Goal: Task Accomplishment & Management: Manage account settings

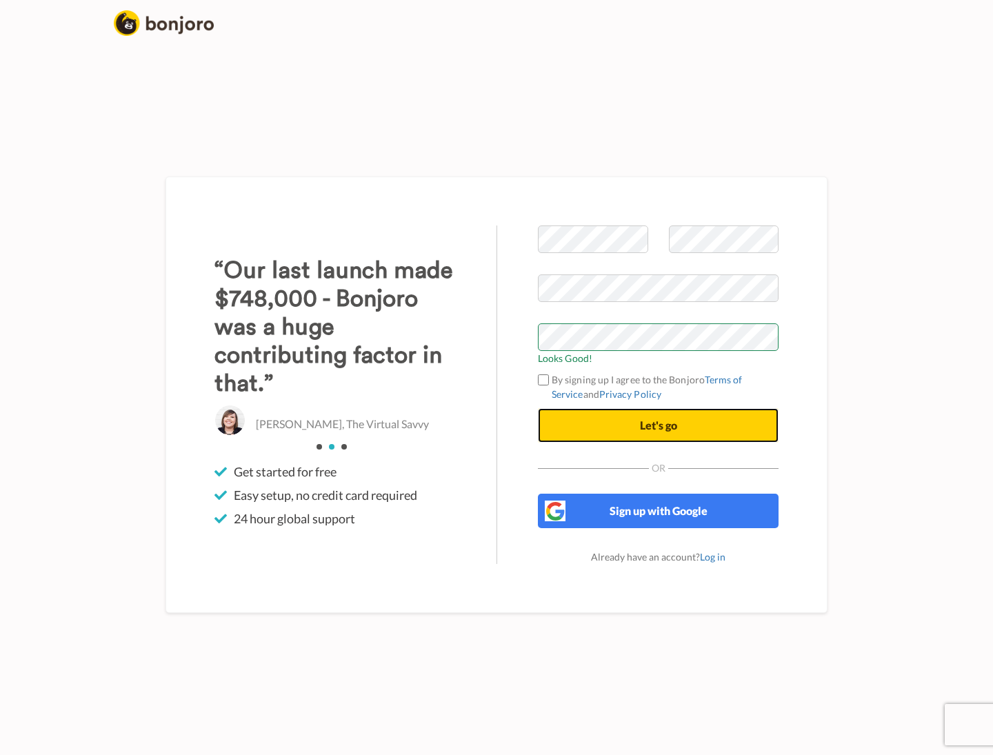
click at [612, 423] on button "Let's go" at bounding box center [658, 425] width 241 height 34
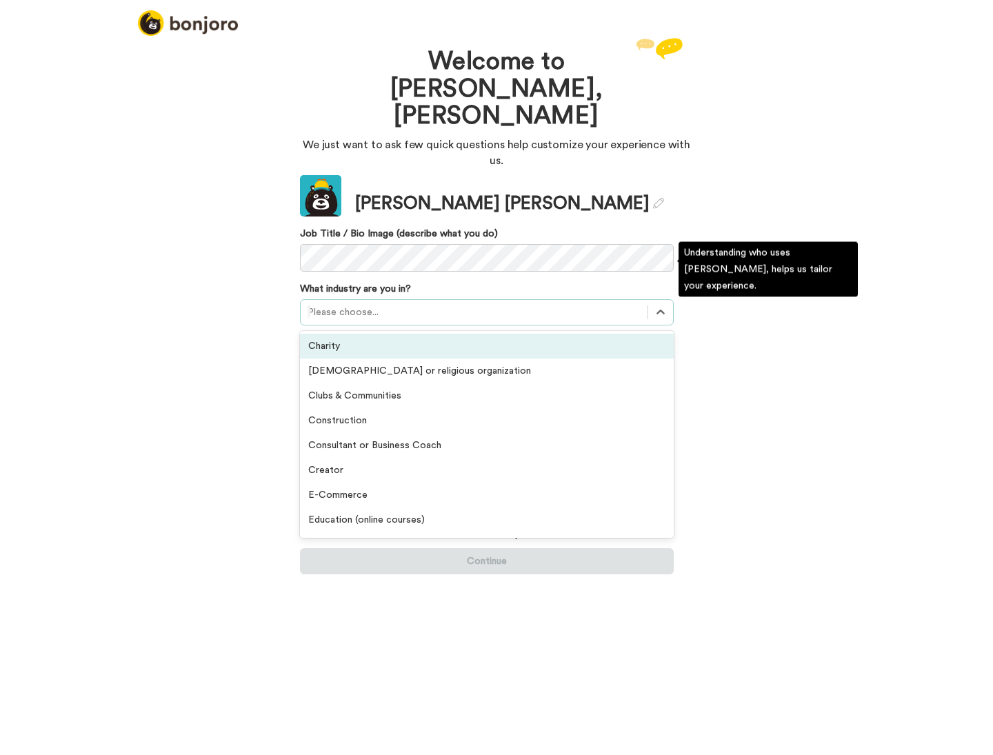
click at [373, 304] on div at bounding box center [474, 312] width 333 height 17
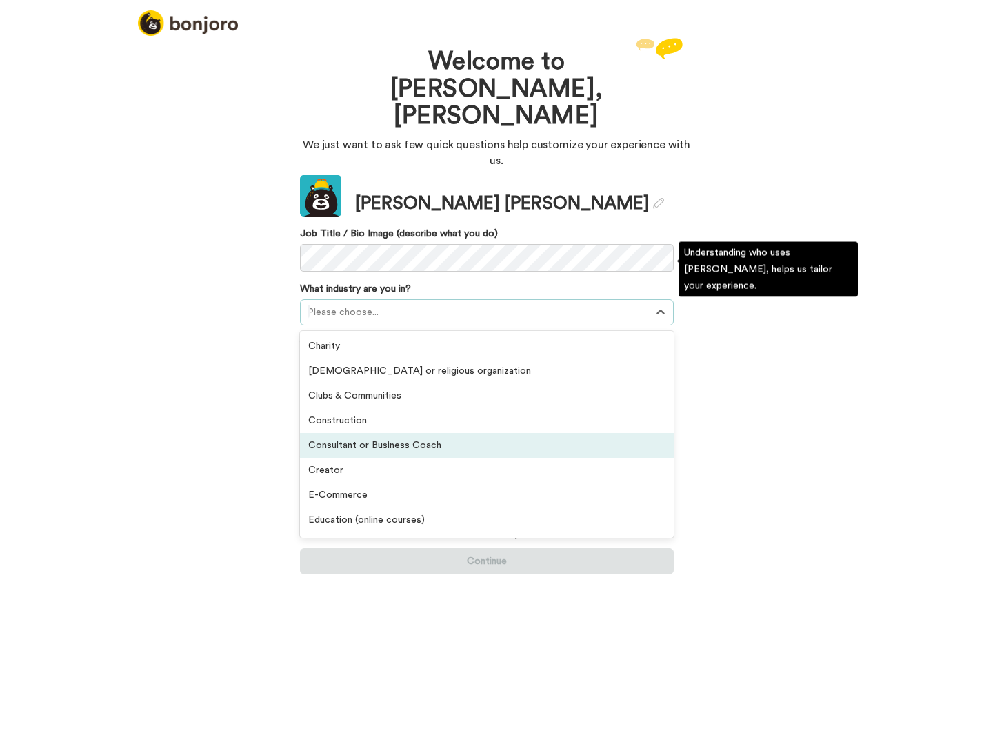
scroll to position [124, 0]
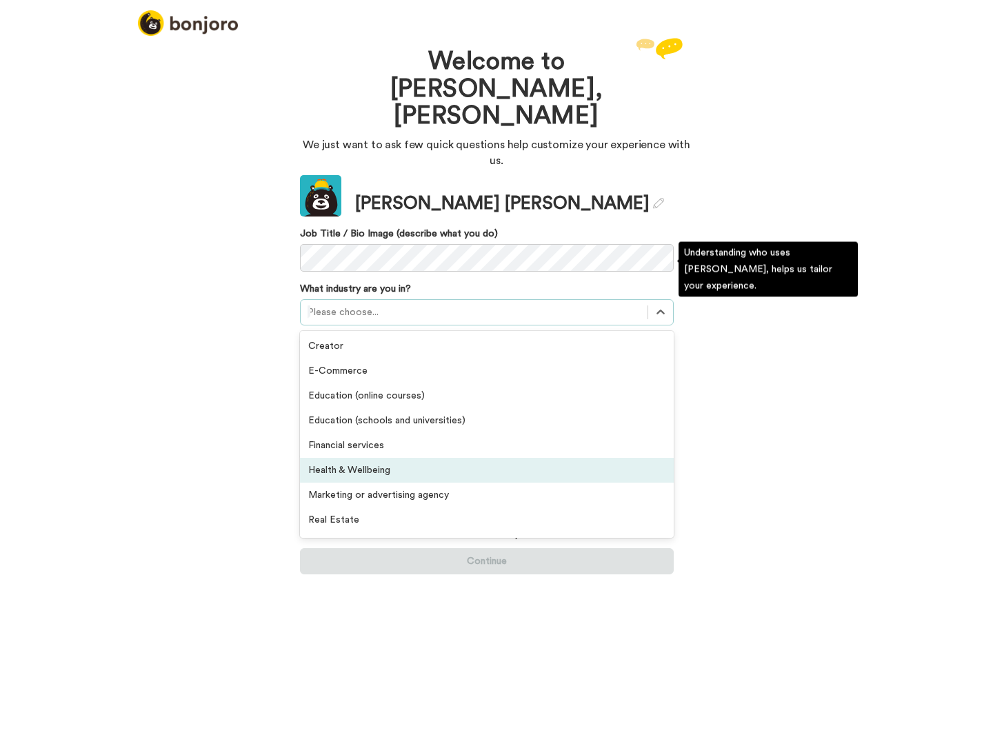
click at [365, 458] on div "Health & Wellbeing" at bounding box center [487, 470] width 374 height 25
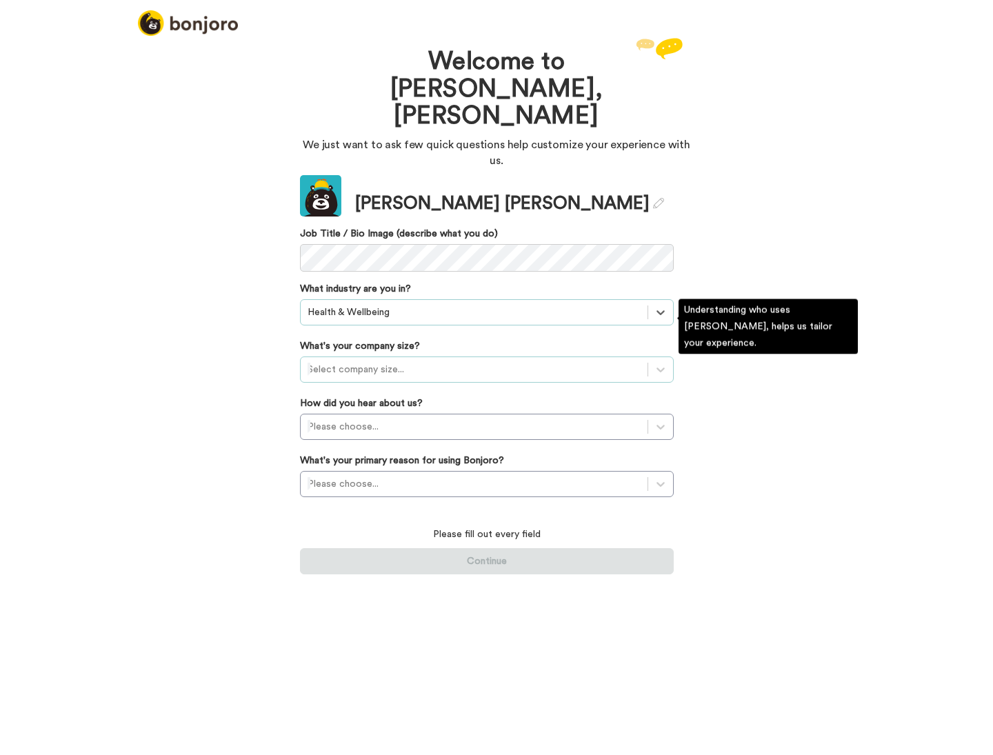
click at [473, 361] on div at bounding box center [474, 369] width 333 height 17
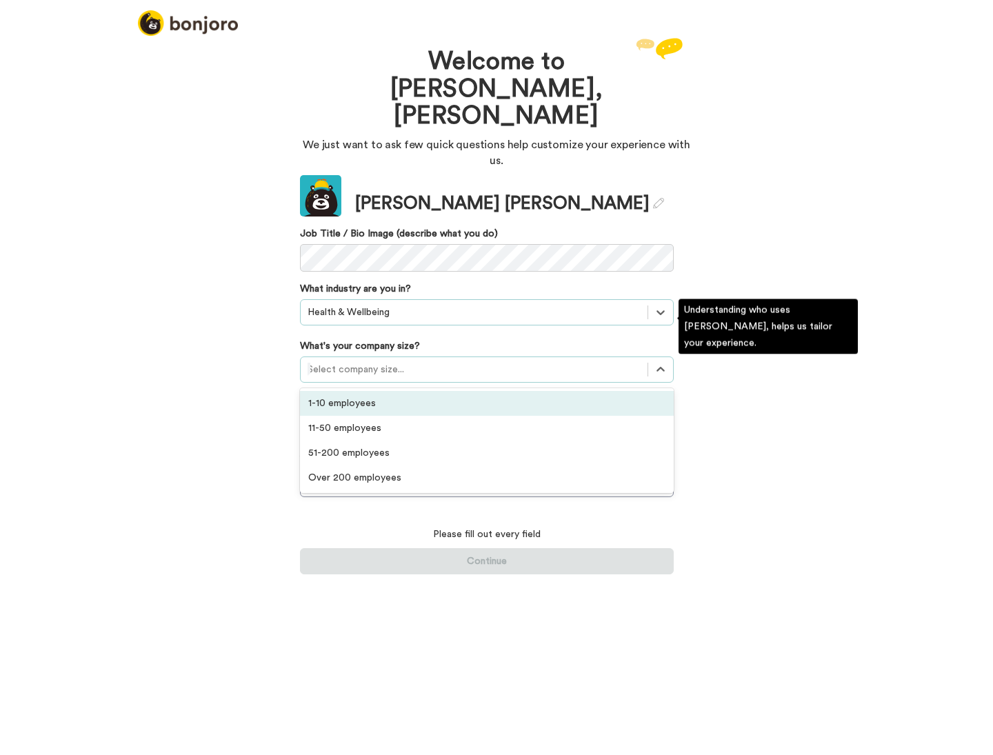
click at [459, 391] on div "1-10 employees" at bounding box center [487, 403] width 374 height 25
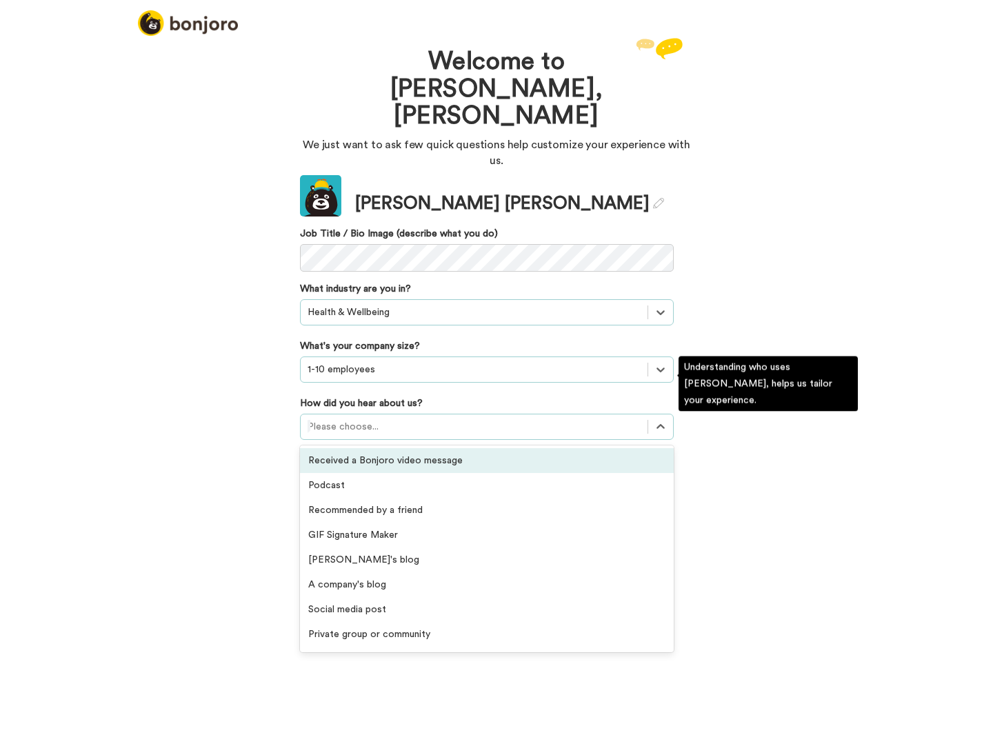
click at [457, 419] on div at bounding box center [474, 427] width 333 height 17
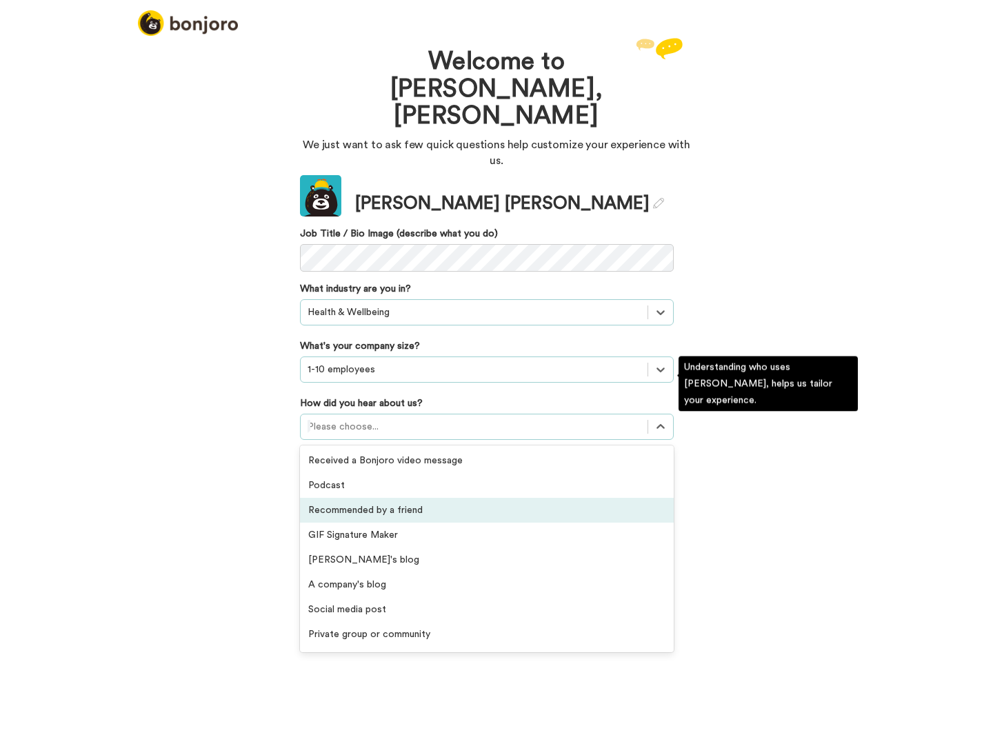
click at [441, 498] on div "Recommended by a friend" at bounding box center [487, 510] width 374 height 25
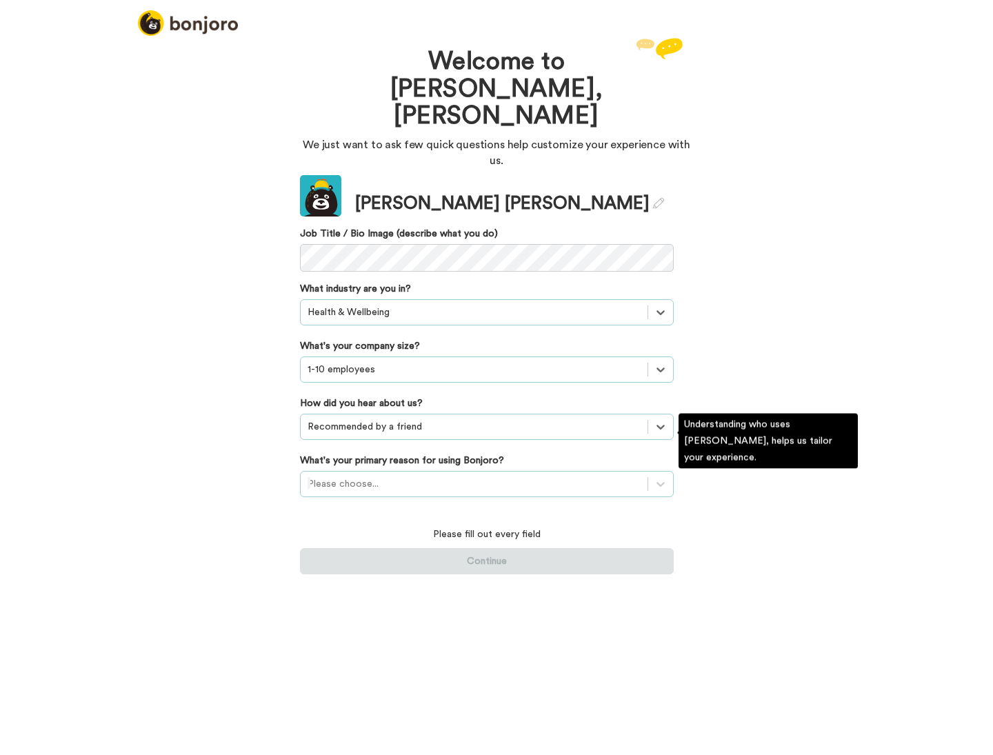
click at [576, 476] on div at bounding box center [474, 484] width 333 height 17
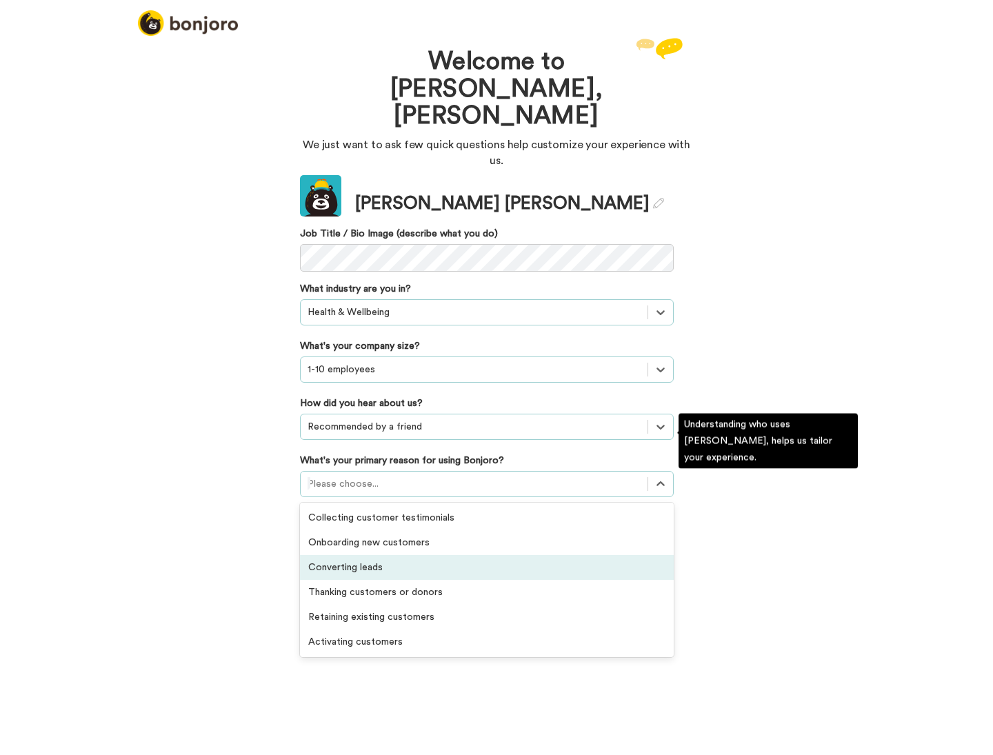
click at [431, 555] on div "Converting leads" at bounding box center [487, 567] width 374 height 25
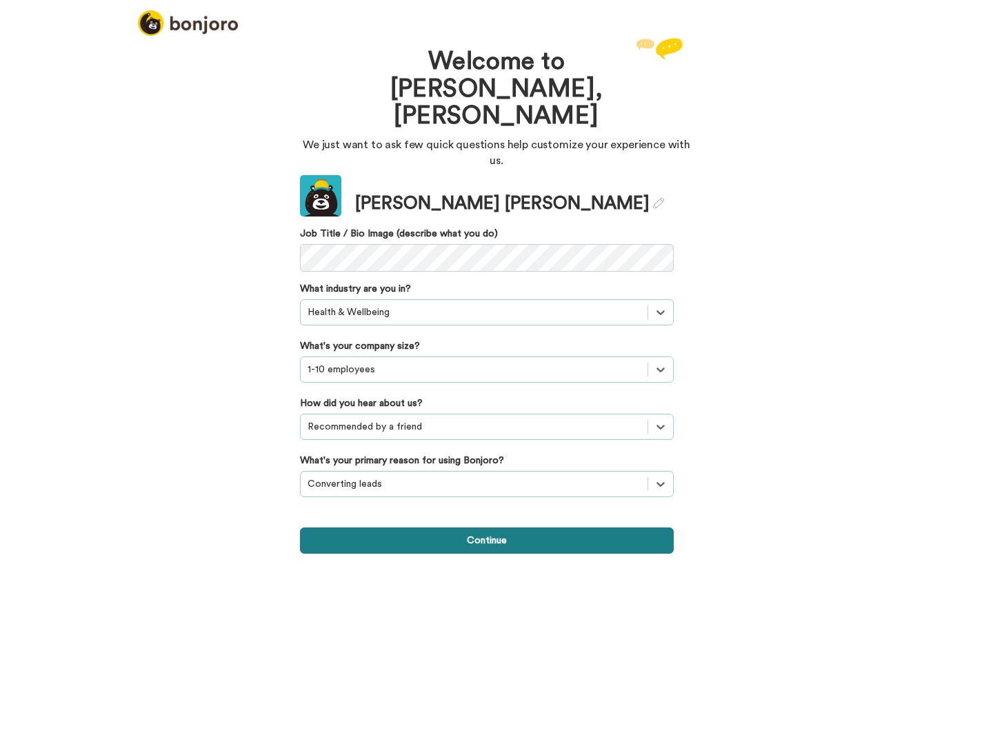
click at [486, 528] on button "Continue" at bounding box center [487, 541] width 374 height 26
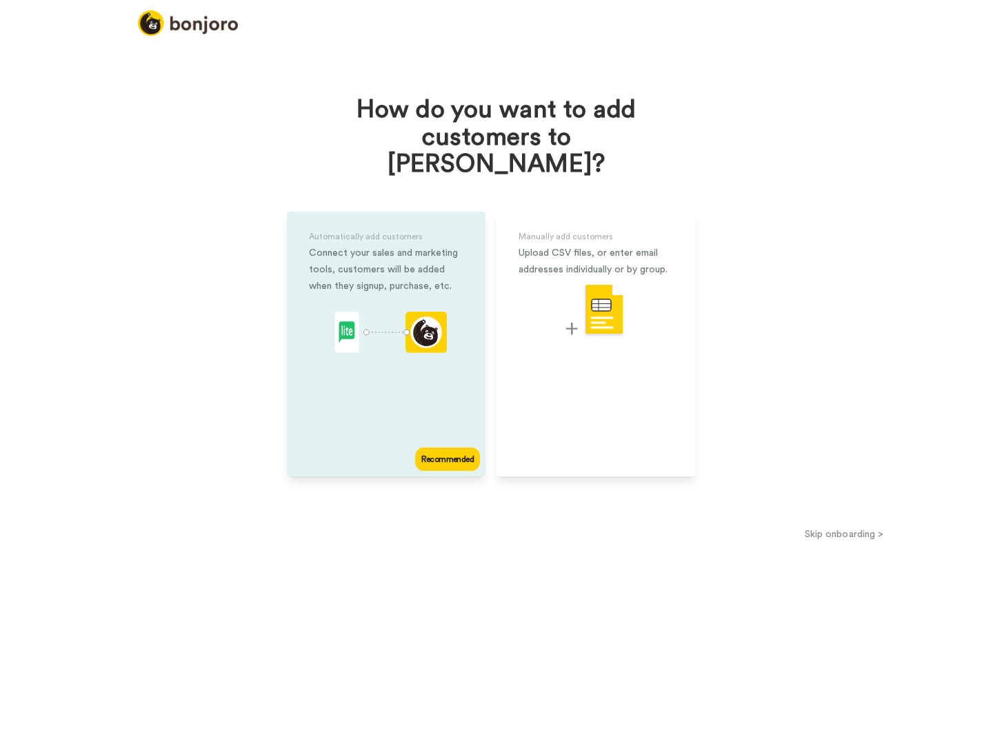
click at [446, 448] on div "Recommended" at bounding box center [447, 459] width 65 height 23
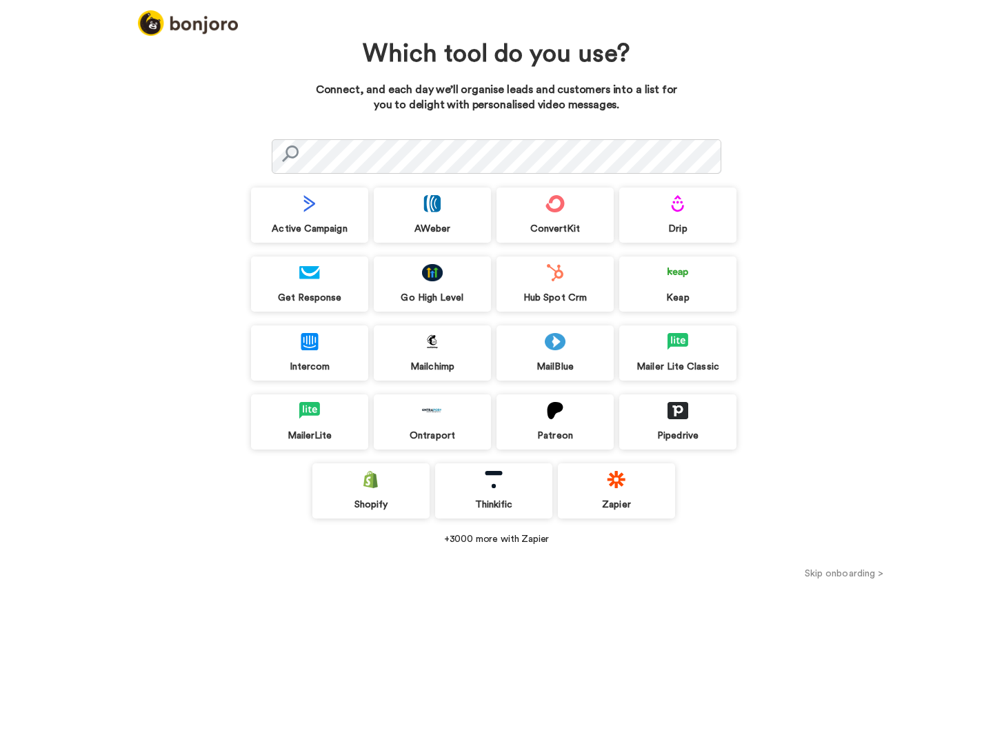
click at [309, 432] on div "MailerLite" at bounding box center [309, 436] width 117 height 12
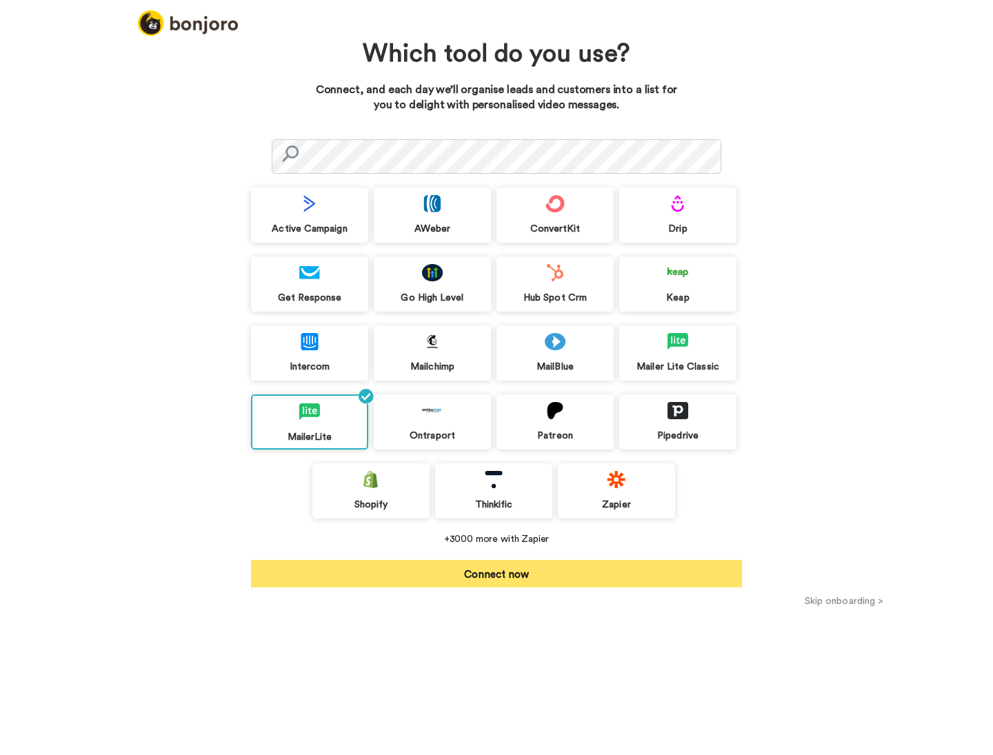
click at [375, 573] on button "Connect now" at bounding box center [496, 574] width 491 height 28
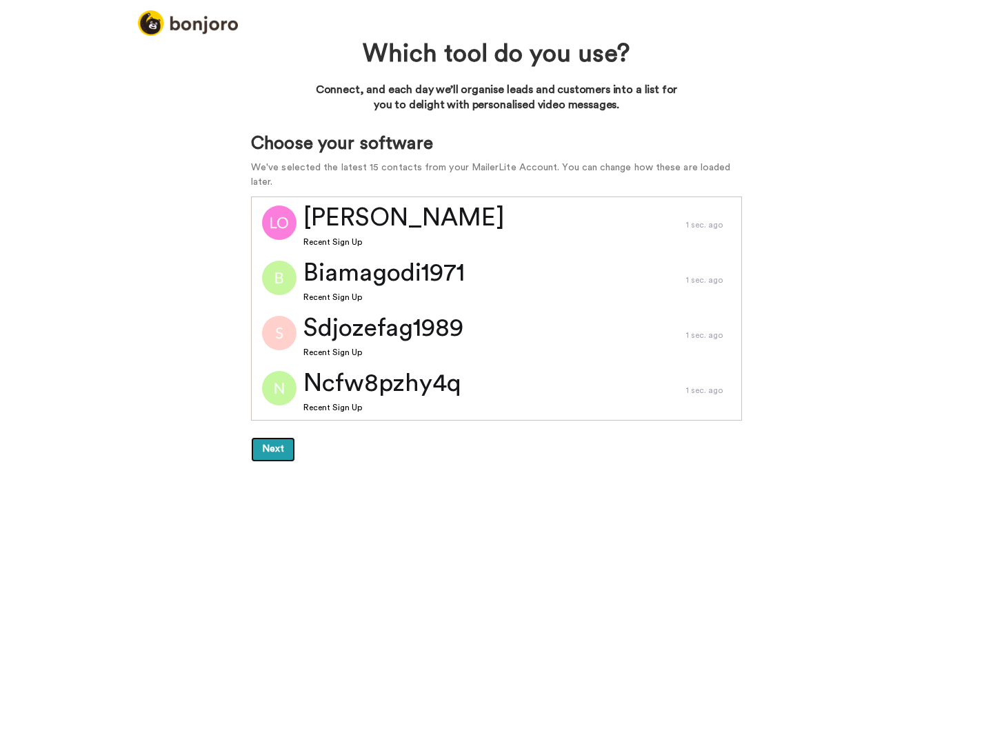
click at [277, 444] on button "Next" at bounding box center [273, 449] width 44 height 25
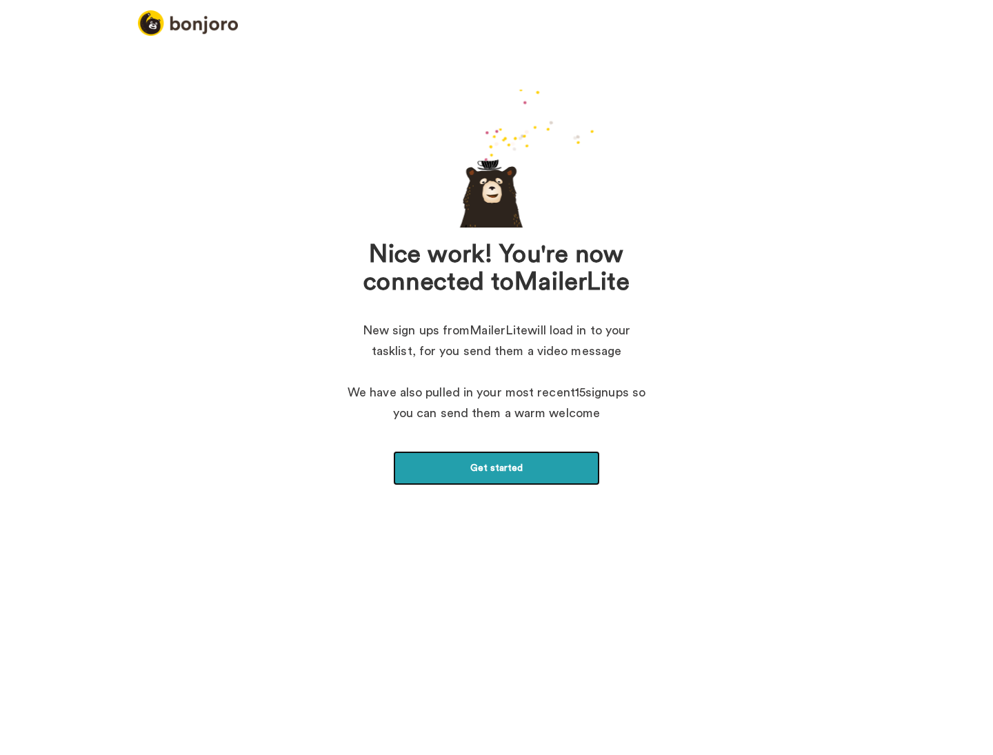
click at [508, 470] on link "Get started" at bounding box center [496, 468] width 207 height 34
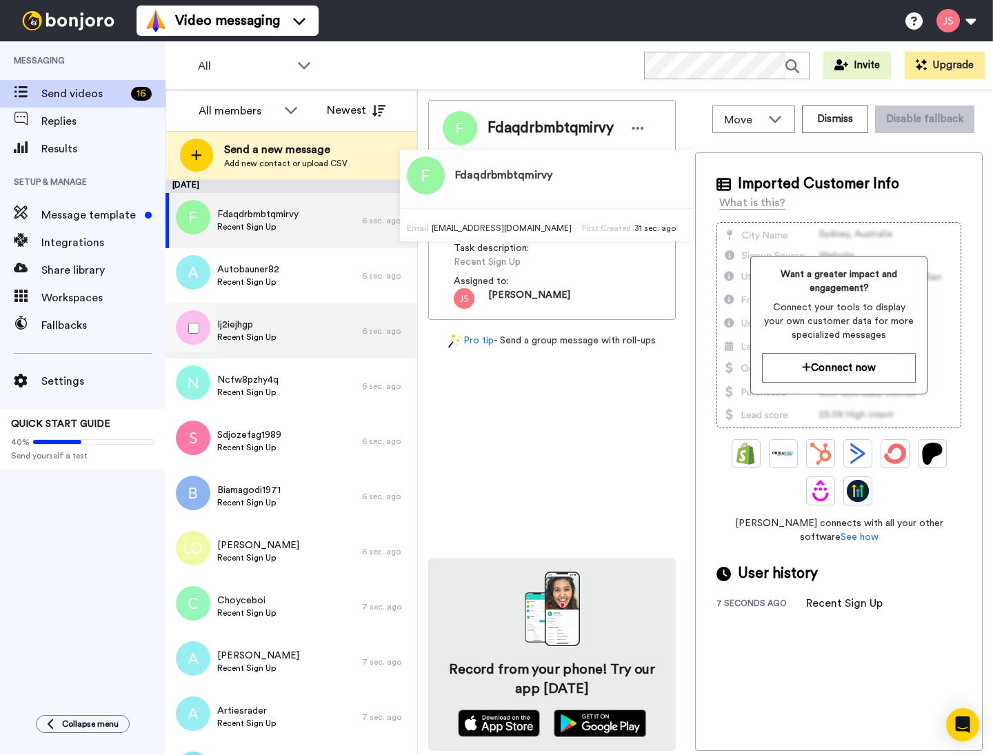
click at [233, 326] on span "Ij2iejhgp" at bounding box center [246, 325] width 59 height 14
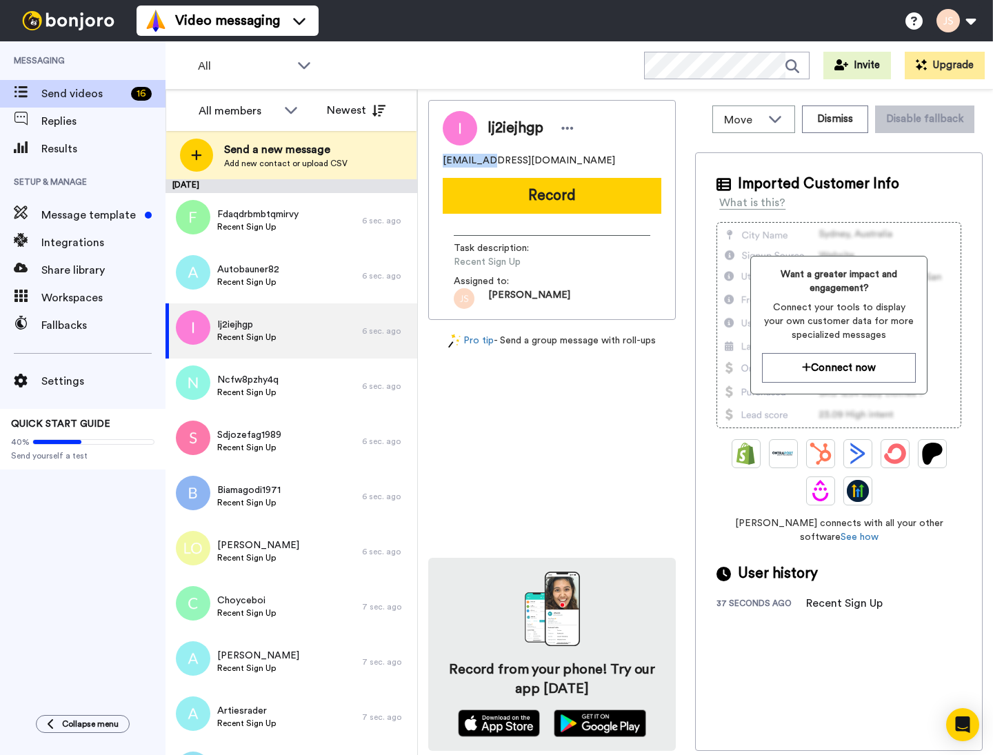
drag, startPoint x: 480, startPoint y: 163, endPoint x: 436, endPoint y: 160, distance: 44.2
click at [436, 160] on div "Ij2iejhgp ij2iejhgp@yahoo.com Record Task description : Recent Sign Up Assigned…" at bounding box center [552, 210] width 248 height 220
copy span "ij2iejhgp"
click at [61, 219] on span "Message template" at bounding box center [90, 215] width 98 height 17
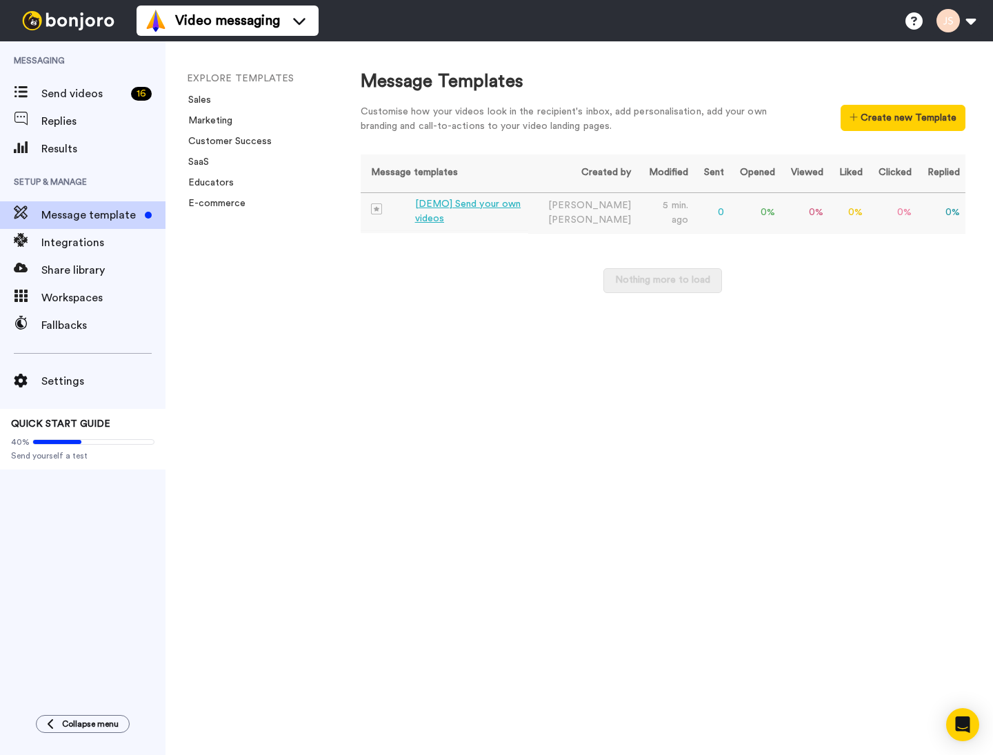
click at [451, 206] on div "[DEMO] Send your own videos" at bounding box center [469, 211] width 108 height 29
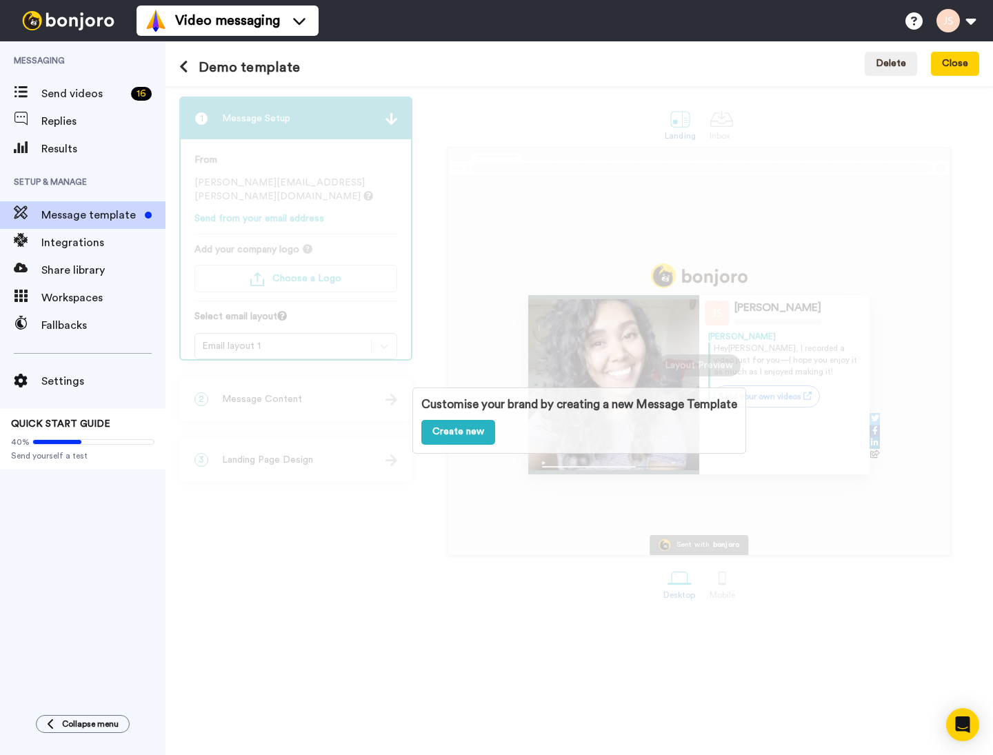
click at [230, 66] on h1 "Demo template" at bounding box center [239, 67] width 121 height 15
click at [183, 73] on icon at bounding box center [183, 67] width 9 height 14
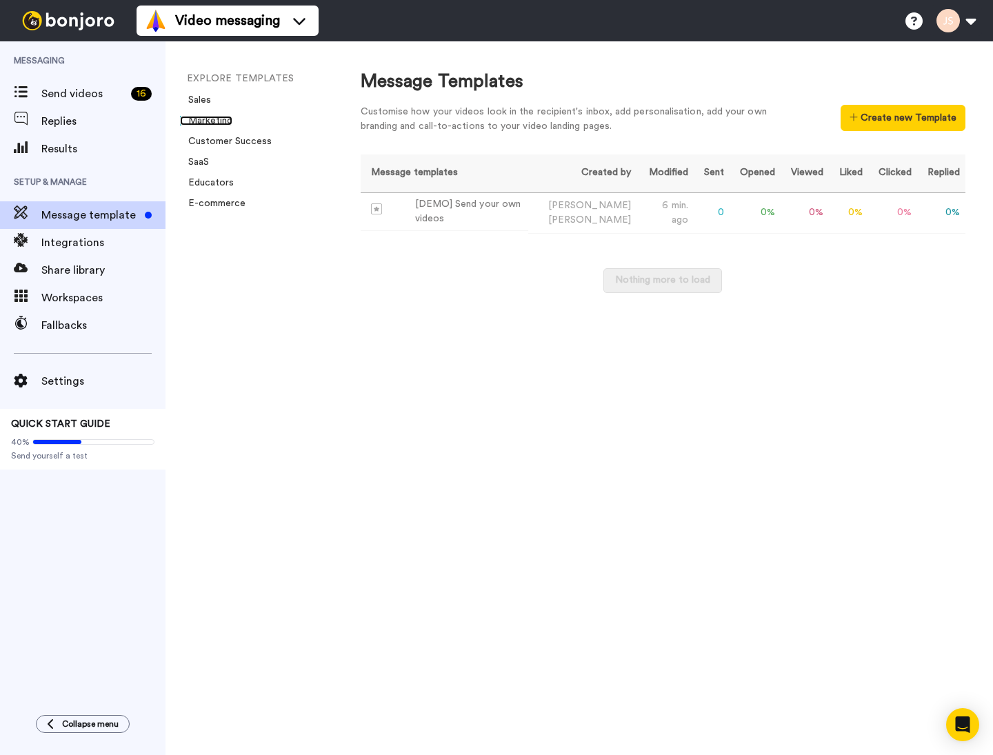
click at [206, 123] on link "Marketing" at bounding box center [206, 121] width 52 height 10
click at [84, 92] on span "Send videos" at bounding box center [83, 94] width 84 height 17
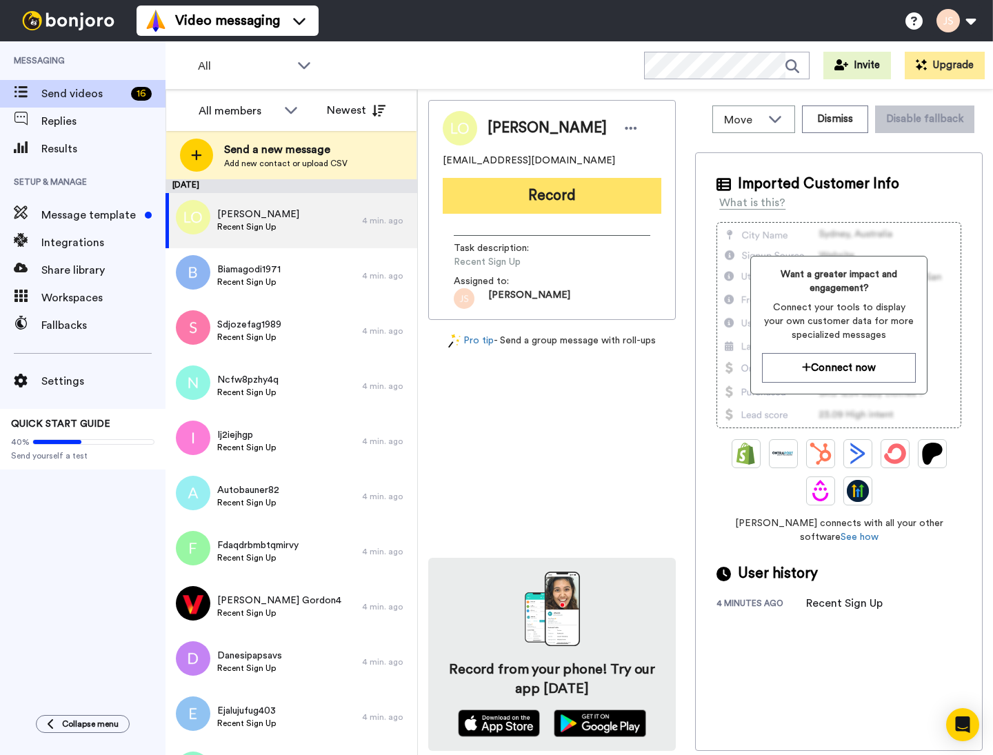
click at [545, 197] on button "Record" at bounding box center [552, 196] width 219 height 36
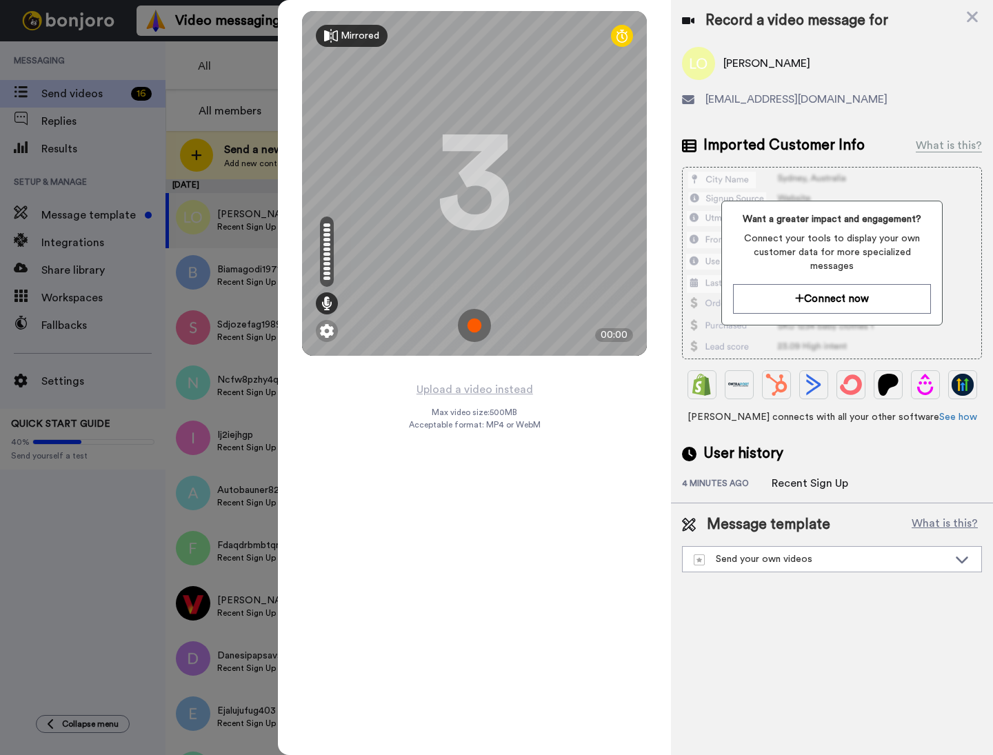
click at [345, 37] on div "Mirrored" at bounding box center [360, 36] width 39 height 14
click at [474, 323] on img at bounding box center [474, 325] width 33 height 33
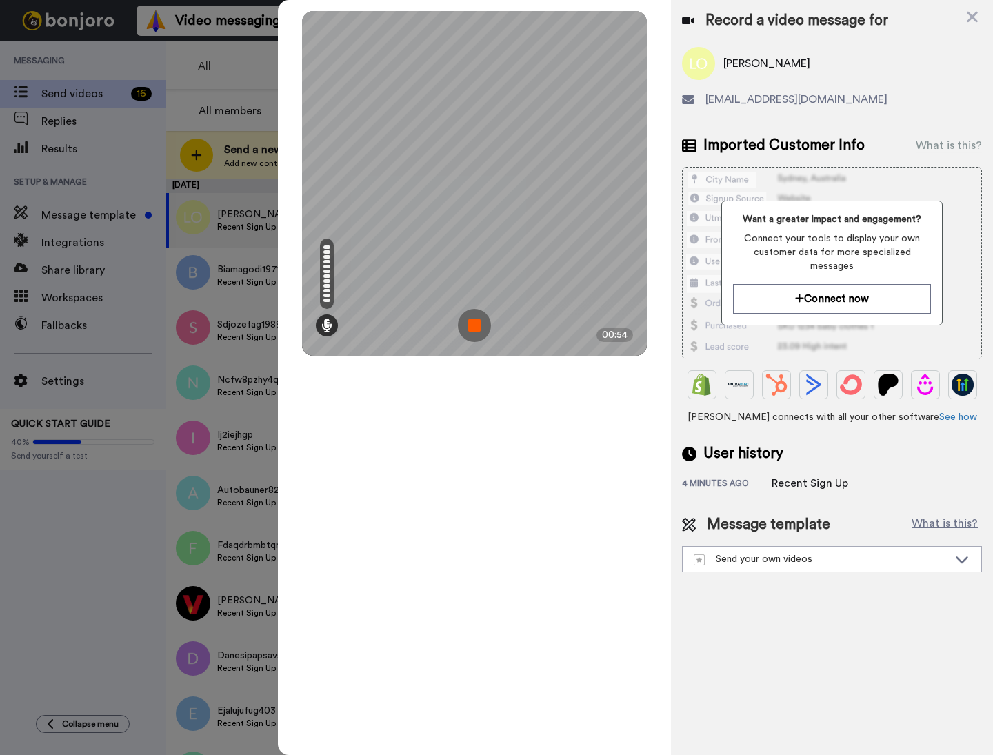
click at [489, 334] on img at bounding box center [474, 325] width 33 height 33
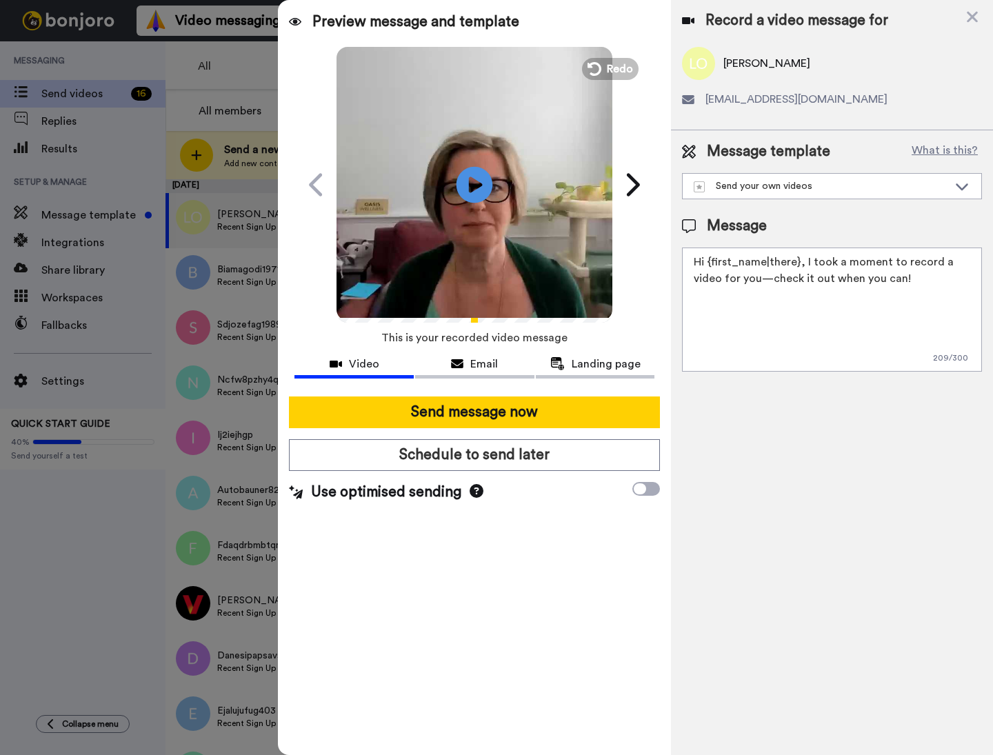
click at [461, 195] on icon at bounding box center [475, 184] width 37 height 37
drag, startPoint x: 810, startPoint y: 264, endPoint x: 757, endPoint y: 279, distance: 55.0
click at [757, 279] on textarea "Hi {first_name|there}, I took a moment to record a video for you—check it out w…" at bounding box center [832, 310] width 300 height 124
click at [957, 295] on textarea "Hi {first_name|there}, I wanted to follow up with you about our call last week …" at bounding box center [832, 310] width 300 height 124
click at [476, 490] on icon at bounding box center [477, 491] width 14 height 14
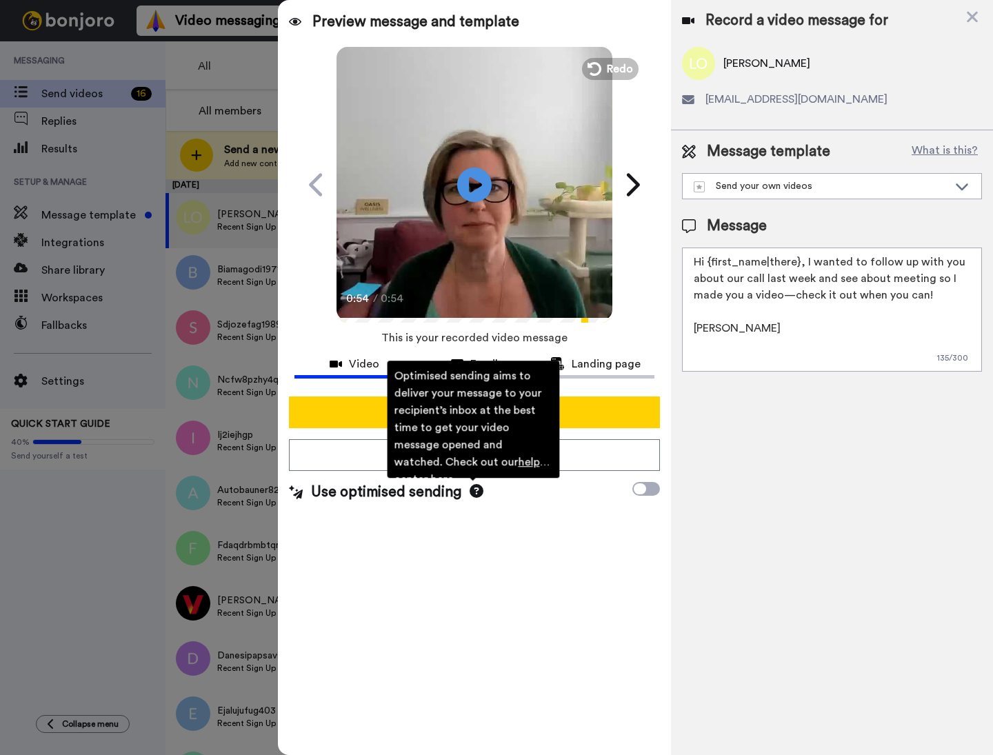
click at [569, 546] on div "Preview message and template Play/Pause 0:54 / 0:54 You’ve got a video message …" at bounding box center [474, 377] width 393 height 755
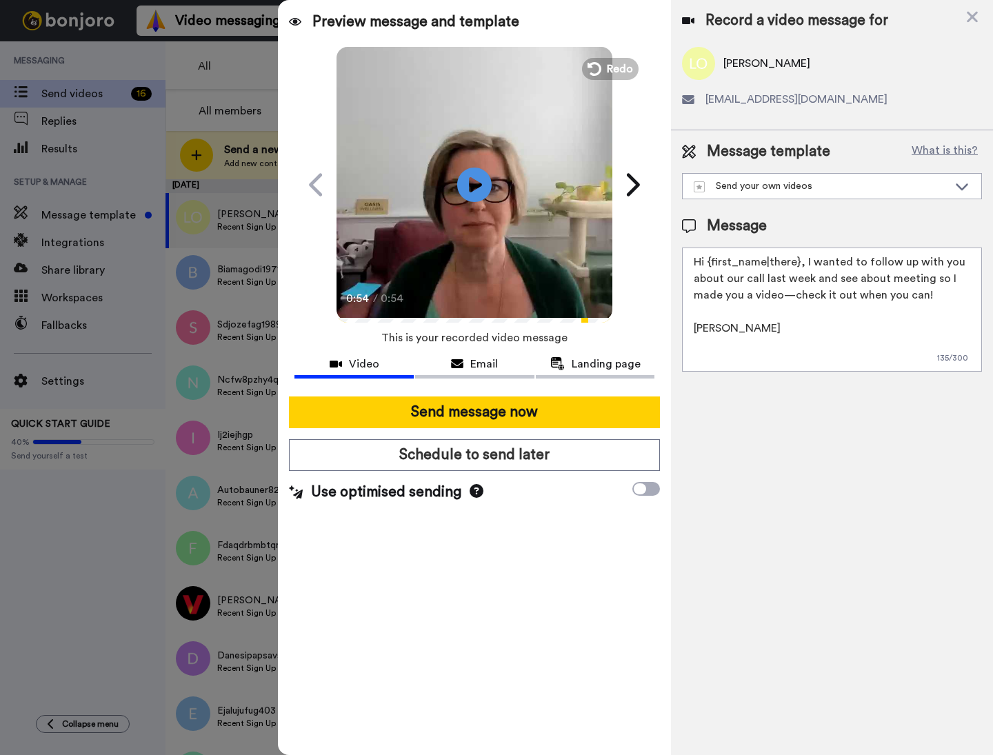
click at [759, 342] on textarea "Hi {first_name|there}, I wanted to follow up with you about our call last week …" at bounding box center [832, 310] width 300 height 124
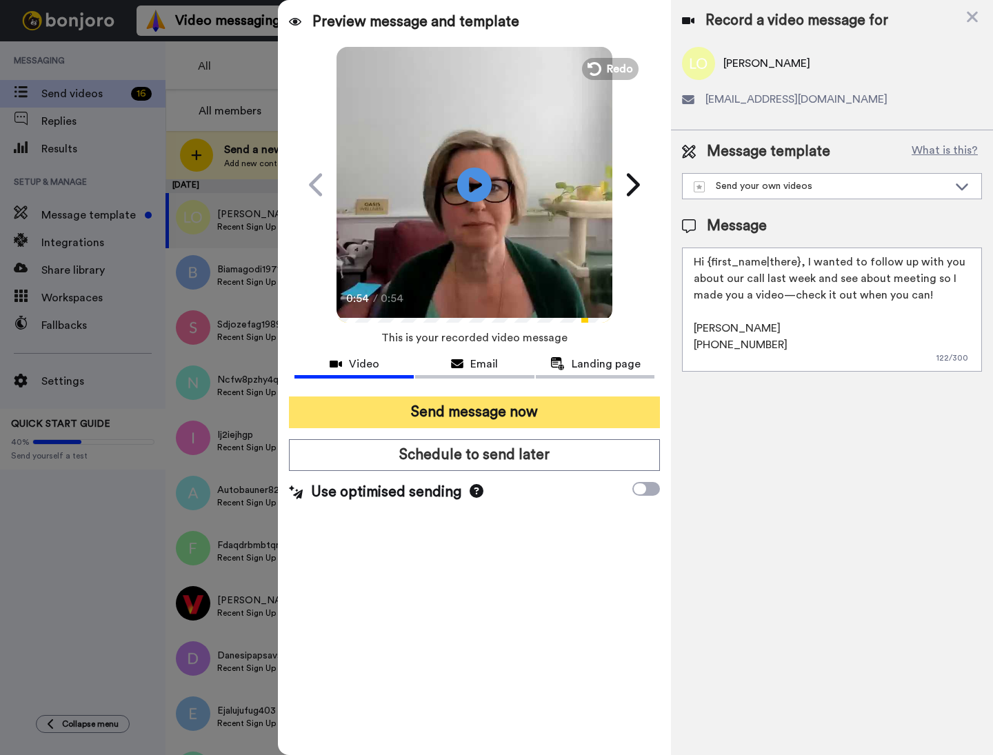
type textarea "Hi {first_name|there}, I wanted to follow up with you about our call last week …"
click at [443, 416] on button "Send message now" at bounding box center [474, 413] width 371 height 32
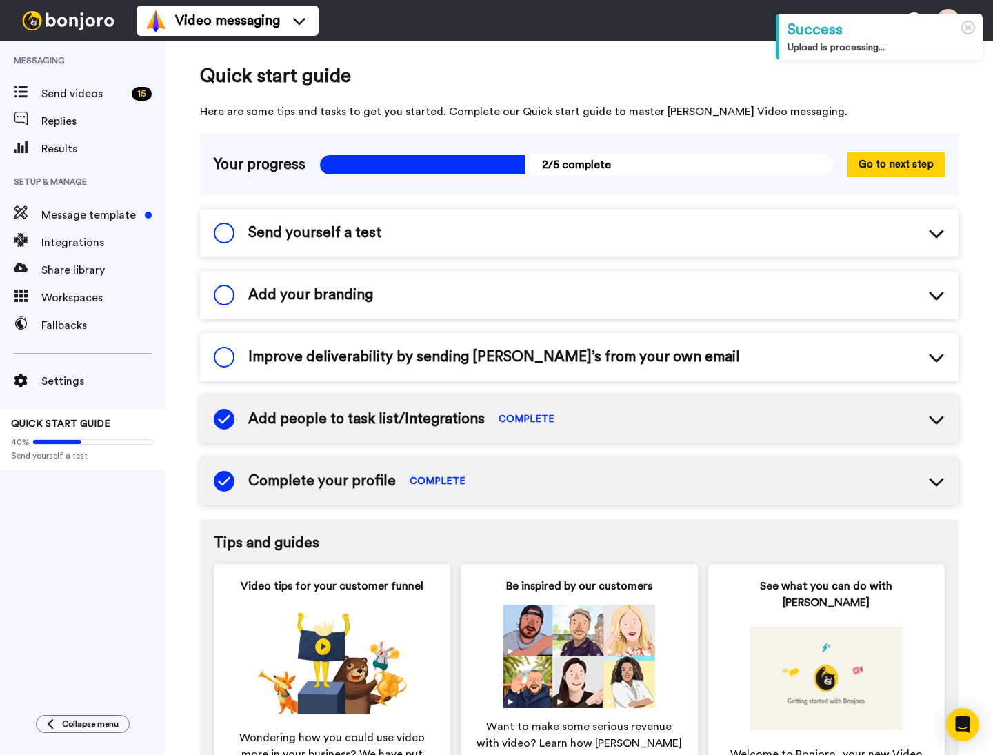
click at [294, 292] on span "Add your branding" at bounding box center [310, 295] width 125 height 21
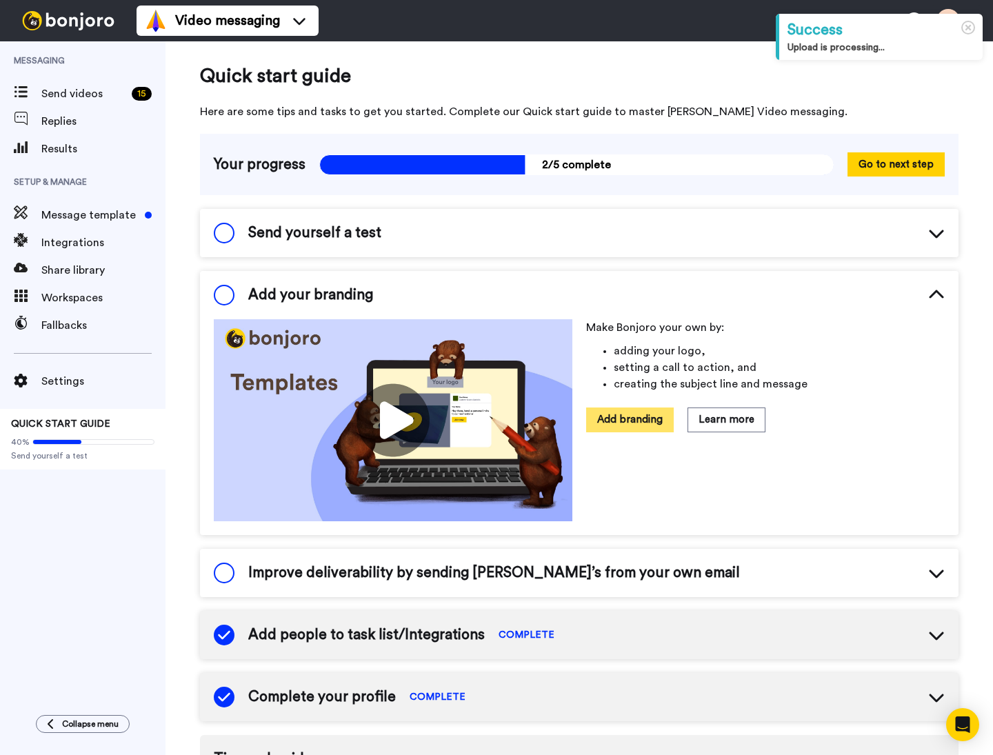
click at [618, 420] on button "Add branding" at bounding box center [630, 420] width 88 height 24
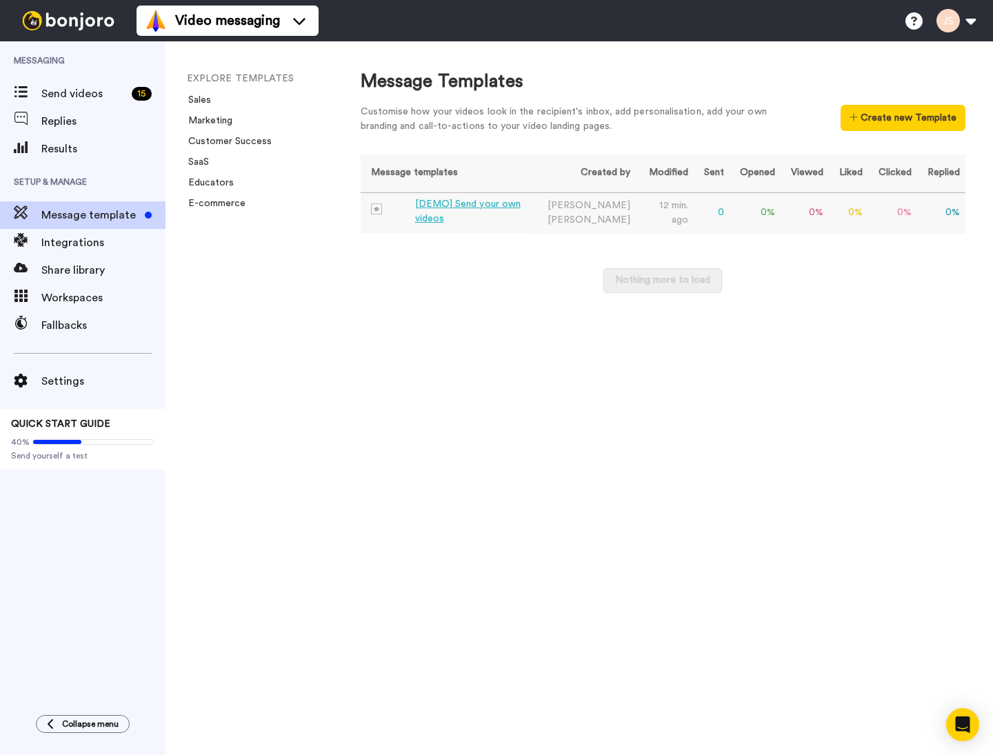
click at [421, 208] on div "[DEMO] Send your own videos" at bounding box center [469, 211] width 108 height 29
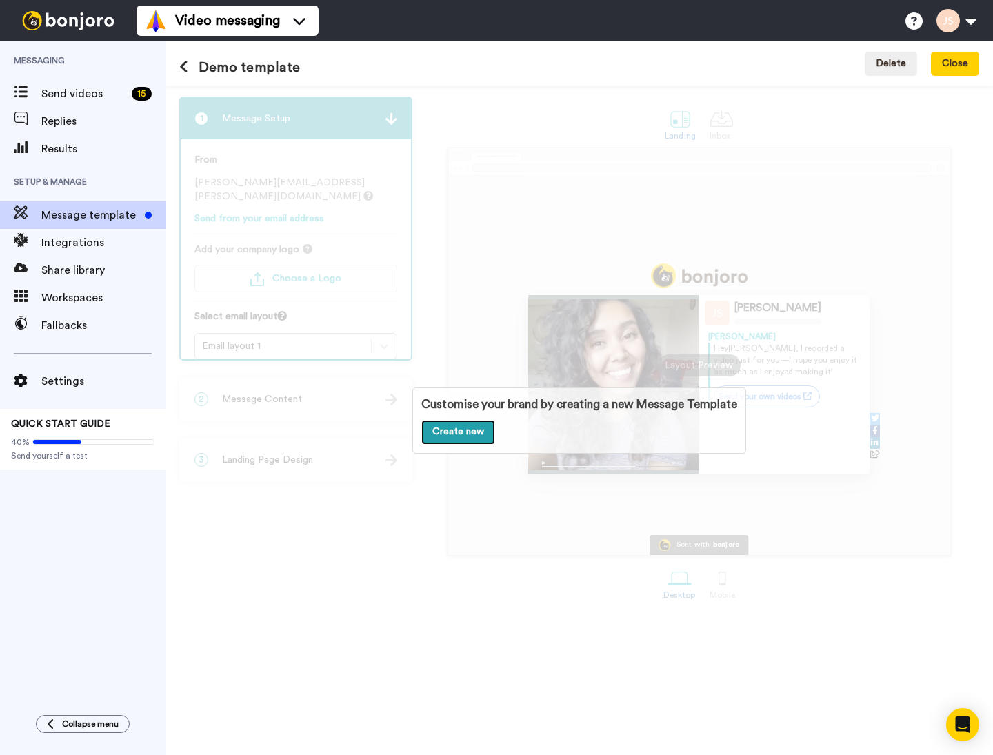
click at [440, 426] on link "Create new" at bounding box center [458, 432] width 74 height 25
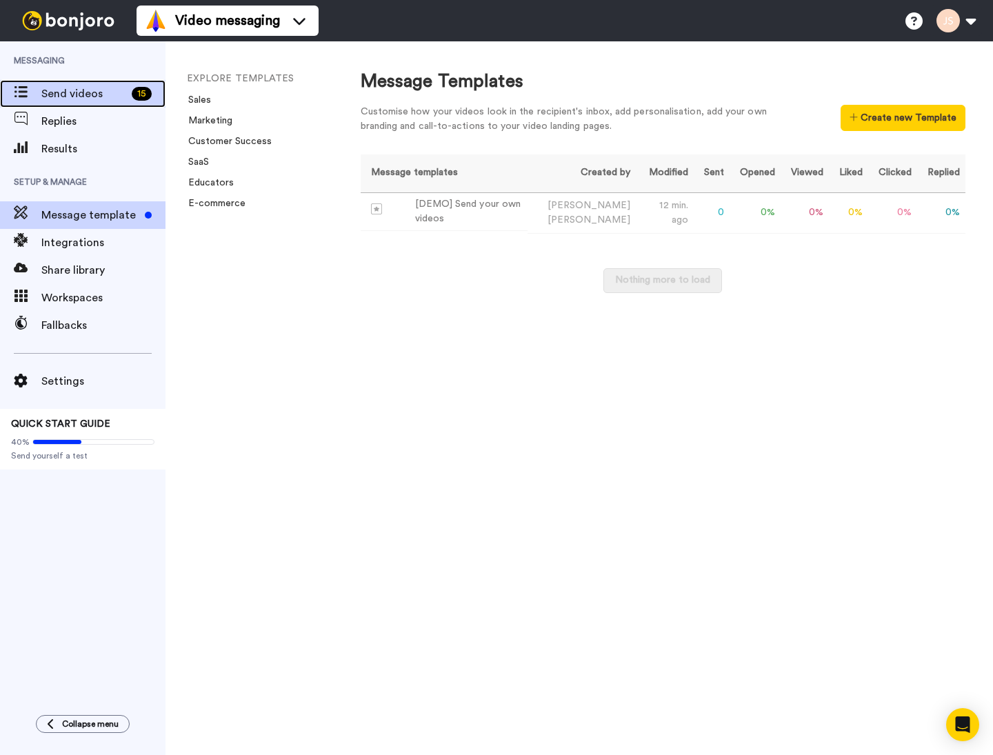
click at [47, 86] on span "Send videos" at bounding box center [83, 94] width 85 height 17
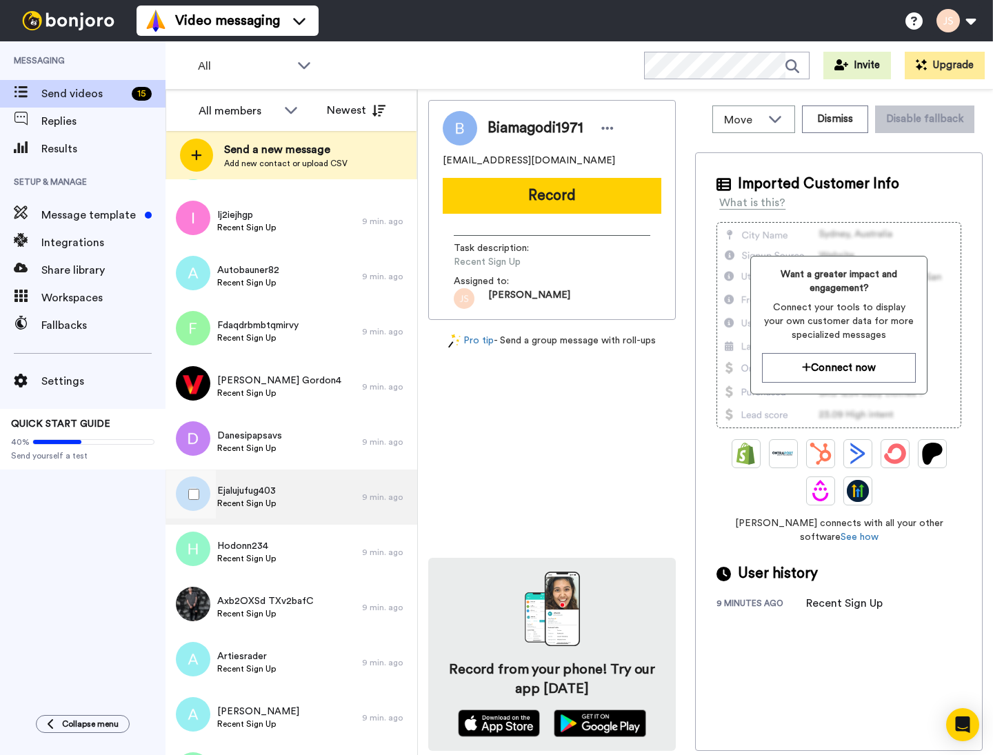
scroll to position [266, 0]
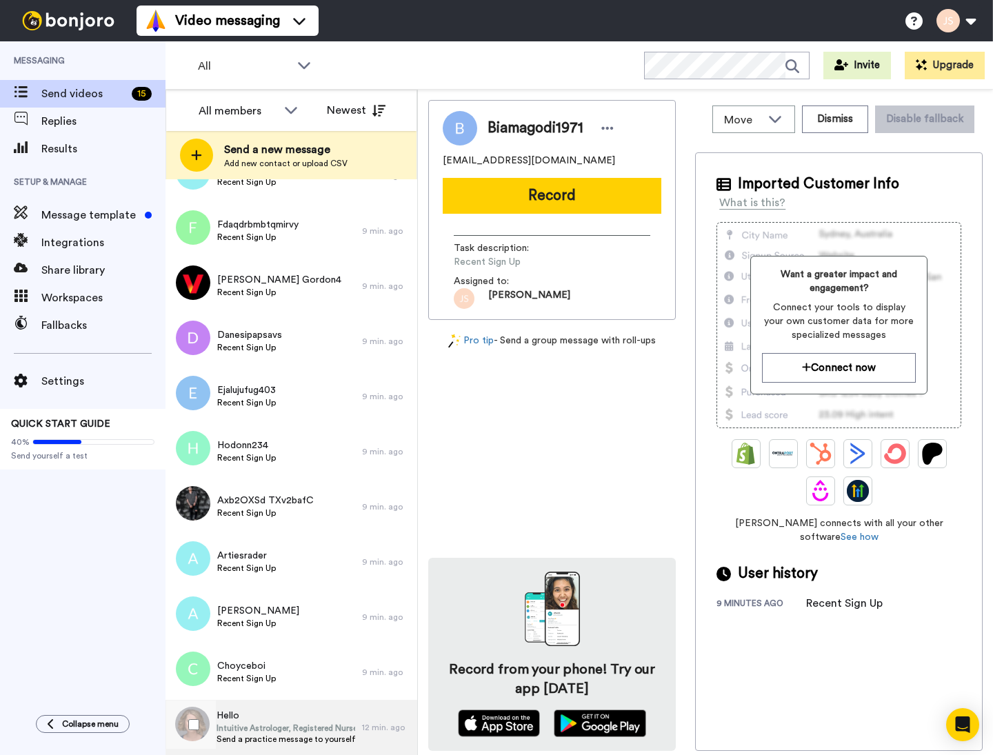
click at [260, 737] on span "Send a practice message to yourself" at bounding box center [286, 739] width 139 height 11
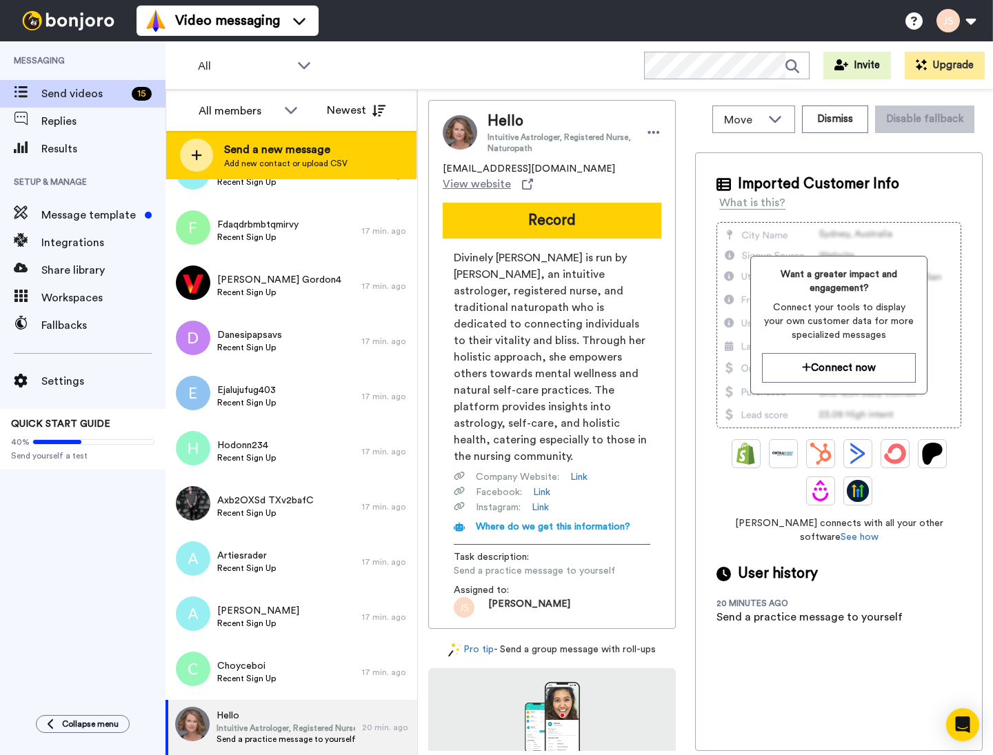
click at [201, 158] on icon at bounding box center [196, 155] width 11 height 12
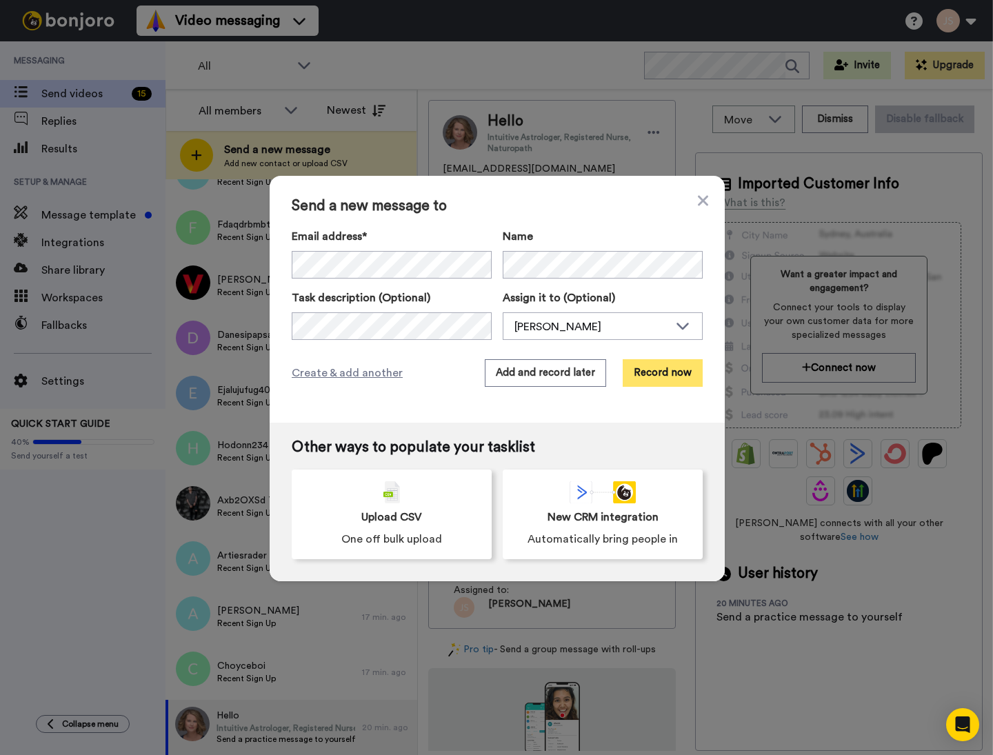
click at [652, 384] on button "Record now" at bounding box center [663, 373] width 80 height 28
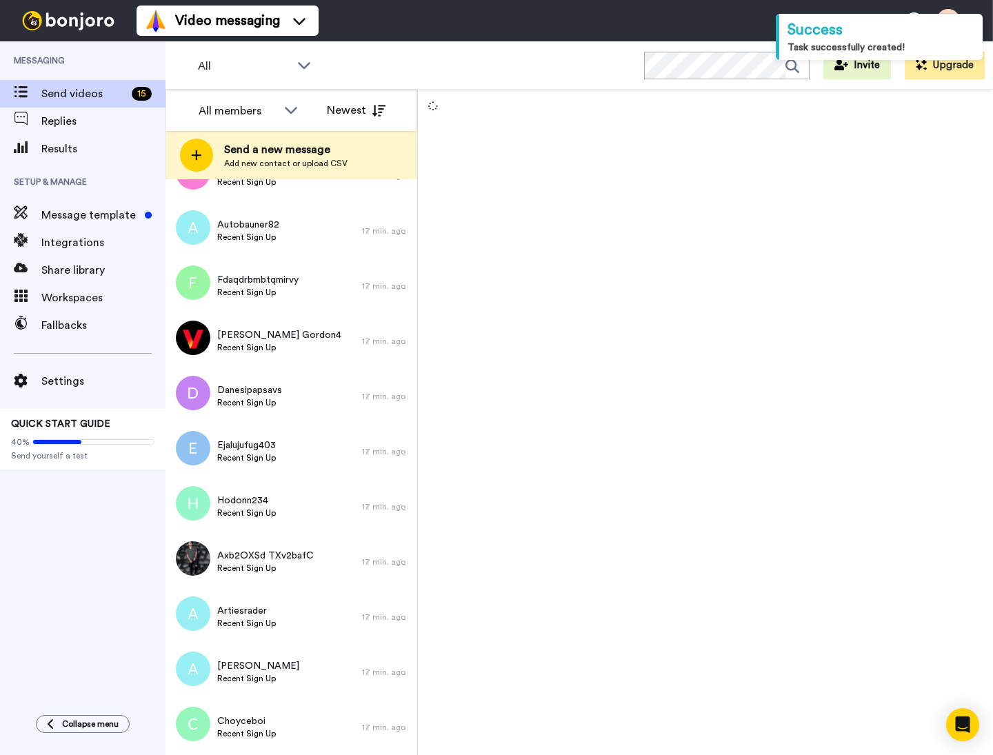
scroll to position [321, 0]
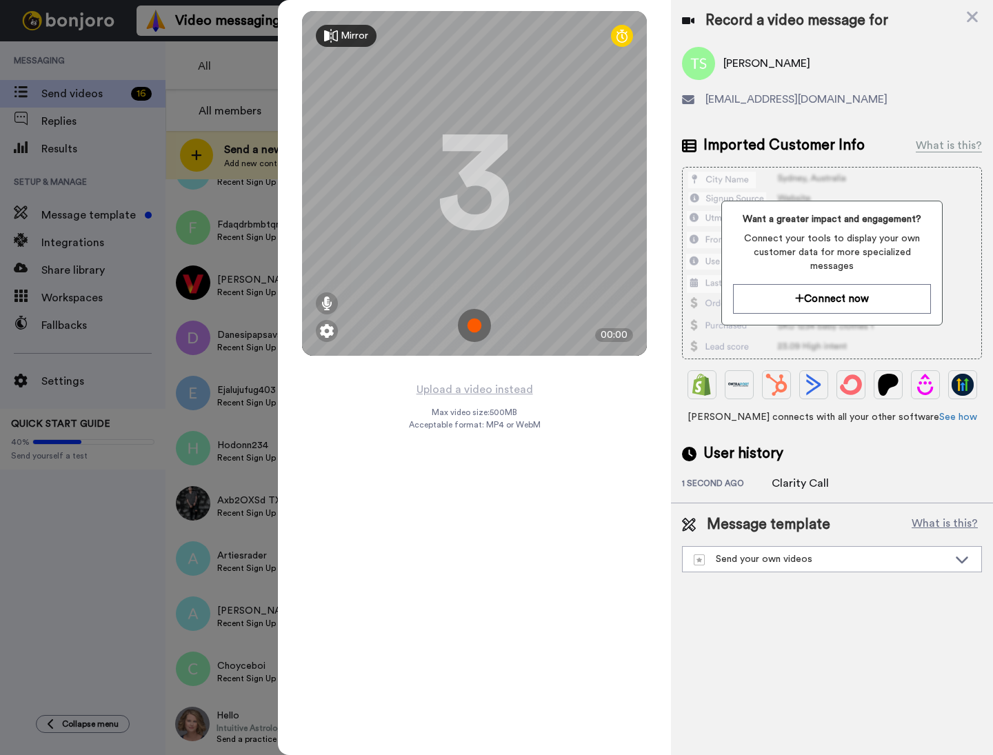
click at [469, 323] on img at bounding box center [474, 325] width 33 height 33
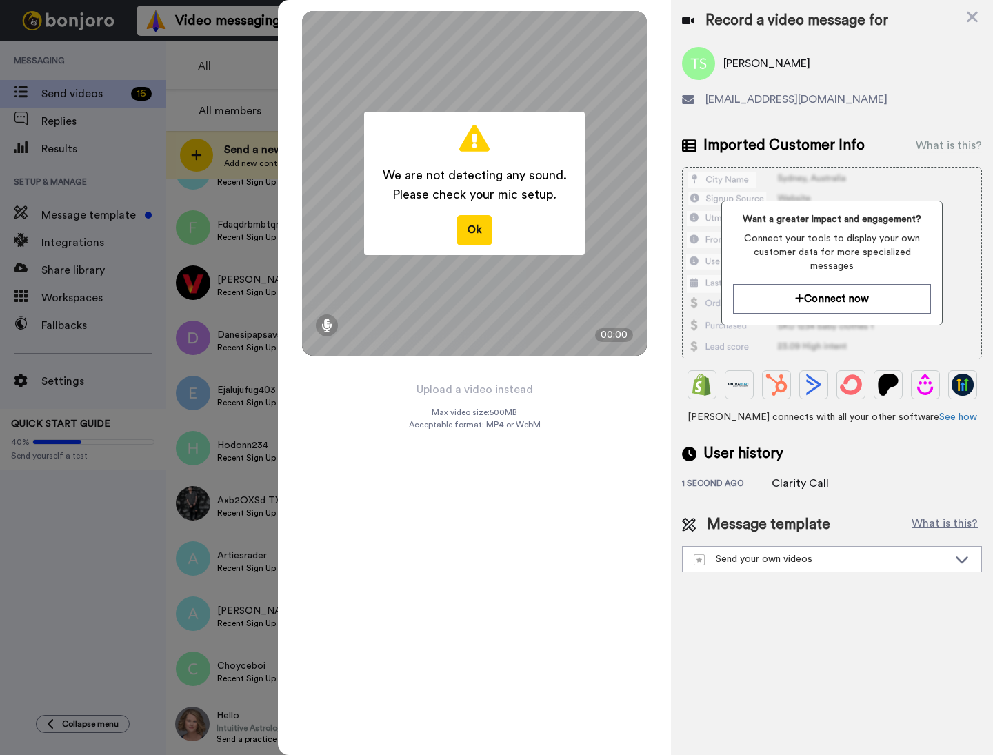
click at [474, 246] on div "We are not detecting any sound. Please check your mic setup. Ok" at bounding box center [474, 183] width 221 height 143
click at [326, 323] on icon at bounding box center [326, 326] width 11 height 14
click at [471, 232] on button "Ok" at bounding box center [475, 230] width 36 height 30
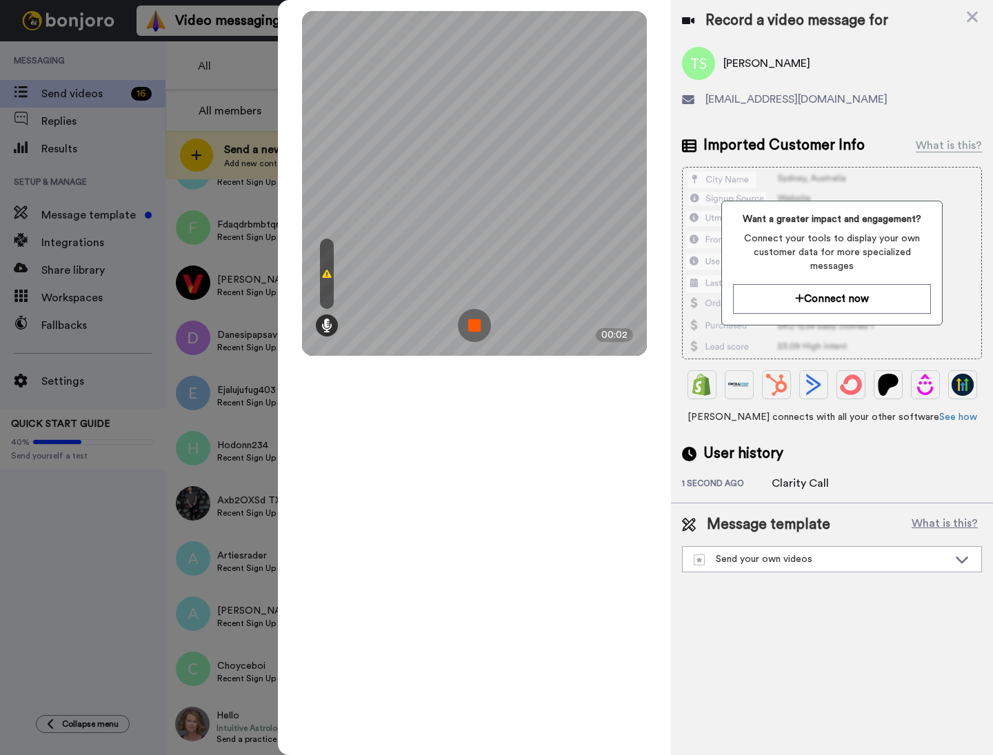
click at [326, 272] on icon at bounding box center [327, 273] width 10 height 11
click at [330, 321] on icon at bounding box center [326, 326] width 11 height 14
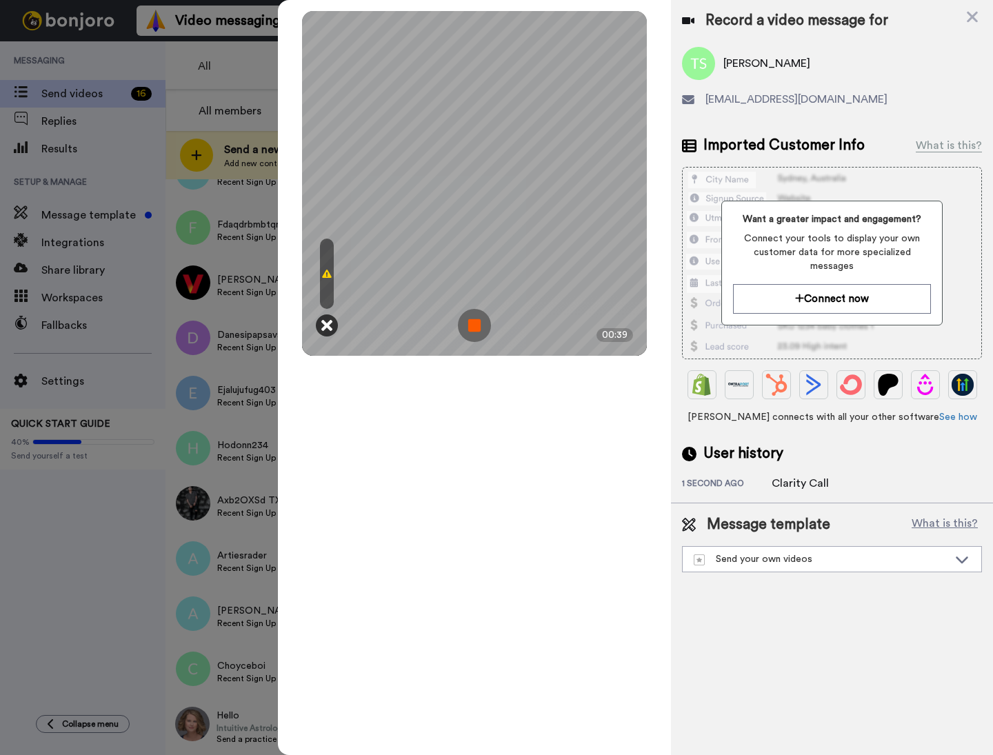
click at [330, 321] on icon at bounding box center [326, 326] width 11 height 14
click at [323, 331] on icon at bounding box center [326, 326] width 11 height 14
click at [469, 323] on img at bounding box center [474, 325] width 33 height 33
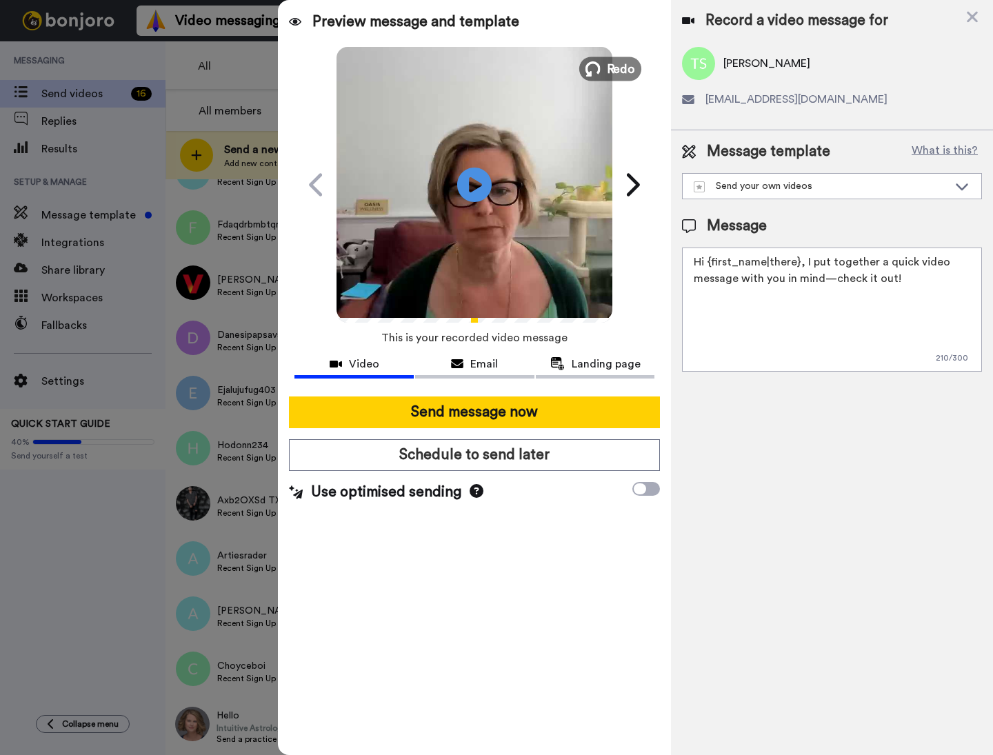
click at [622, 70] on span "Redo" at bounding box center [621, 68] width 29 height 18
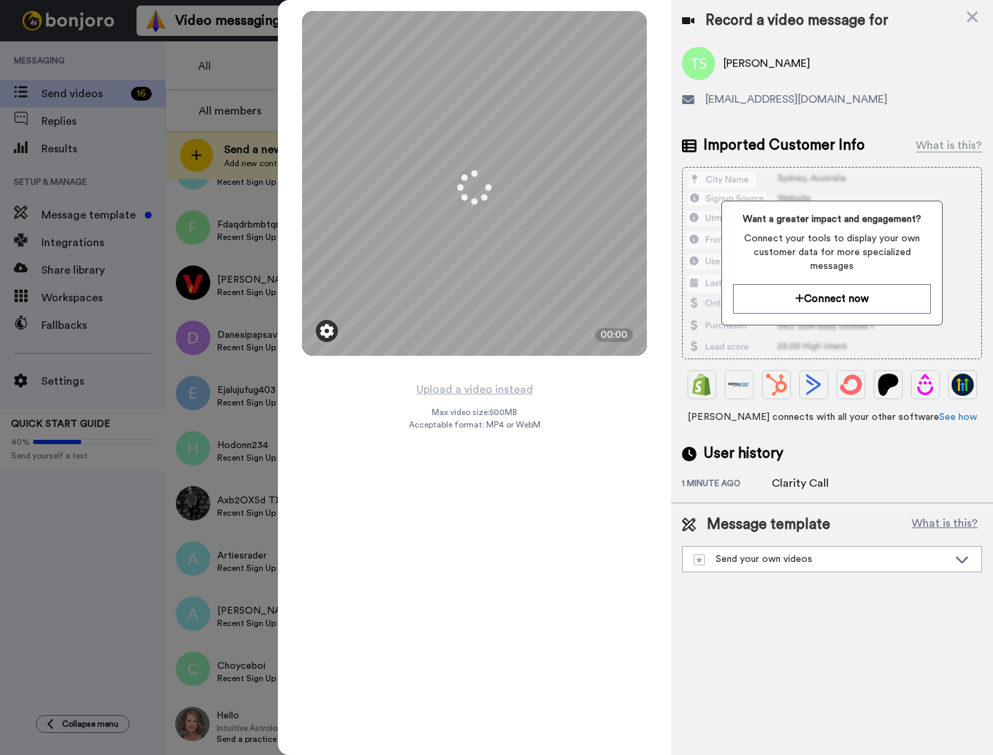
click at [325, 336] on img at bounding box center [327, 331] width 14 height 14
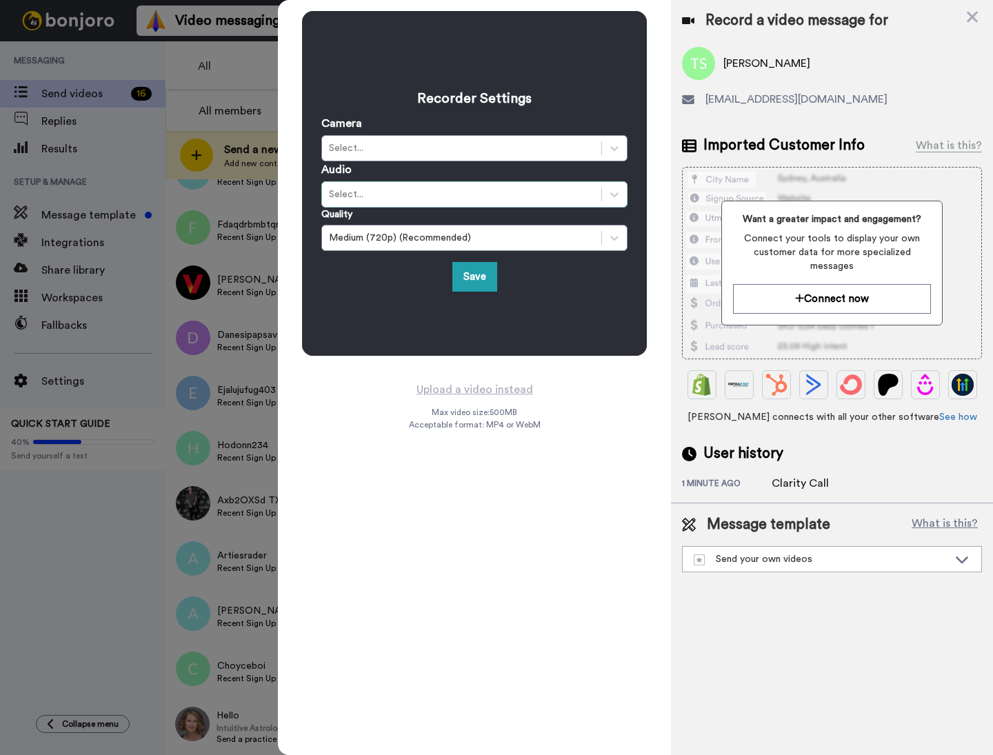
click at [365, 191] on div "Select..." at bounding box center [462, 195] width 266 height 14
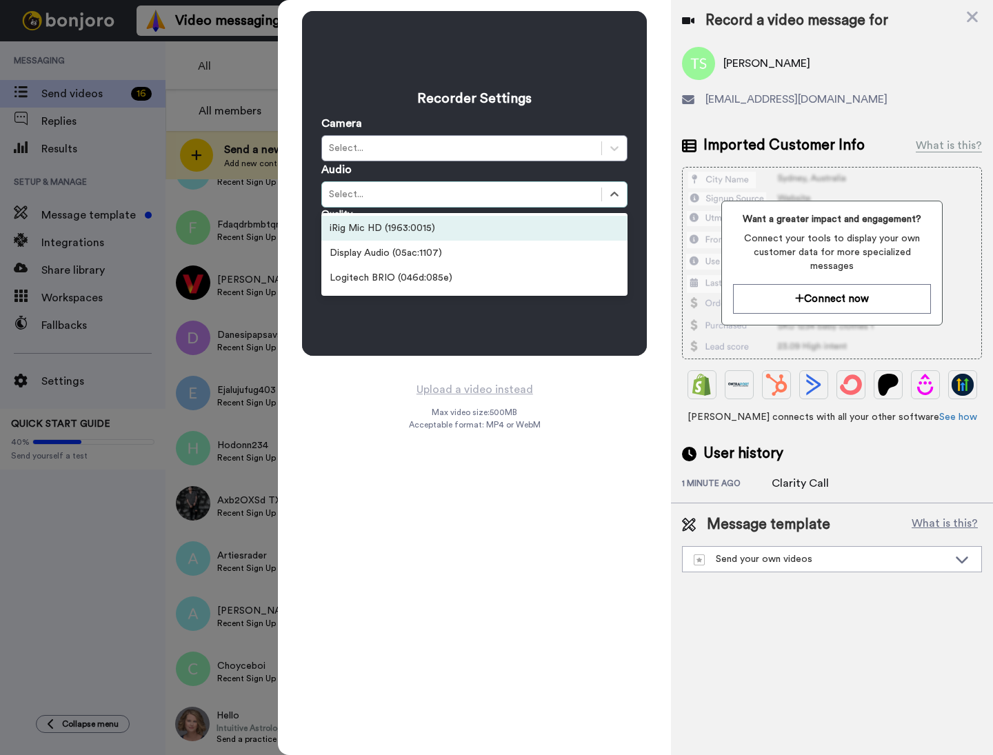
click at [365, 230] on div "iRig Mic HD (1963:0015)" at bounding box center [474, 228] width 306 height 25
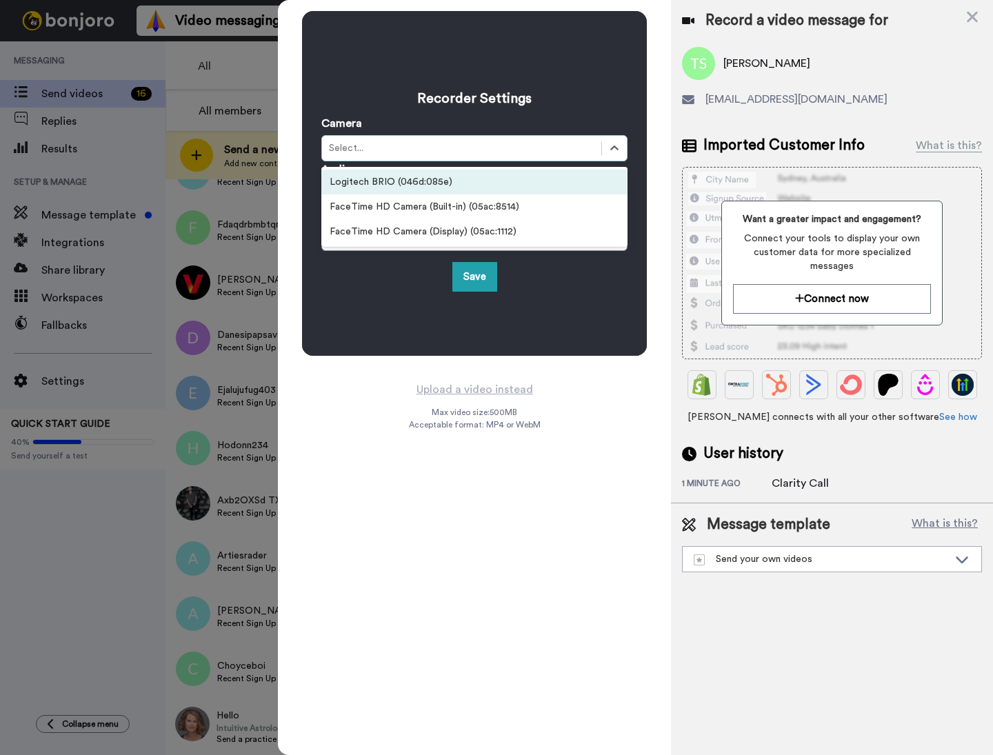
click at [374, 158] on div "Select..." at bounding box center [474, 148] width 306 height 26
click at [376, 179] on div "Logitech BRIO (046d:085e)" at bounding box center [474, 182] width 306 height 25
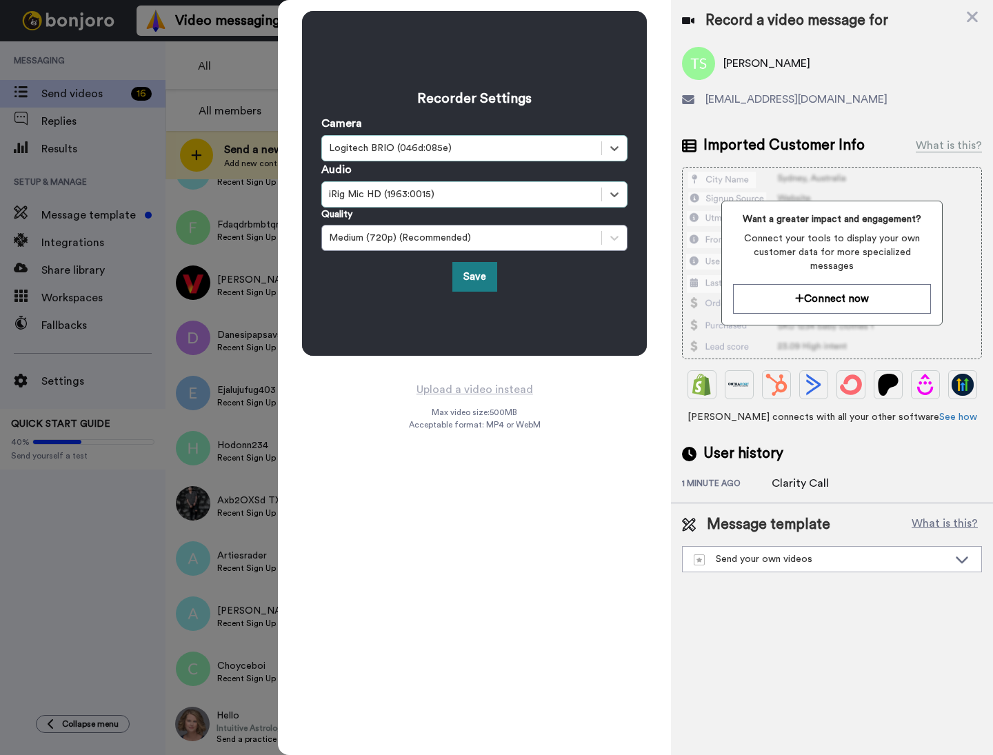
click at [471, 281] on button "Save" at bounding box center [474, 277] width 45 height 30
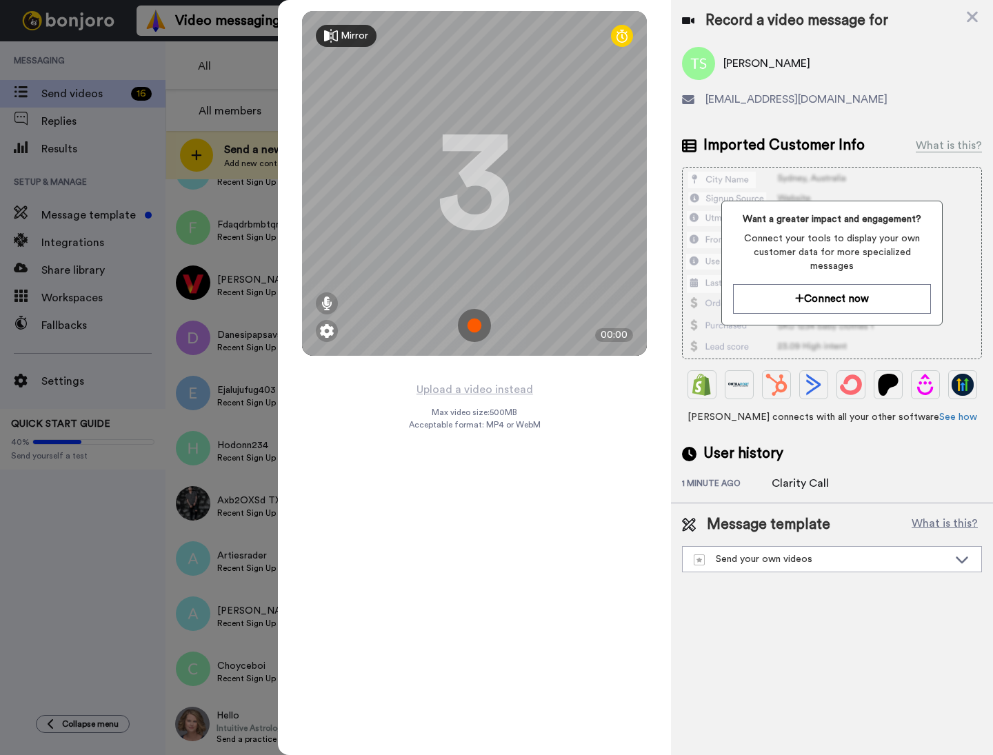
click at [479, 326] on img at bounding box center [474, 325] width 33 height 33
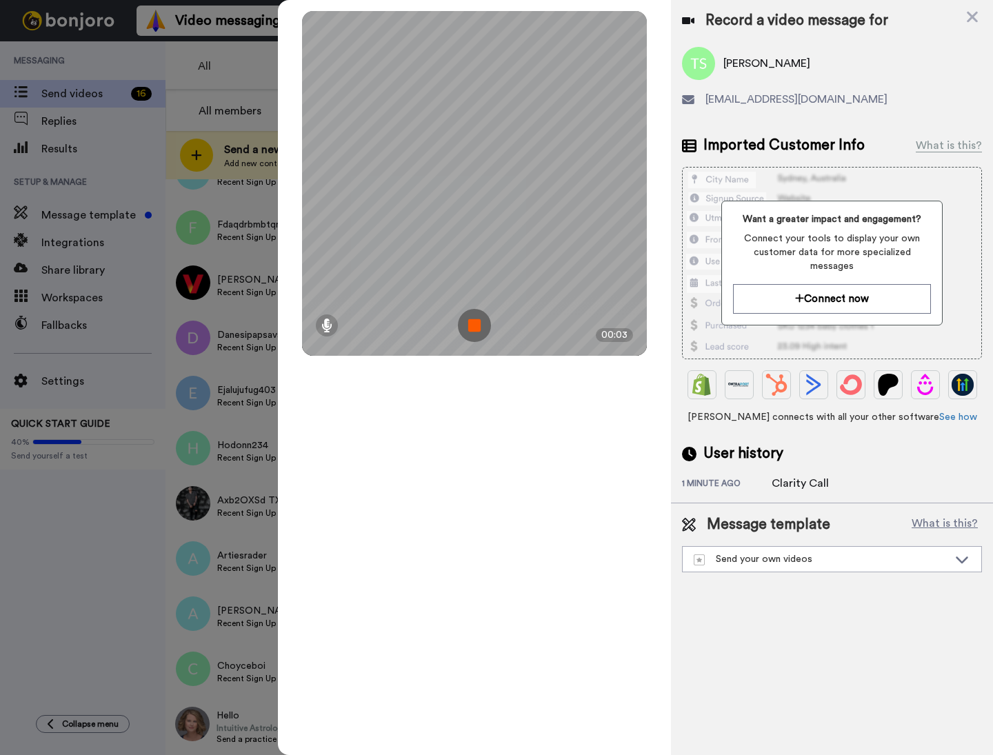
click at [474, 322] on img at bounding box center [474, 325] width 33 height 33
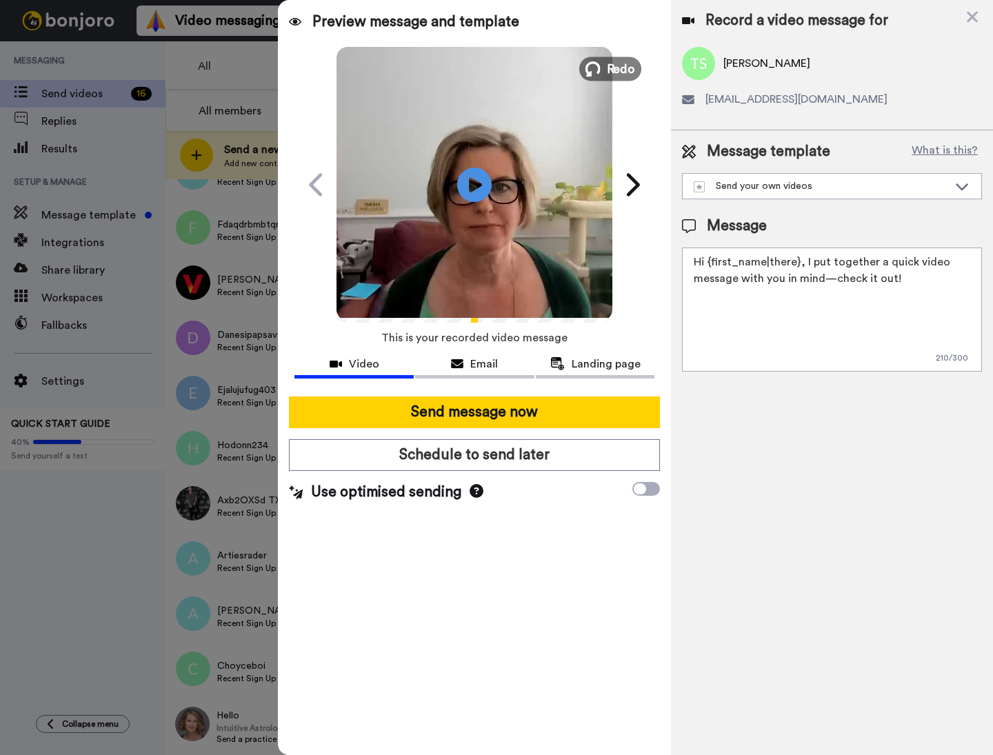
click at [626, 61] on span "Redo" at bounding box center [621, 68] width 29 height 18
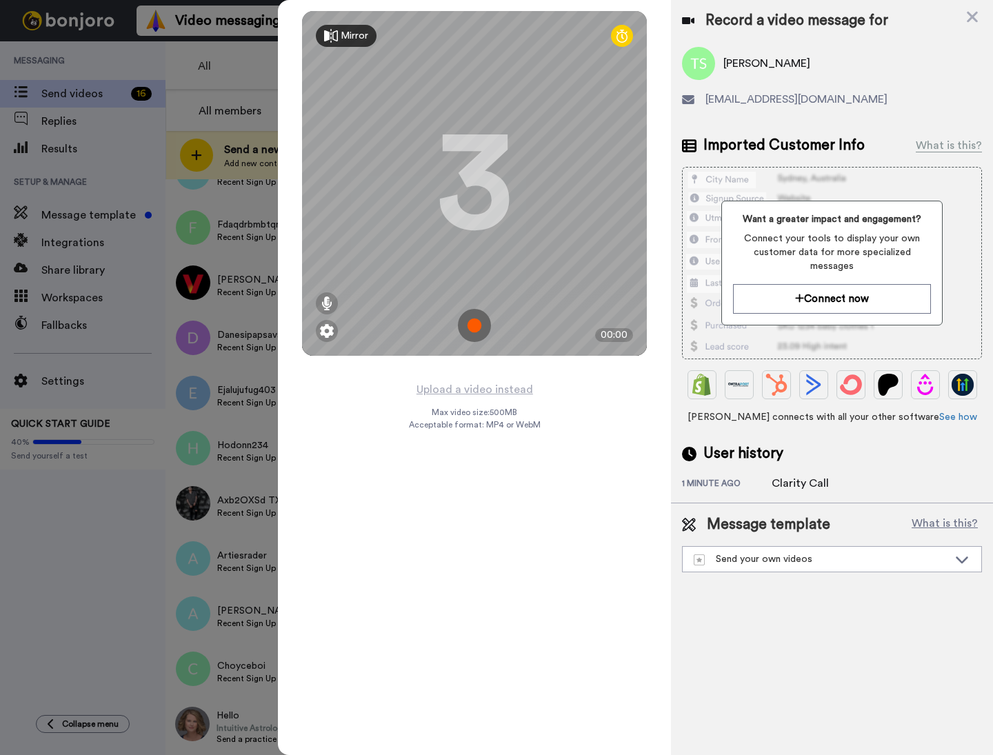
click at [474, 325] on img at bounding box center [474, 325] width 33 height 33
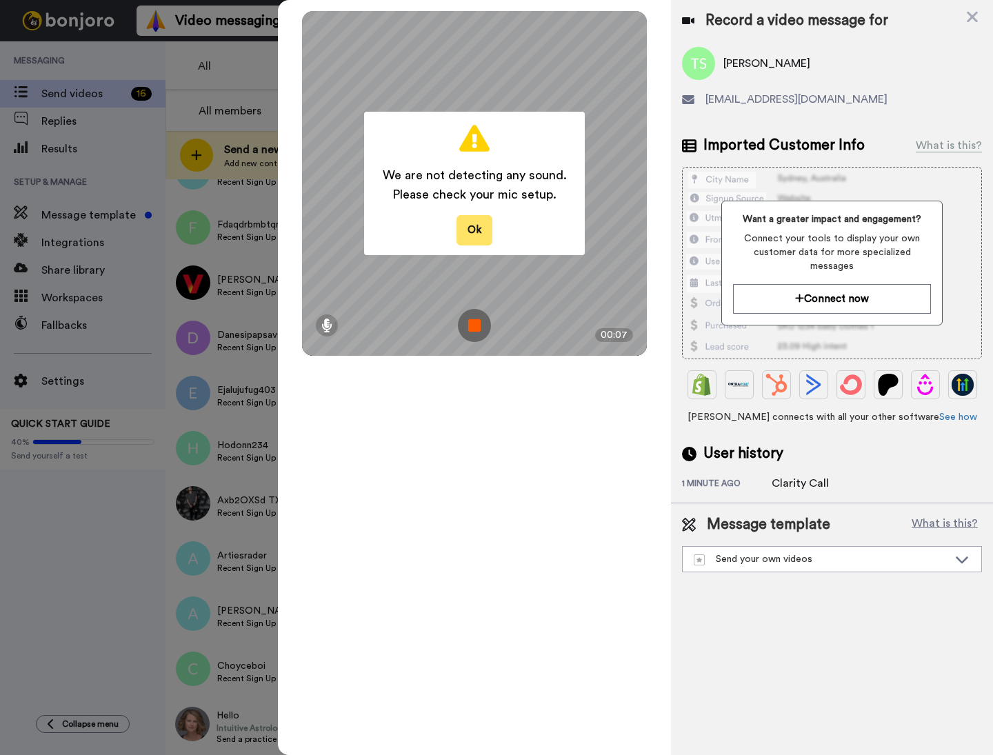
click at [487, 243] on button "Ok" at bounding box center [475, 230] width 36 height 30
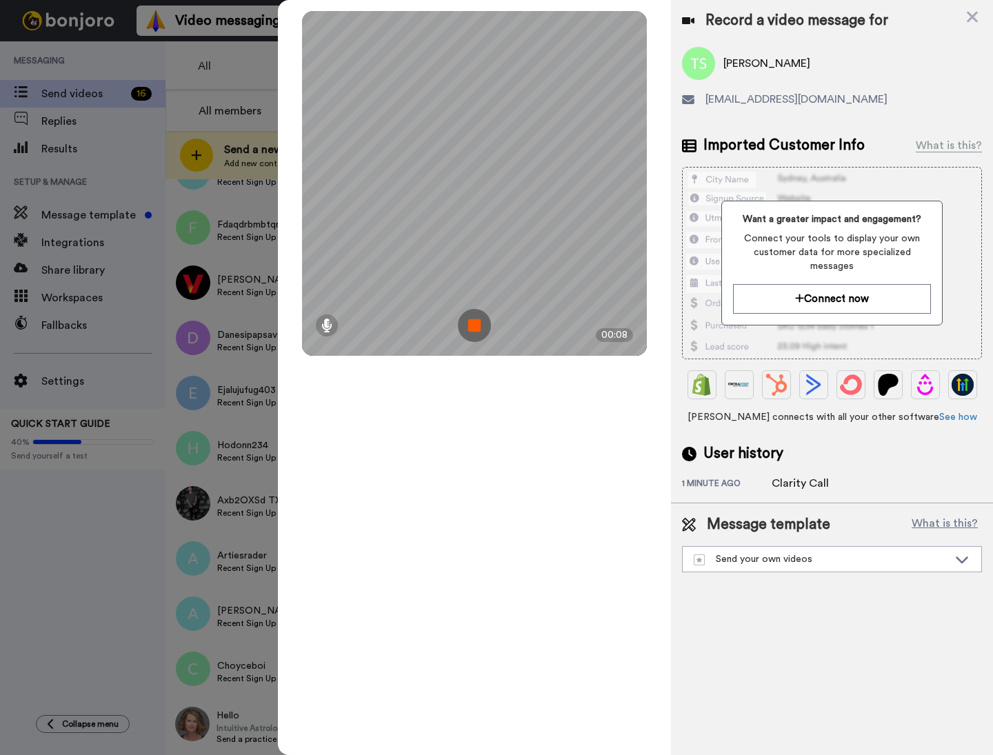
click at [477, 326] on img at bounding box center [474, 325] width 33 height 33
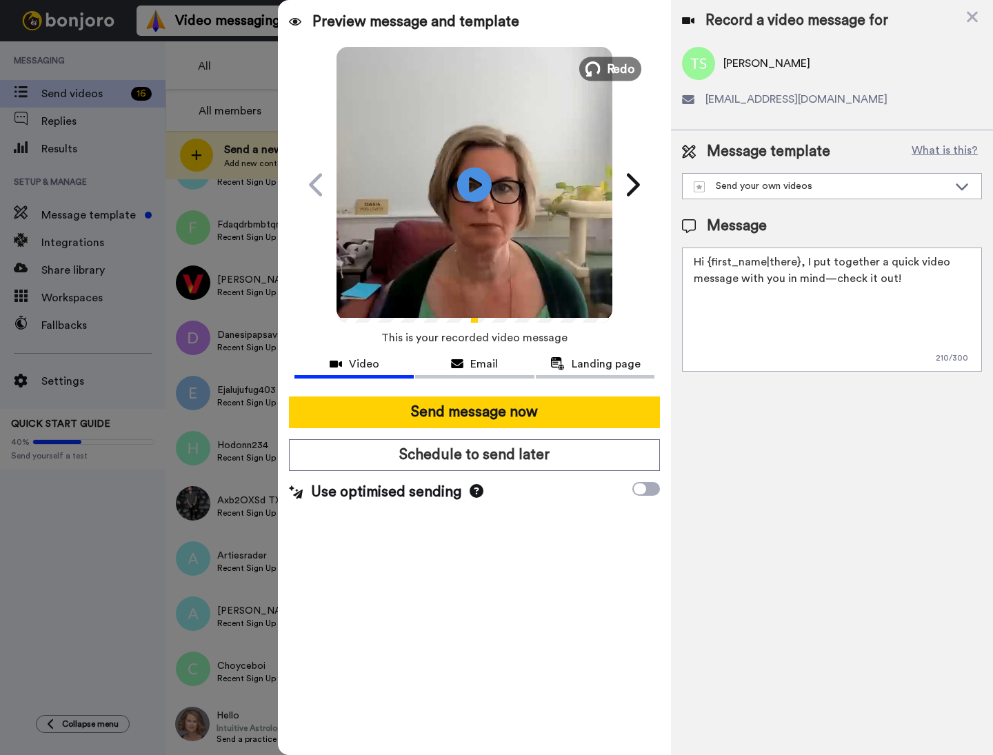
click at [622, 71] on span "Redo" at bounding box center [621, 68] width 29 height 18
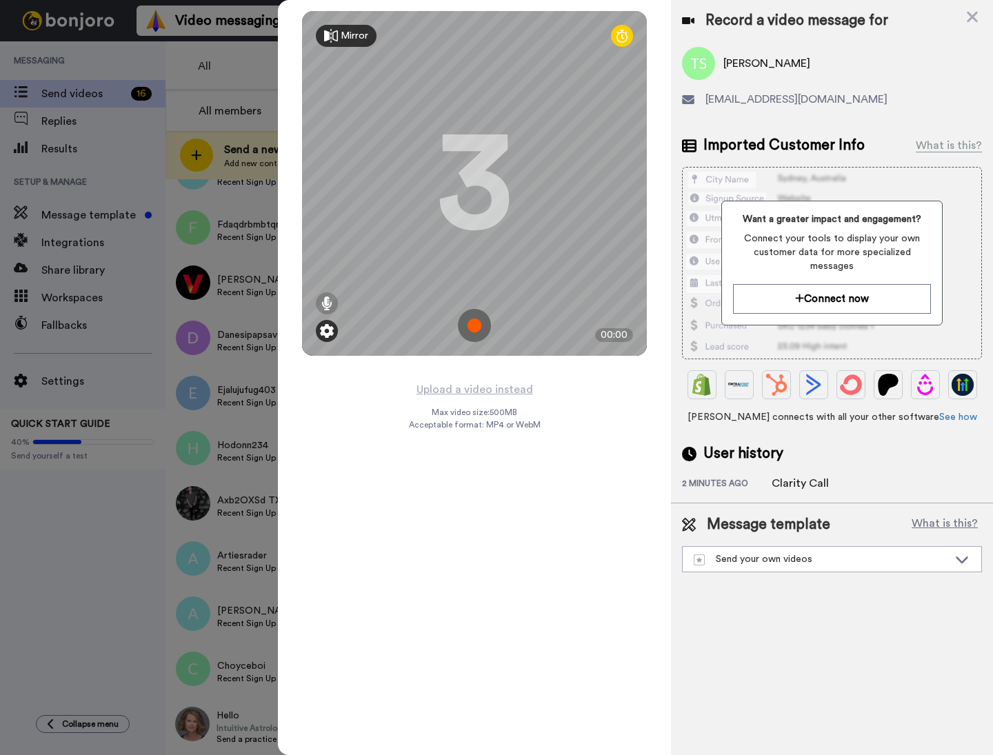
click at [326, 334] on img at bounding box center [327, 331] width 14 height 14
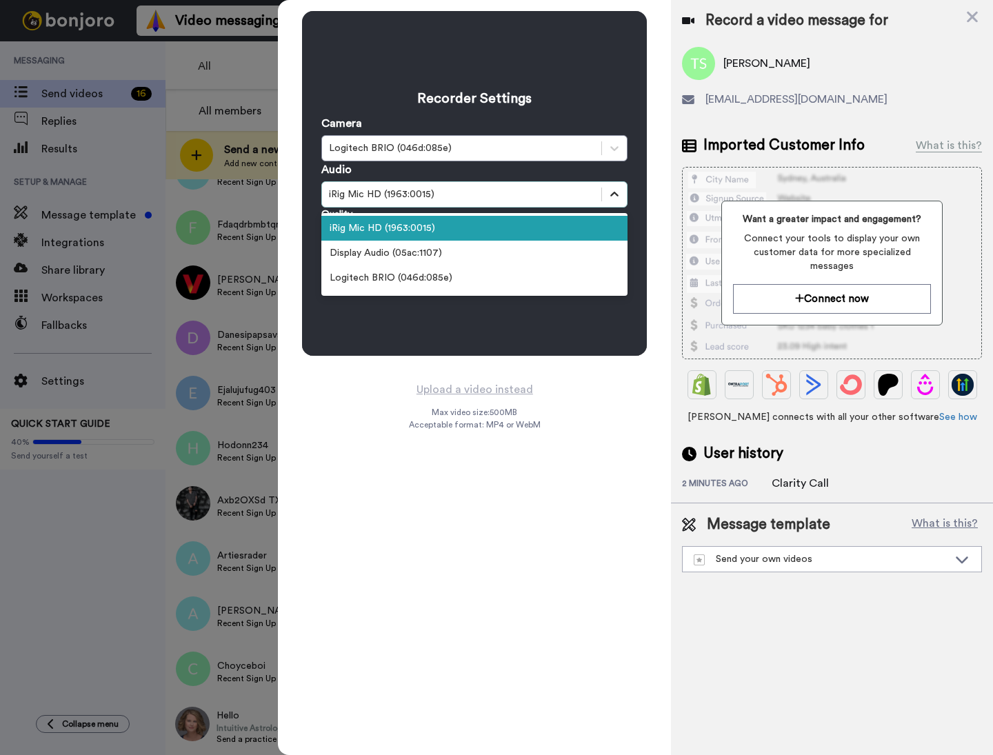
click at [614, 202] on div at bounding box center [614, 194] width 25 height 25
click at [401, 233] on div "iRig Mic HD (1963:0015)" at bounding box center [474, 228] width 306 height 25
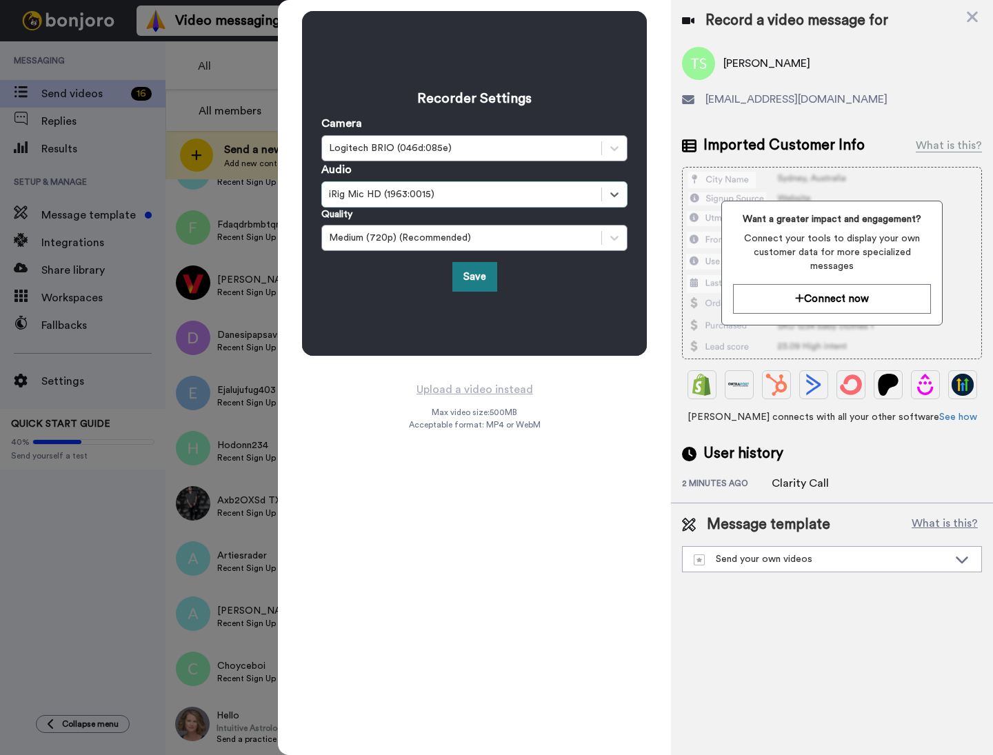
click at [472, 284] on button "Save" at bounding box center [474, 277] width 45 height 30
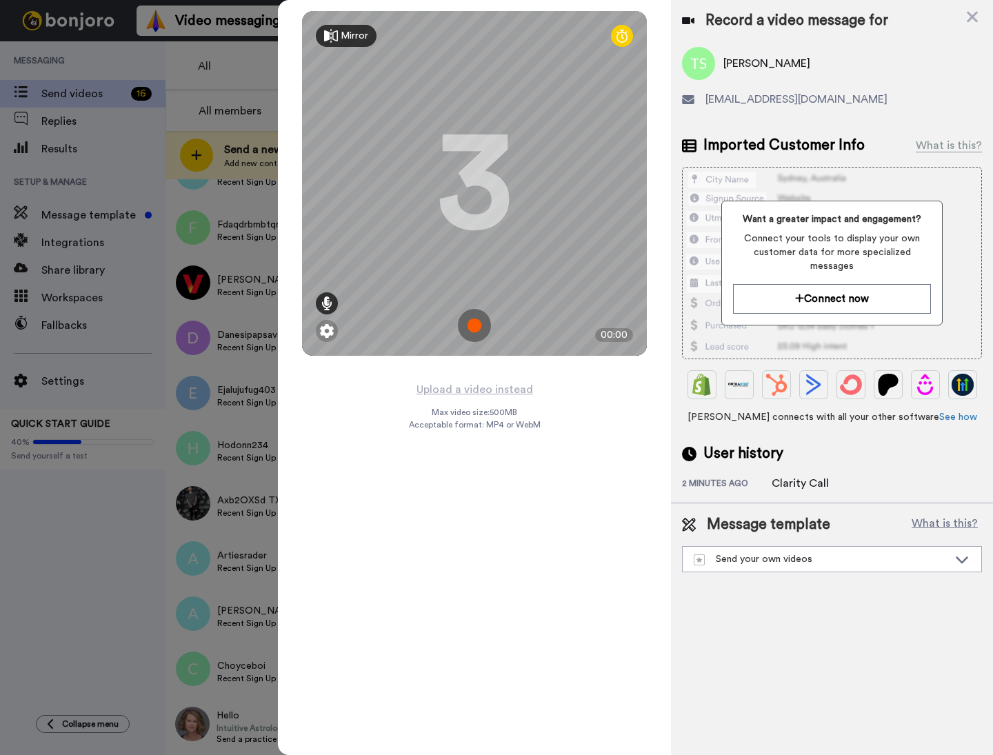
click at [322, 305] on icon at bounding box center [326, 304] width 11 height 14
click at [326, 226] on div at bounding box center [326, 224] width 7 height 3
click at [325, 303] on icon at bounding box center [326, 304] width 11 height 14
click at [323, 305] on icon at bounding box center [326, 304] width 11 height 14
click at [478, 323] on img at bounding box center [474, 325] width 33 height 33
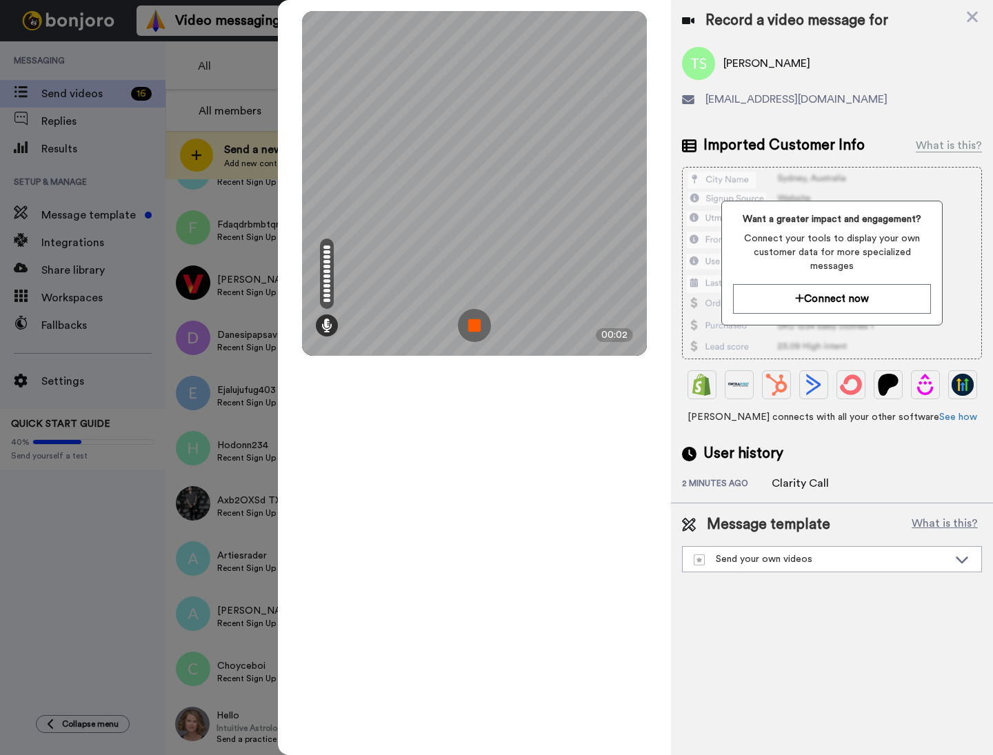
click at [478, 323] on img at bounding box center [474, 325] width 33 height 33
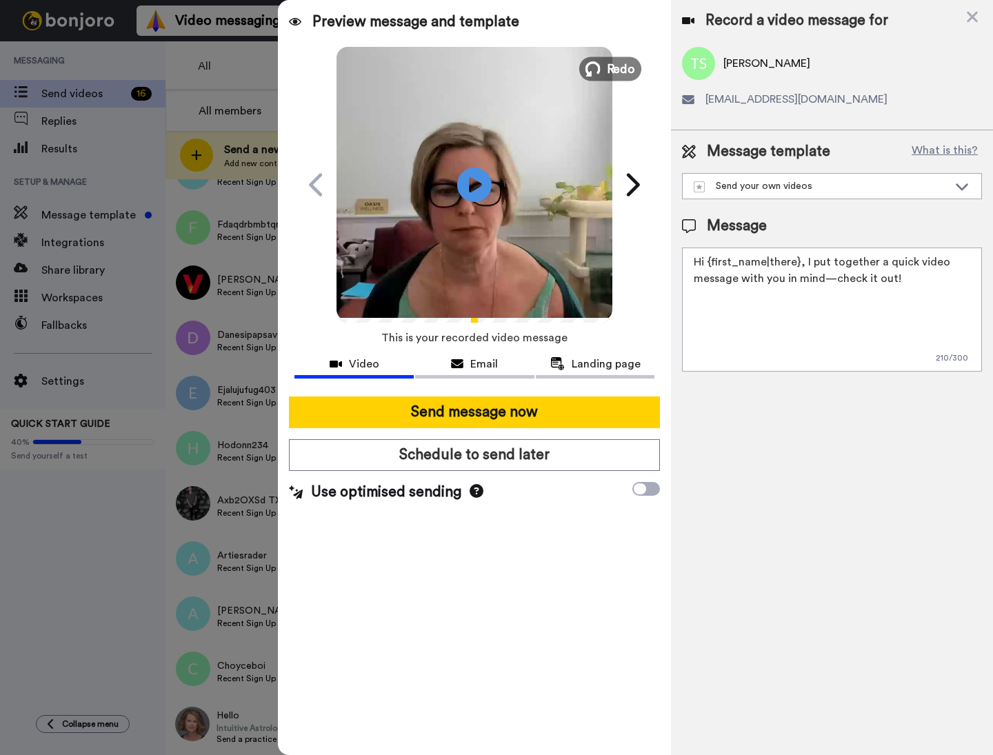
click at [611, 76] on span "Redo" at bounding box center [621, 68] width 29 height 18
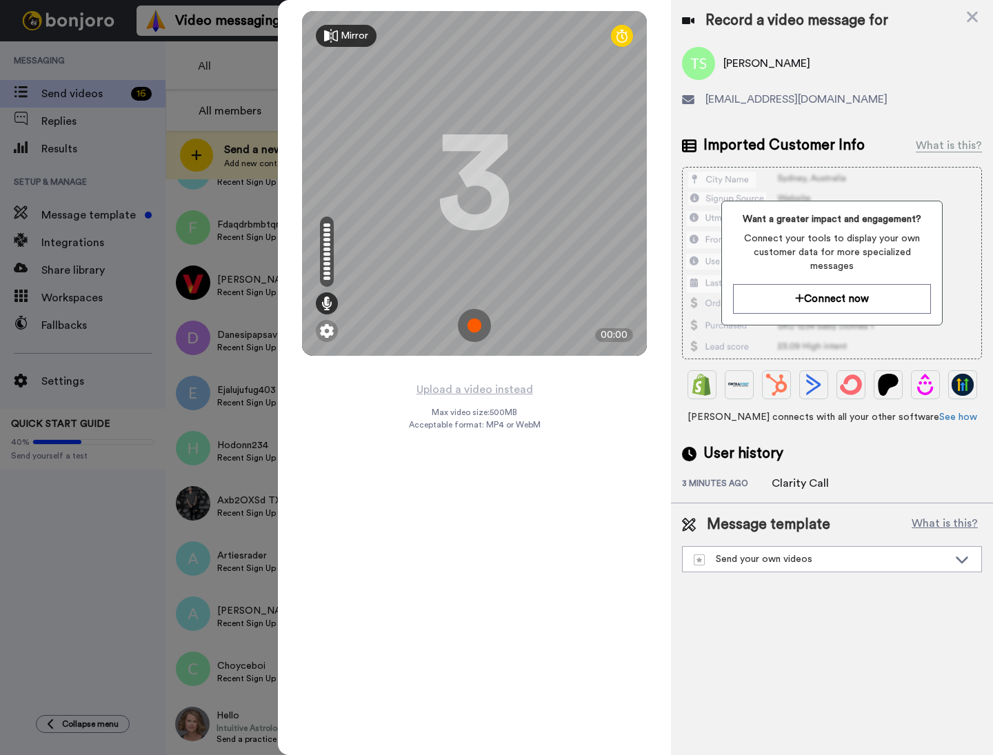
click at [478, 329] on img at bounding box center [474, 325] width 33 height 33
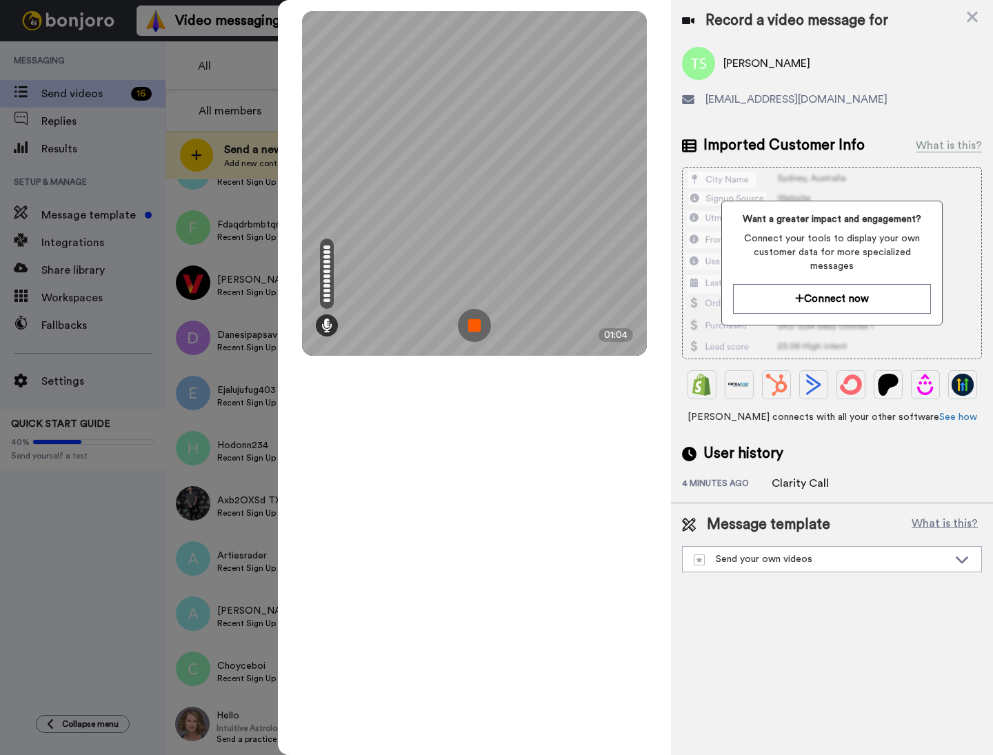
click at [481, 323] on img at bounding box center [474, 325] width 33 height 33
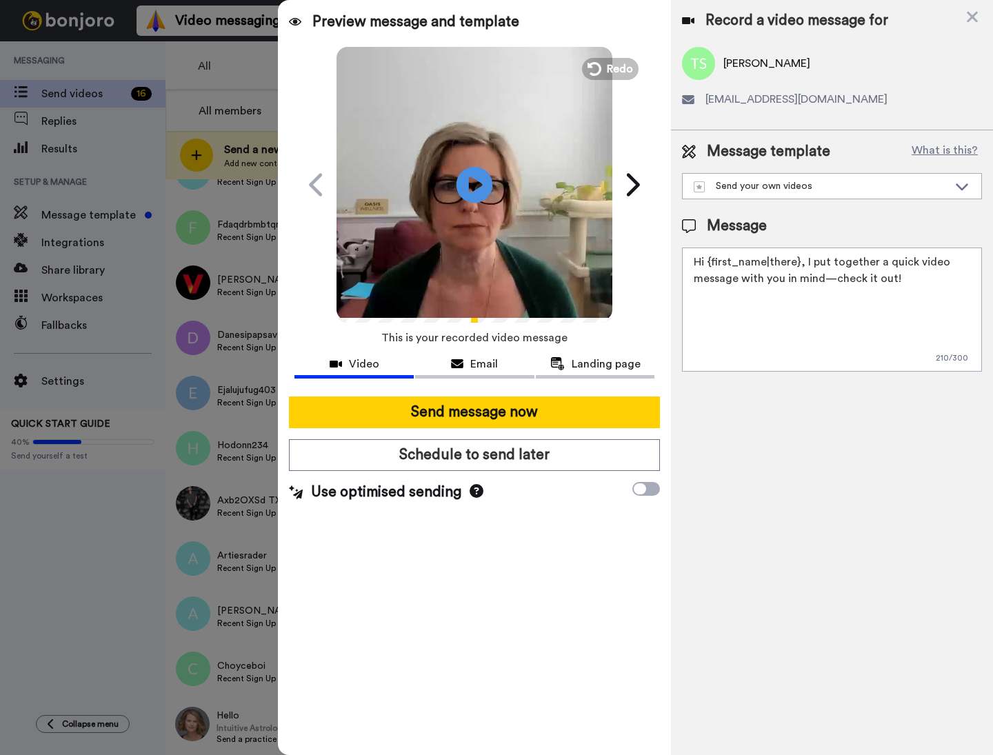
click at [470, 181] on icon "Play/Pause" at bounding box center [475, 185] width 37 height 66
drag, startPoint x: 812, startPoint y: 264, endPoint x: 819, endPoint y: 277, distance: 15.1
click at [819, 277] on textarea "Hi {first_name|there}, I put together a quick video message with you in mind—ch…" at bounding box center [832, 310] width 300 height 124
click at [951, 277] on textarea "Hi {first_name|there}, I wanted to touch base with you after our call so I made…" at bounding box center [832, 310] width 300 height 124
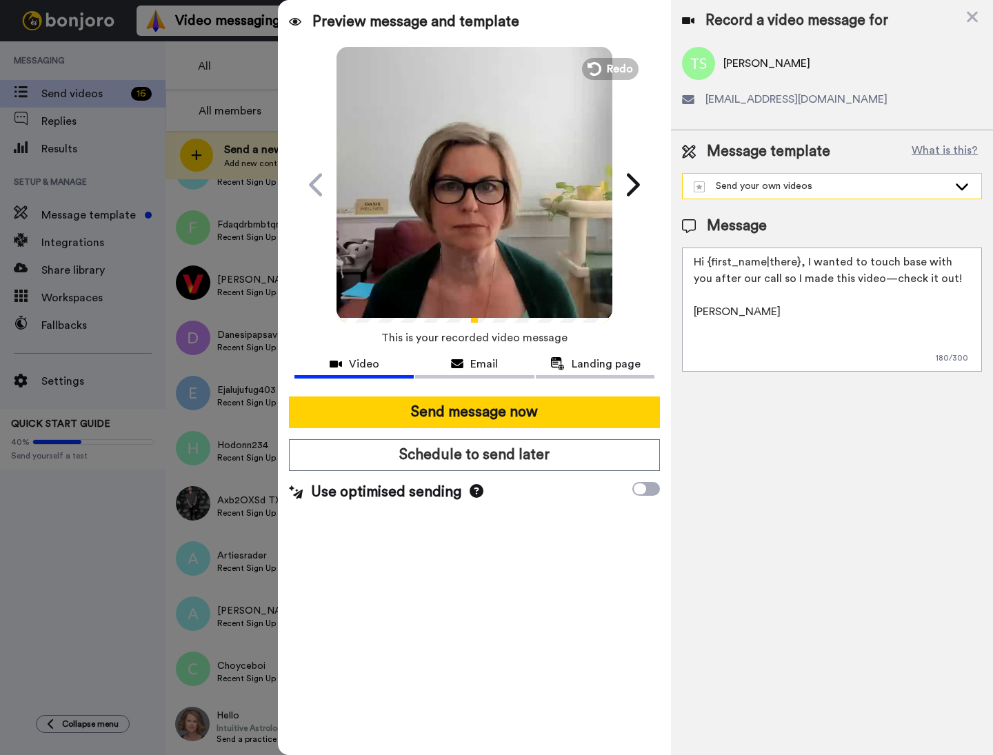
type textarea "Hi {first_name|there}, I wanted to touch base with you after our call so I made…"
click at [955, 182] on icon at bounding box center [962, 186] width 17 height 14
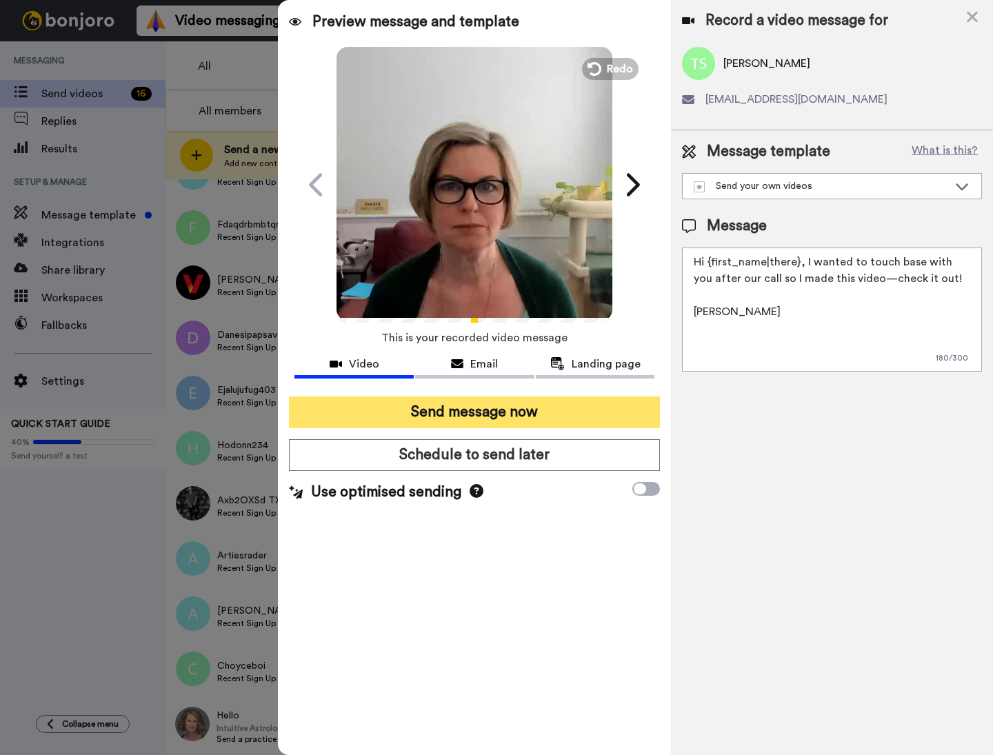
click at [453, 418] on button "Send message now" at bounding box center [474, 413] width 371 height 32
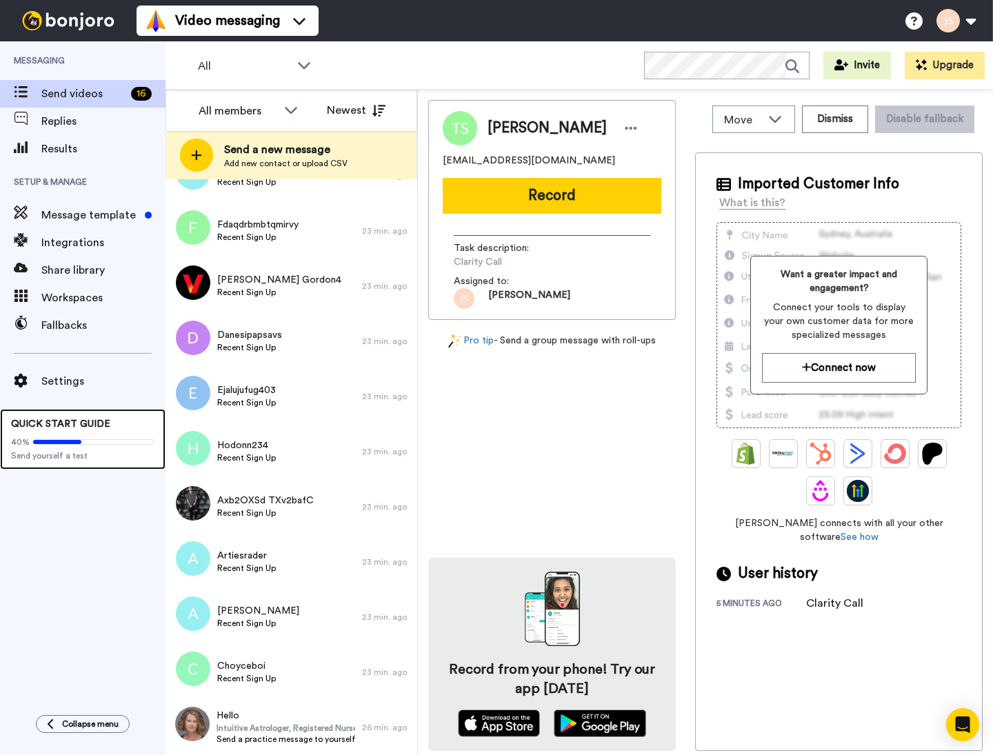
click at [53, 419] on span "QUICK START GUIDE" at bounding box center [60, 424] width 99 height 10
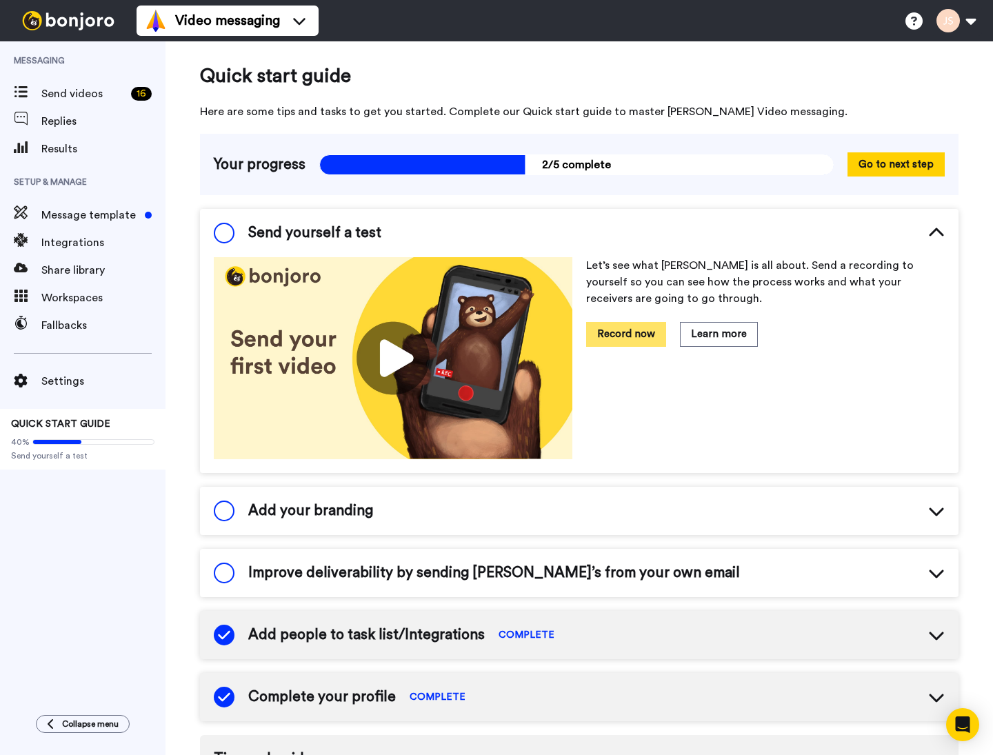
click at [602, 328] on button "Record now" at bounding box center [626, 334] width 80 height 24
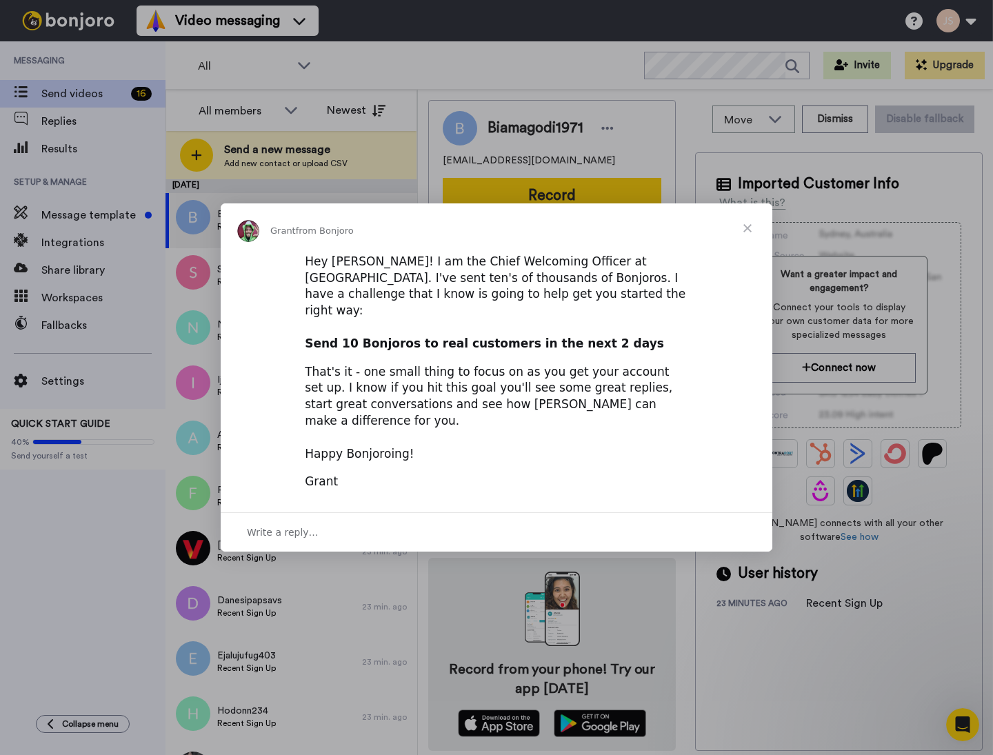
click at [344, 513] on div "Write a reply…" at bounding box center [497, 531] width 552 height 39
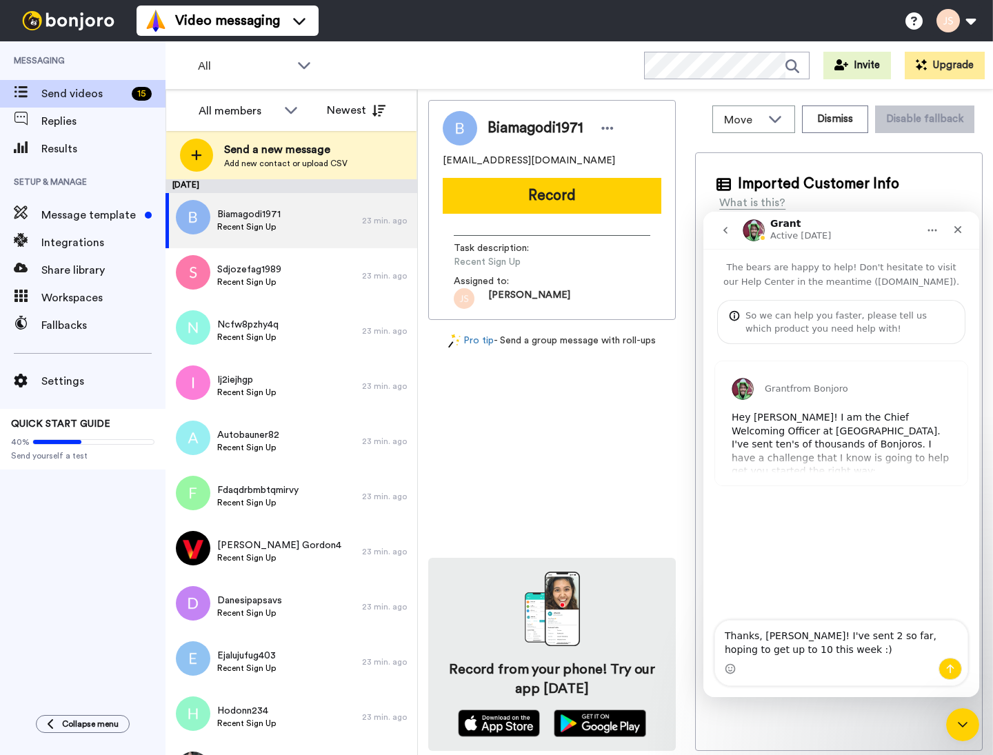
type textarea "Thanks, [PERSON_NAME]! I've sent 2 so far, hoping to get up to 10 this week :)"
click at [952, 666] on icon "Send a message…" at bounding box center [951, 669] width 8 height 9
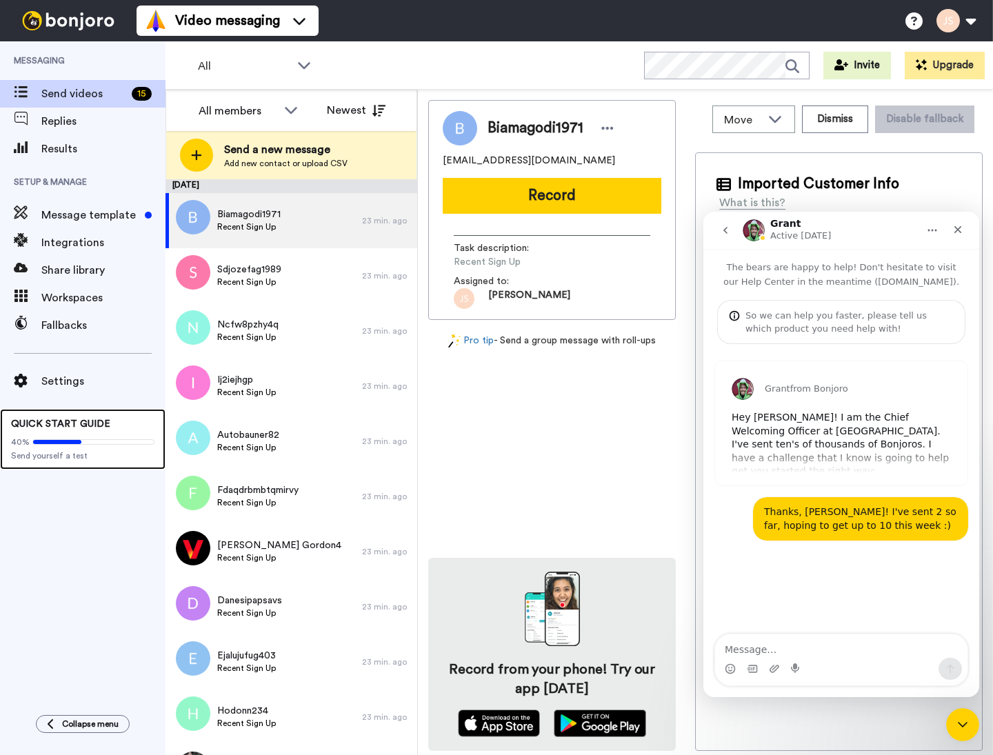
click at [41, 428] on span "QUICK START GUIDE" at bounding box center [60, 424] width 99 height 10
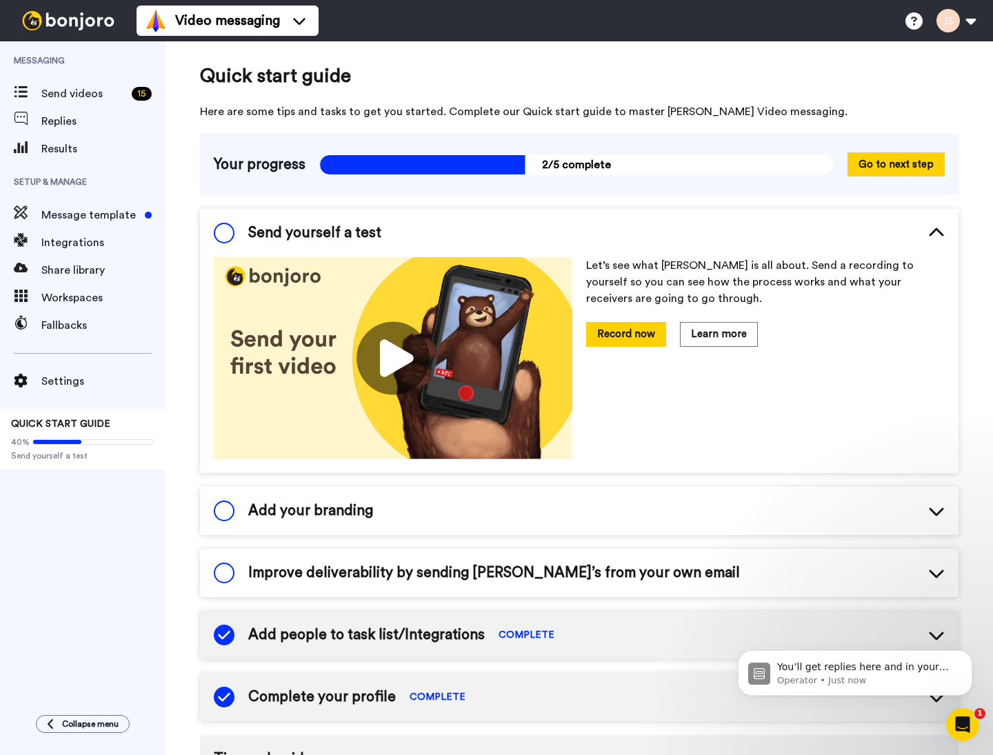
click at [299, 231] on span "Send yourself a test" at bounding box center [314, 233] width 133 height 21
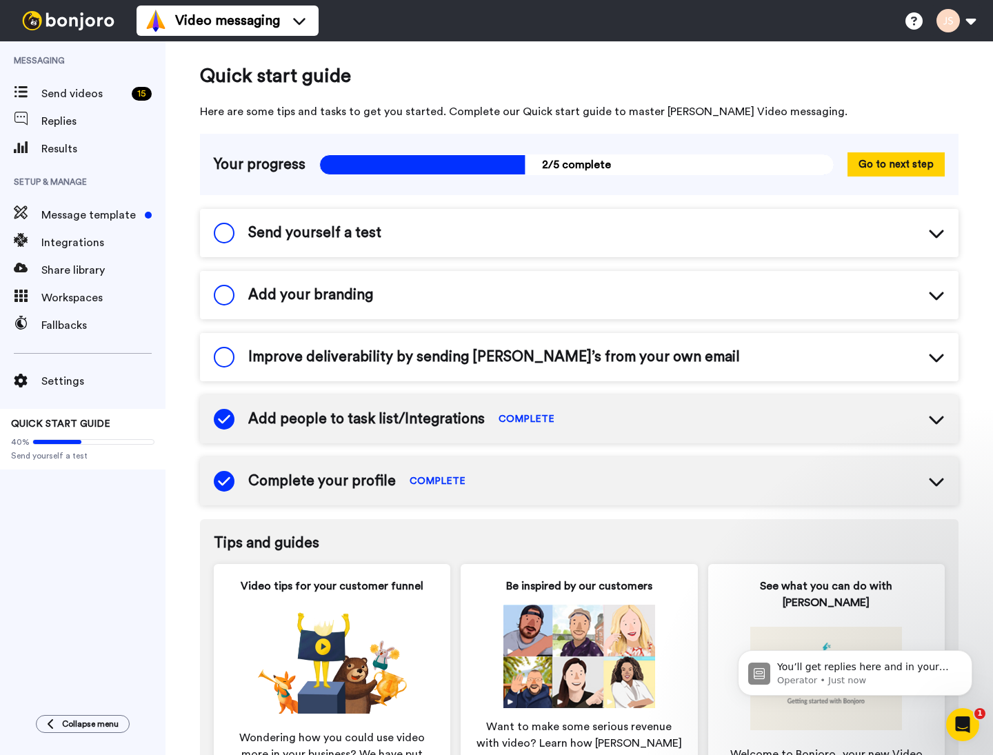
click at [299, 231] on span "Send yourself a test" at bounding box center [314, 233] width 133 height 21
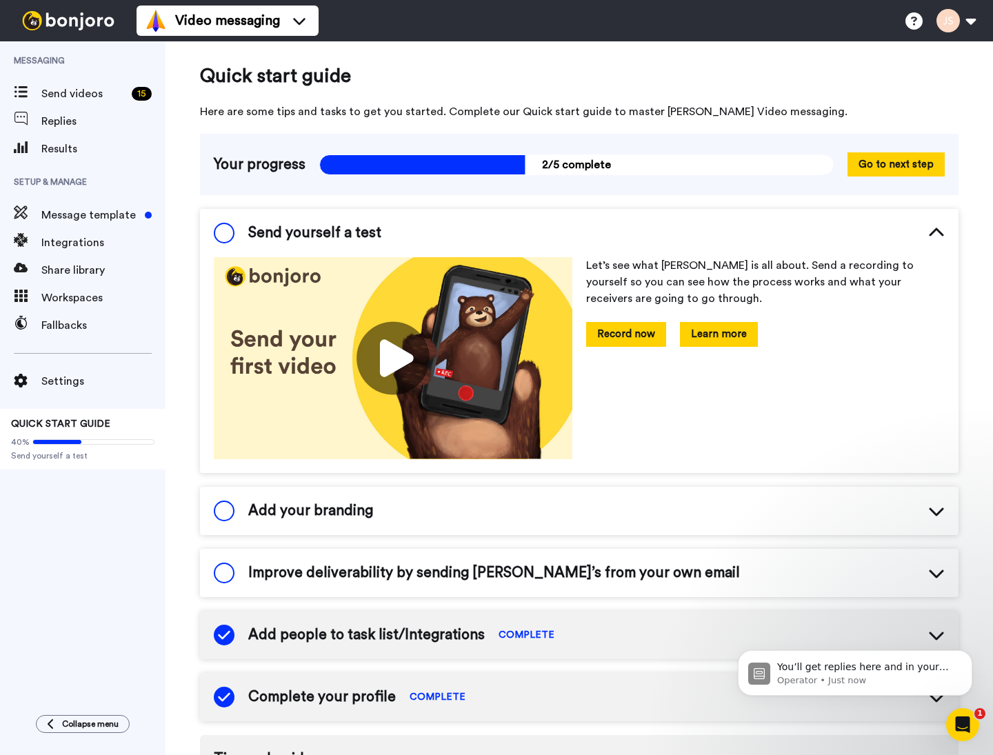
click at [723, 334] on button "Learn more" at bounding box center [719, 334] width 78 height 24
click at [899, 679] on p "Operator • Just now" at bounding box center [866, 681] width 178 height 12
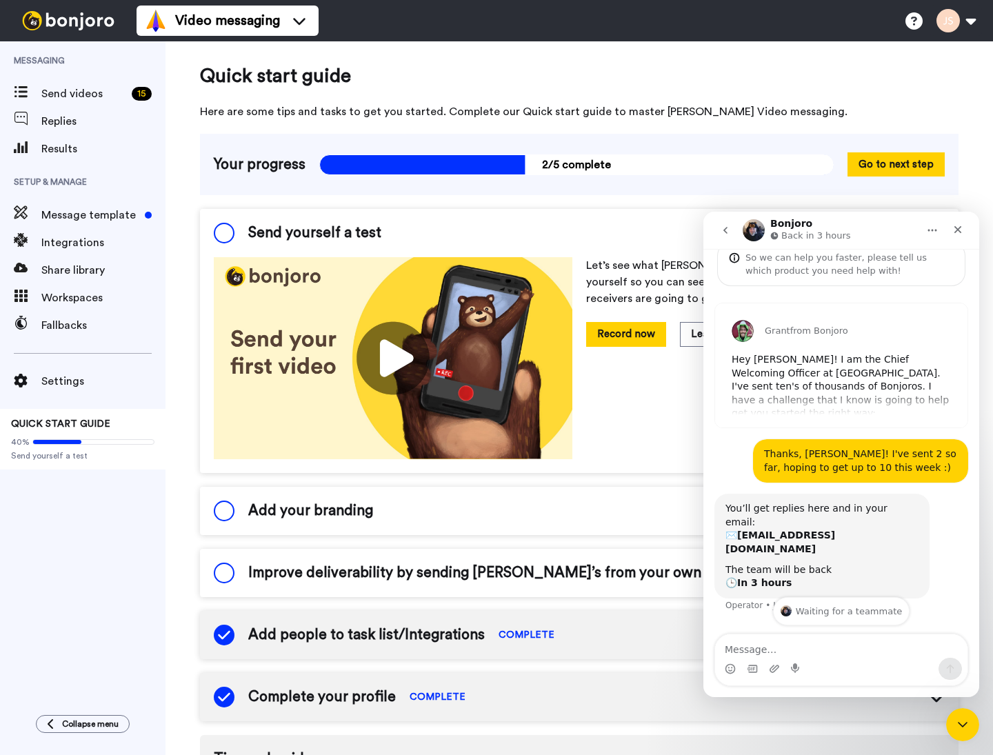
scroll to position [63, 0]
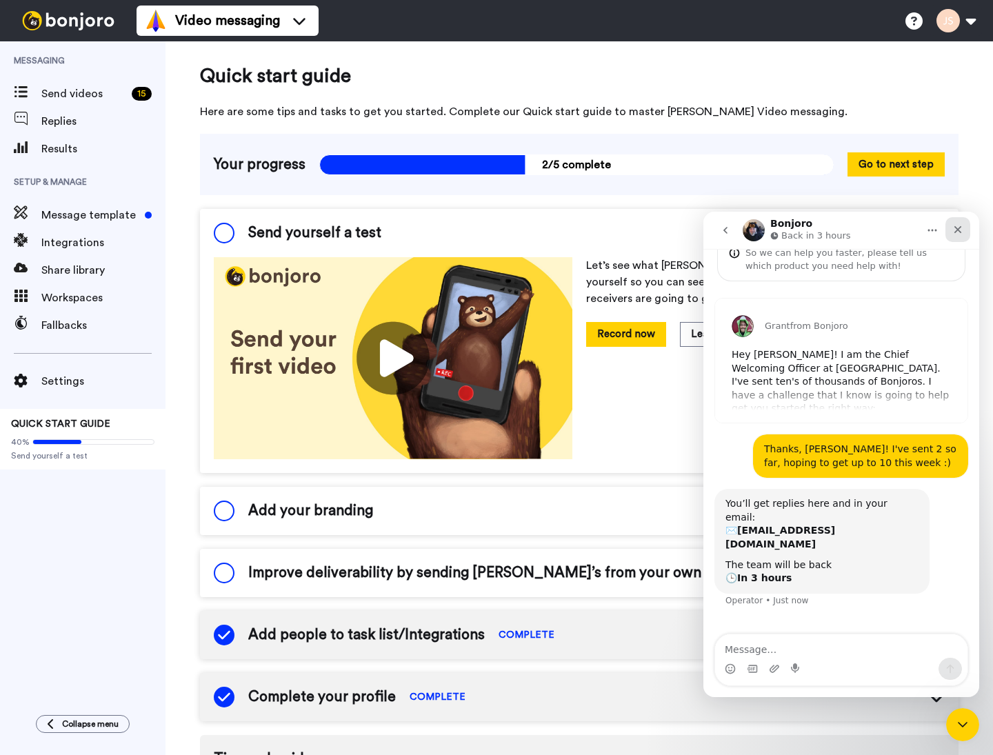
click at [959, 230] on icon "Close" at bounding box center [959, 230] width 8 height 8
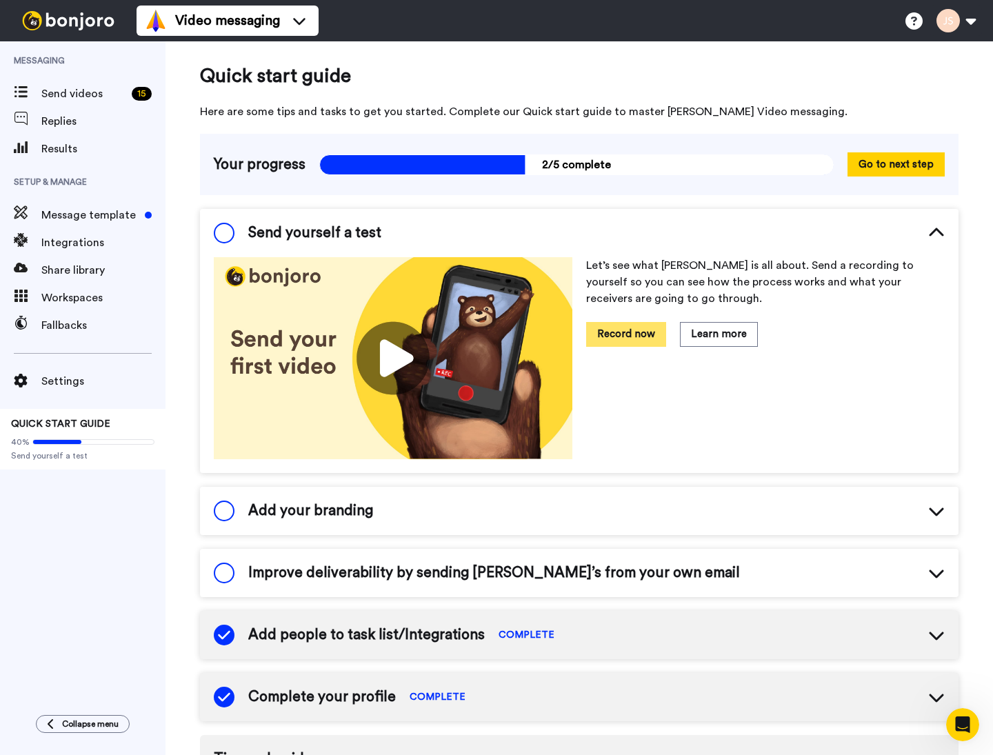
click at [619, 332] on button "Record now" at bounding box center [626, 334] width 80 height 24
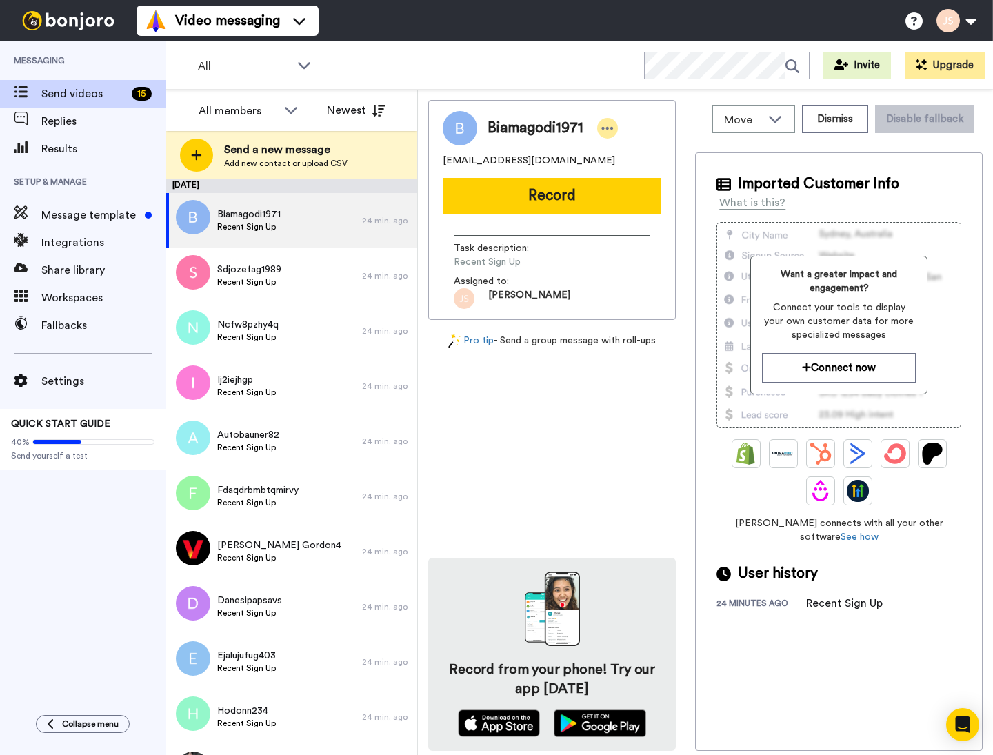
click at [607, 125] on icon at bounding box center [607, 128] width 12 height 14
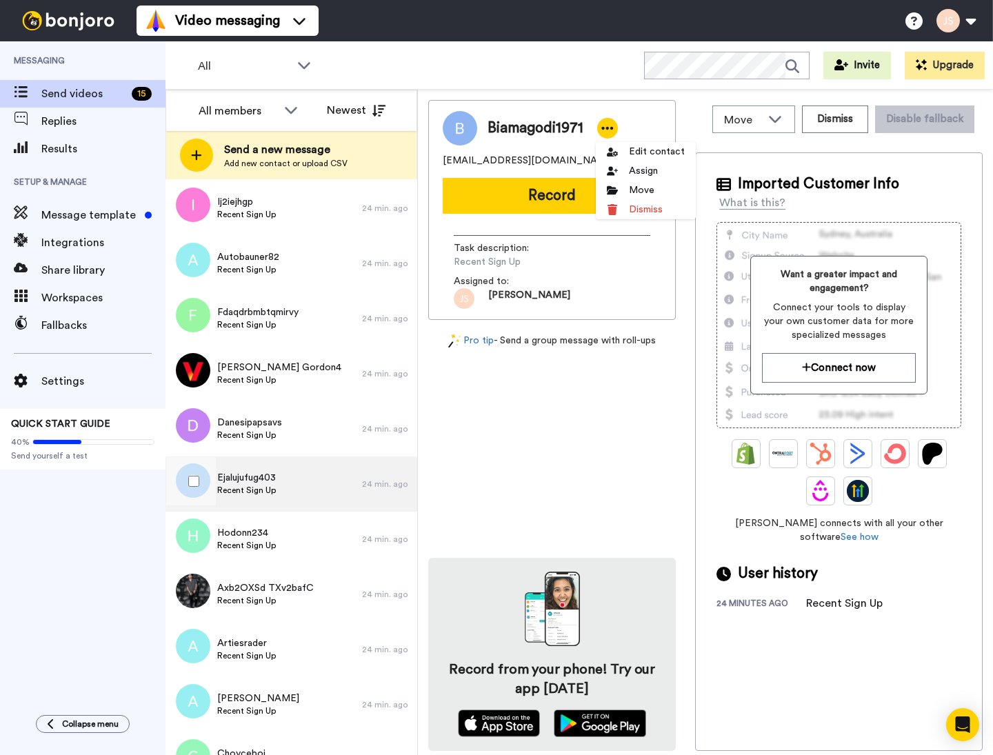
scroll to position [266, 0]
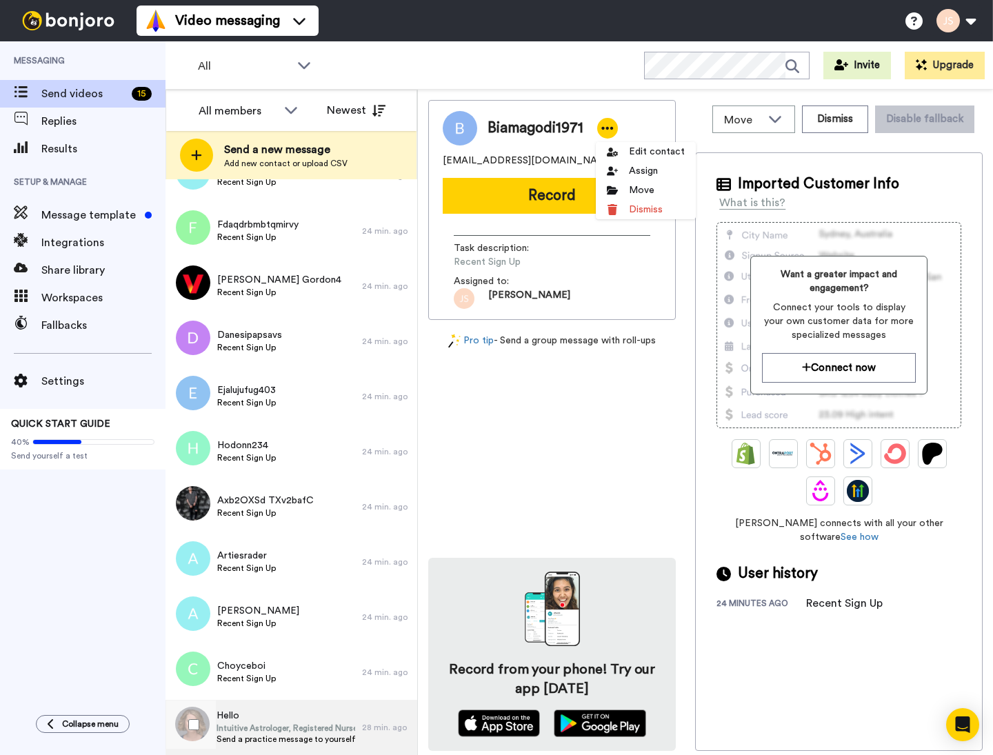
click at [227, 728] on span "Intuitive Astrologer, Registered Nurse, Naturopath" at bounding box center [286, 728] width 139 height 11
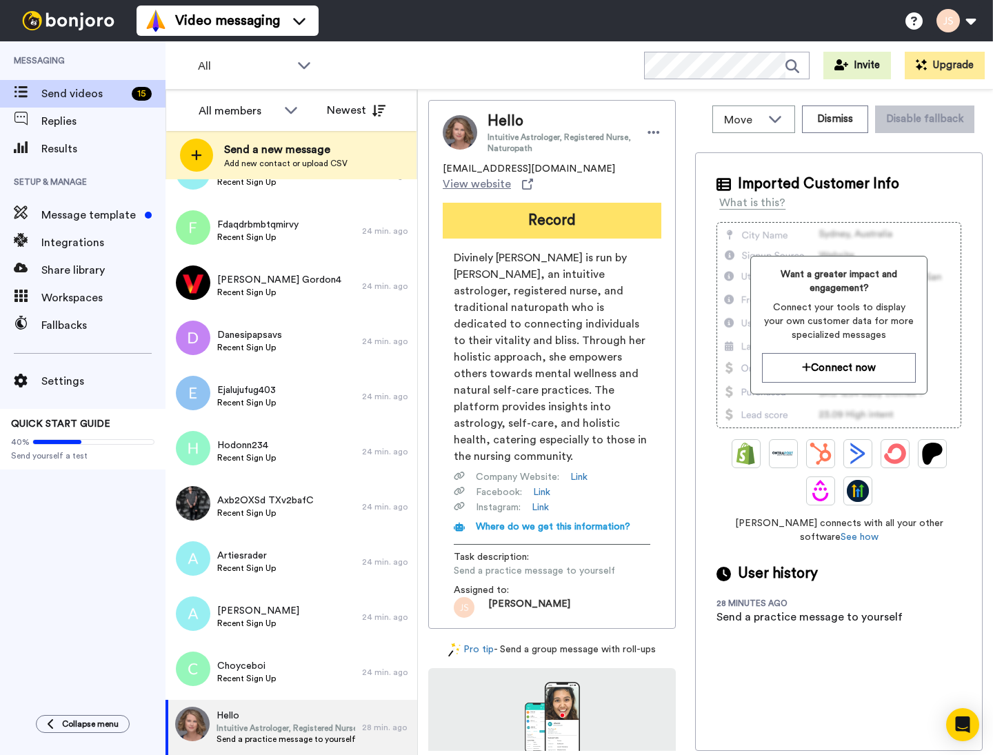
click at [568, 221] on button "Record" at bounding box center [552, 221] width 219 height 36
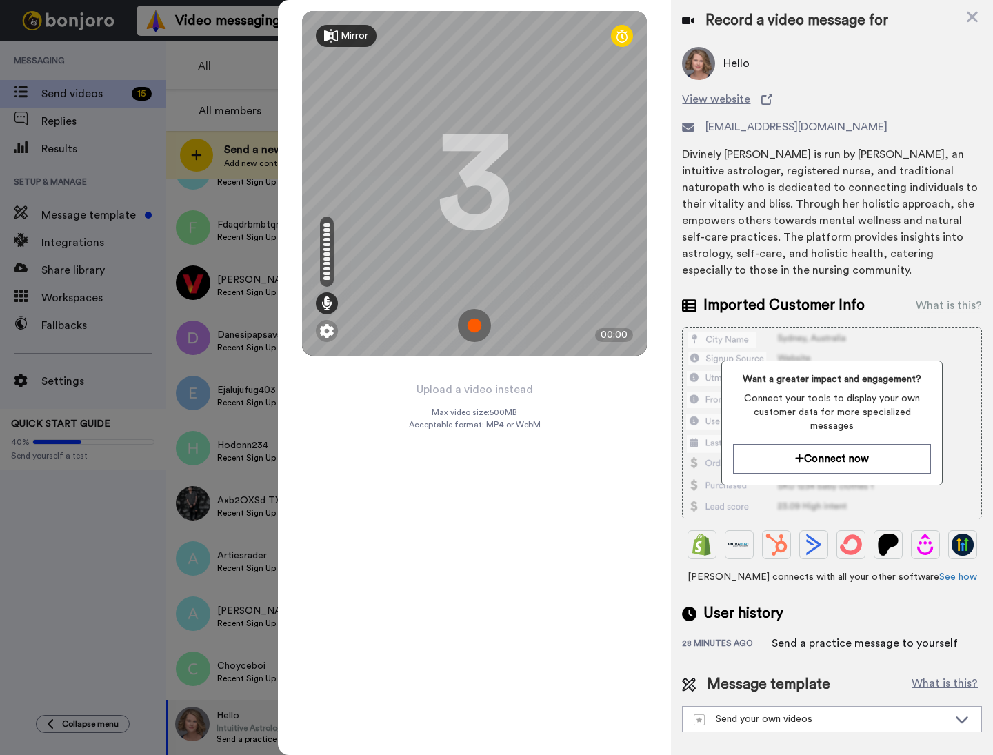
click at [470, 335] on img at bounding box center [474, 325] width 33 height 33
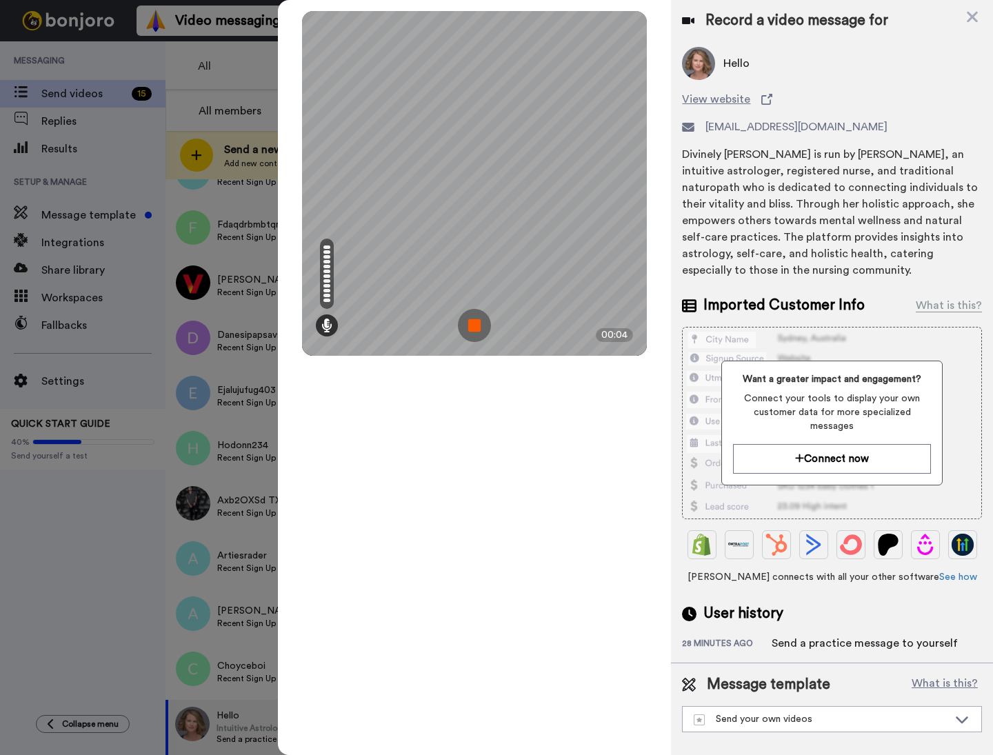
click at [475, 331] on img at bounding box center [474, 325] width 33 height 33
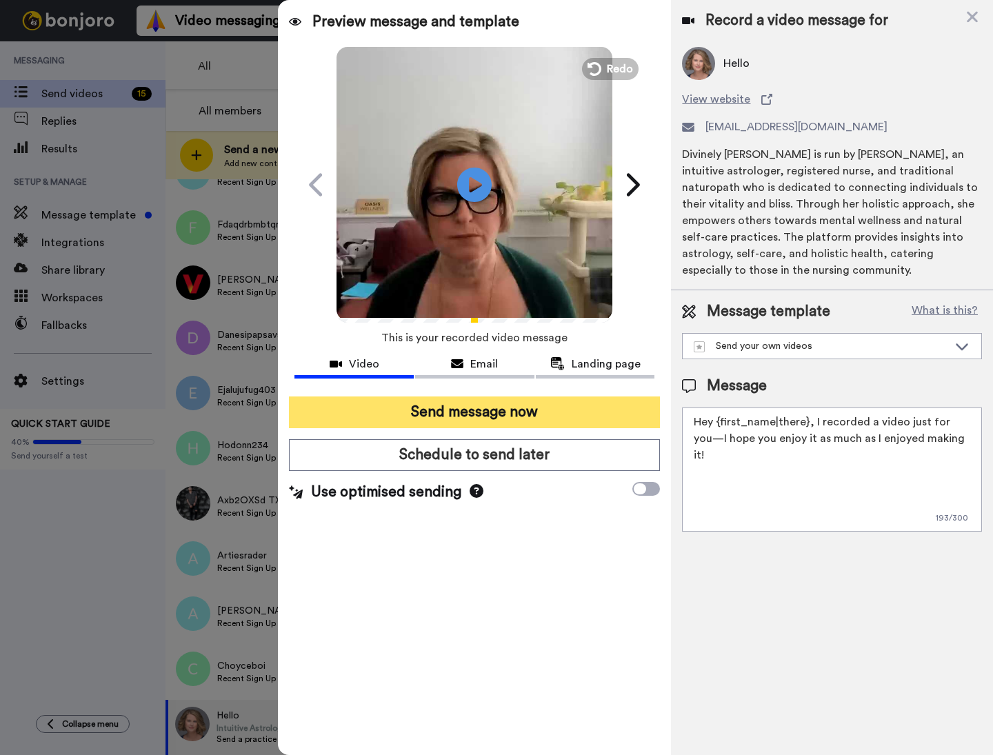
click at [483, 406] on button "Send message now" at bounding box center [474, 413] width 371 height 32
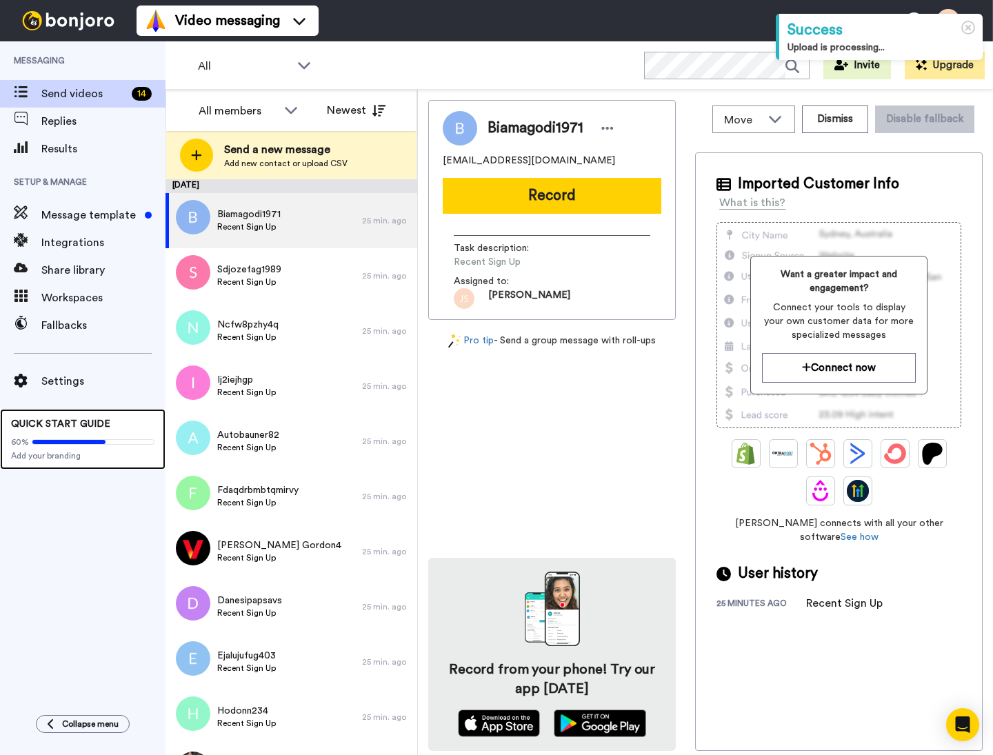
click at [103, 420] on span "QUICK START GUIDE" at bounding box center [60, 424] width 99 height 10
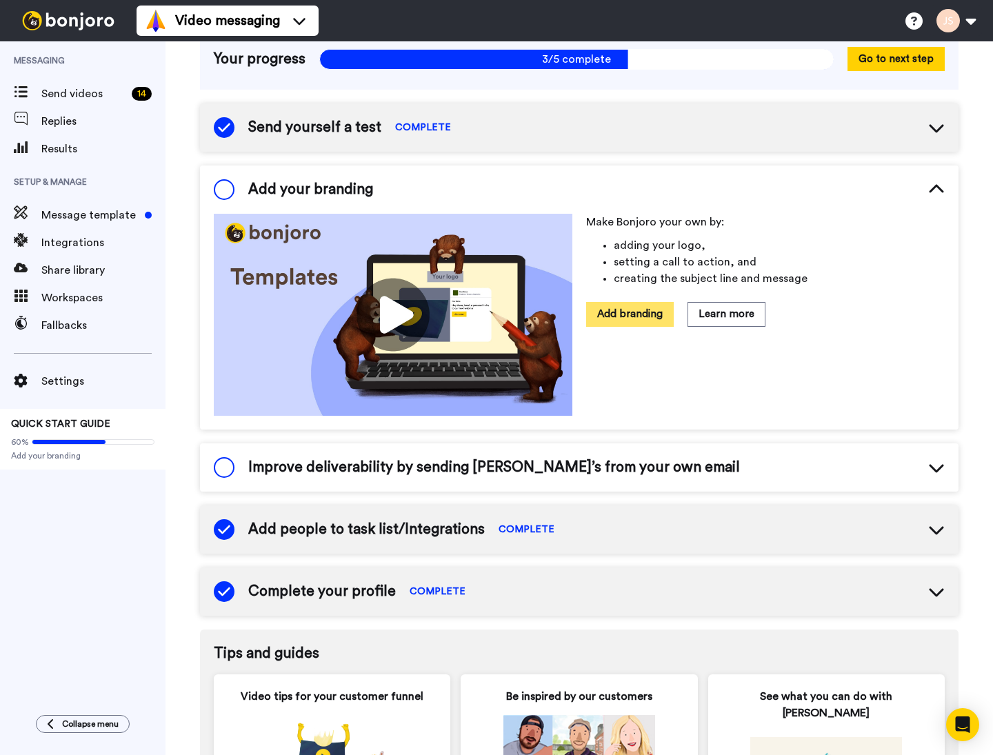
scroll to position [106, 0]
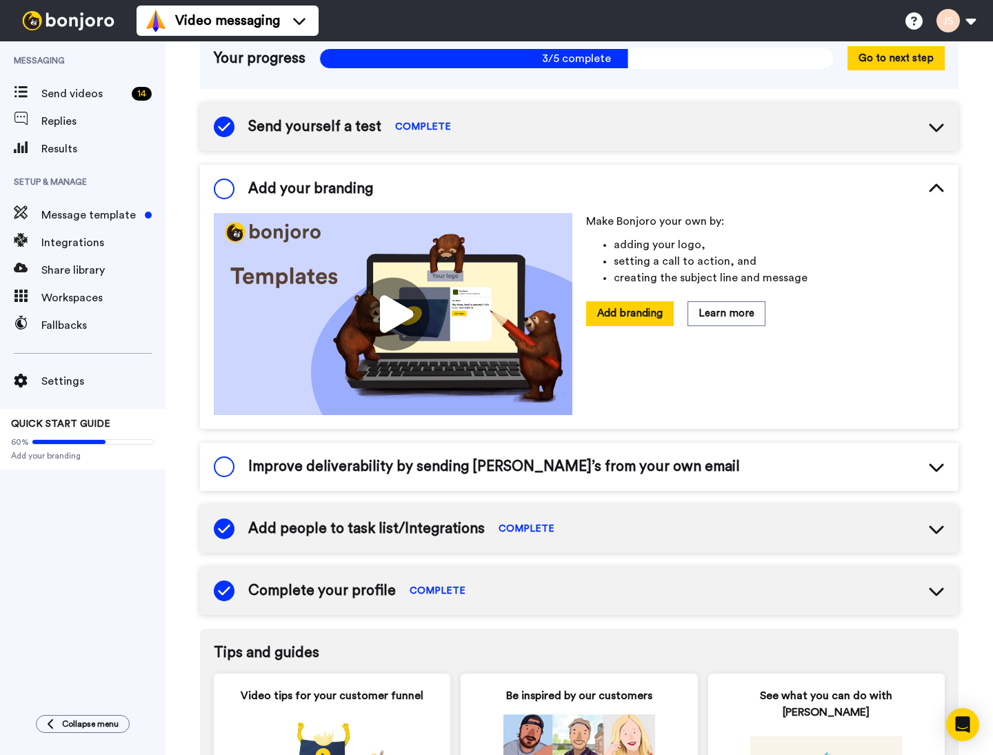
click at [617, 449] on div "Improve deliverability by sending [PERSON_NAME]’s from your own email" at bounding box center [579, 467] width 759 height 48
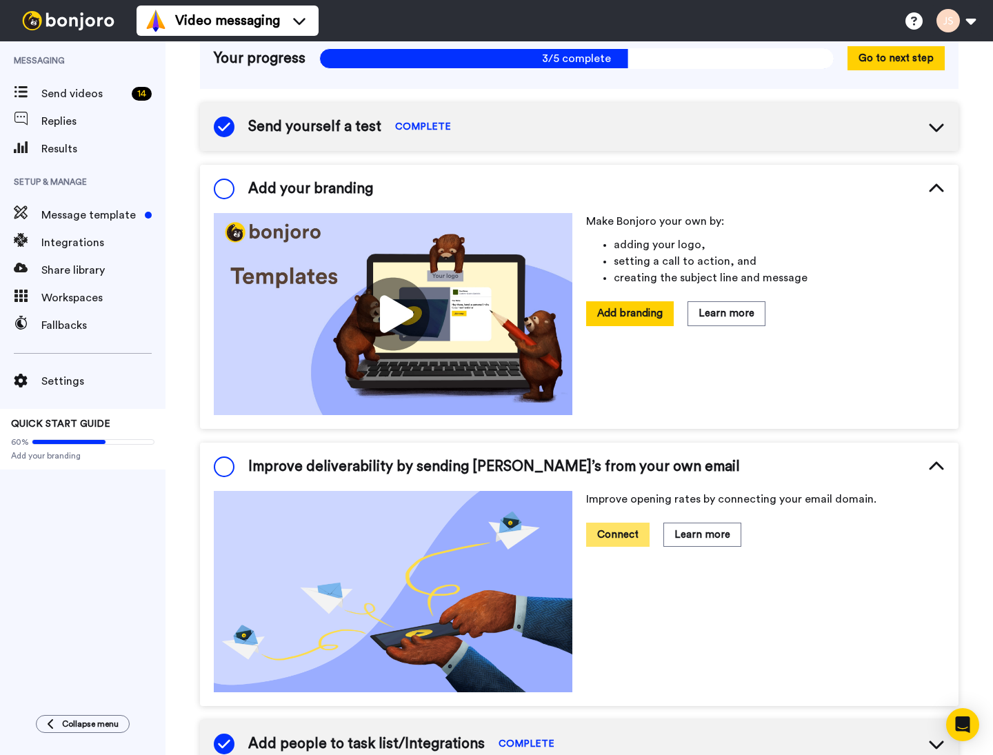
click at [619, 534] on button "Connect" at bounding box center [617, 535] width 63 height 24
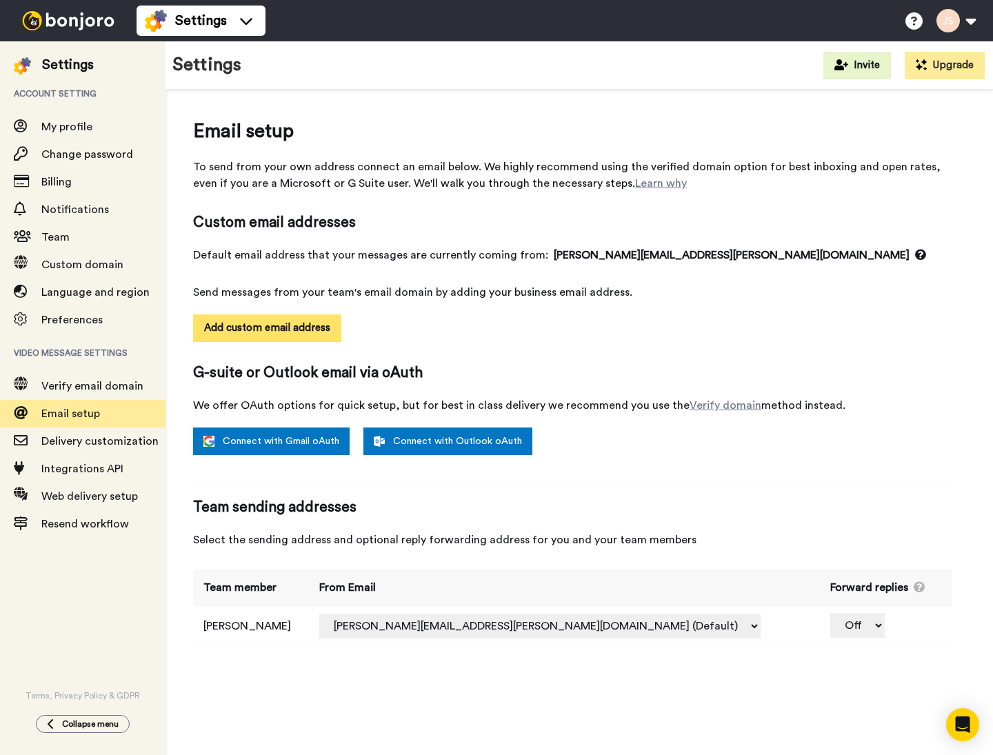
click at [248, 332] on button "Add custom email address" at bounding box center [267, 328] width 148 height 28
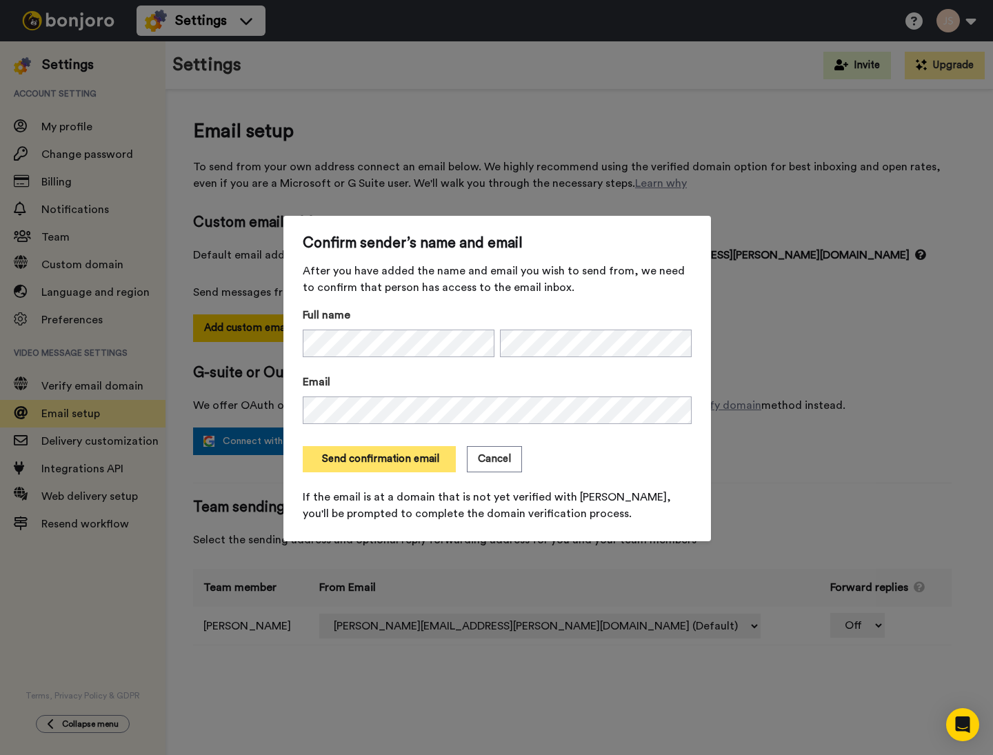
click at [330, 460] on button "Send confirmation email" at bounding box center [379, 459] width 153 height 26
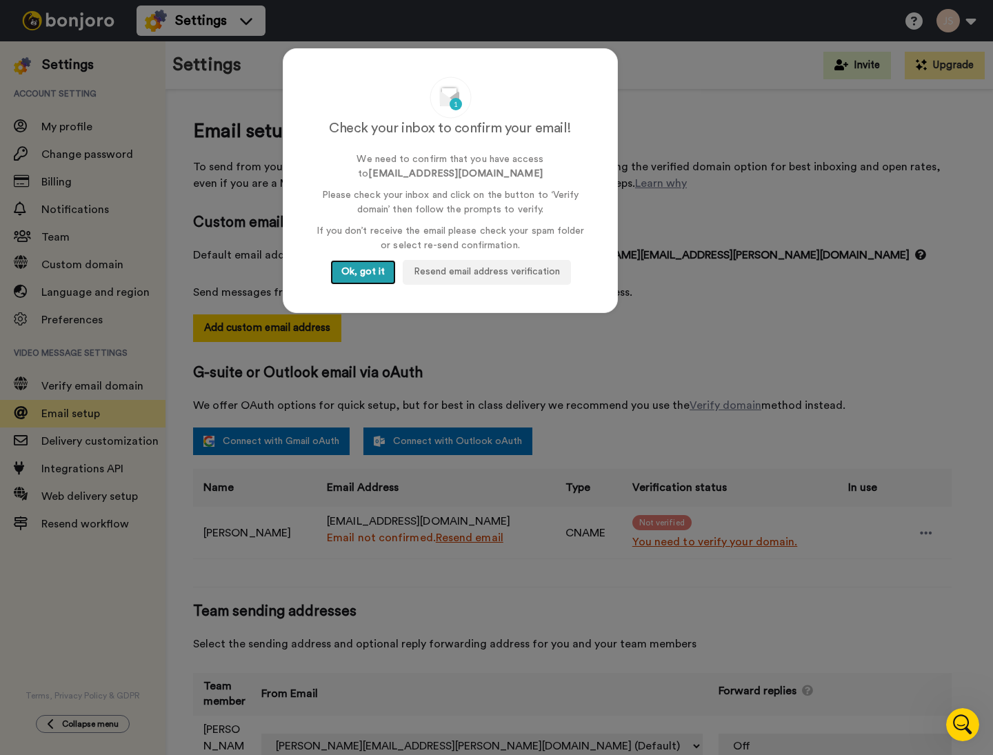
click at [365, 277] on button "Ok, got it" at bounding box center [363, 272] width 66 height 25
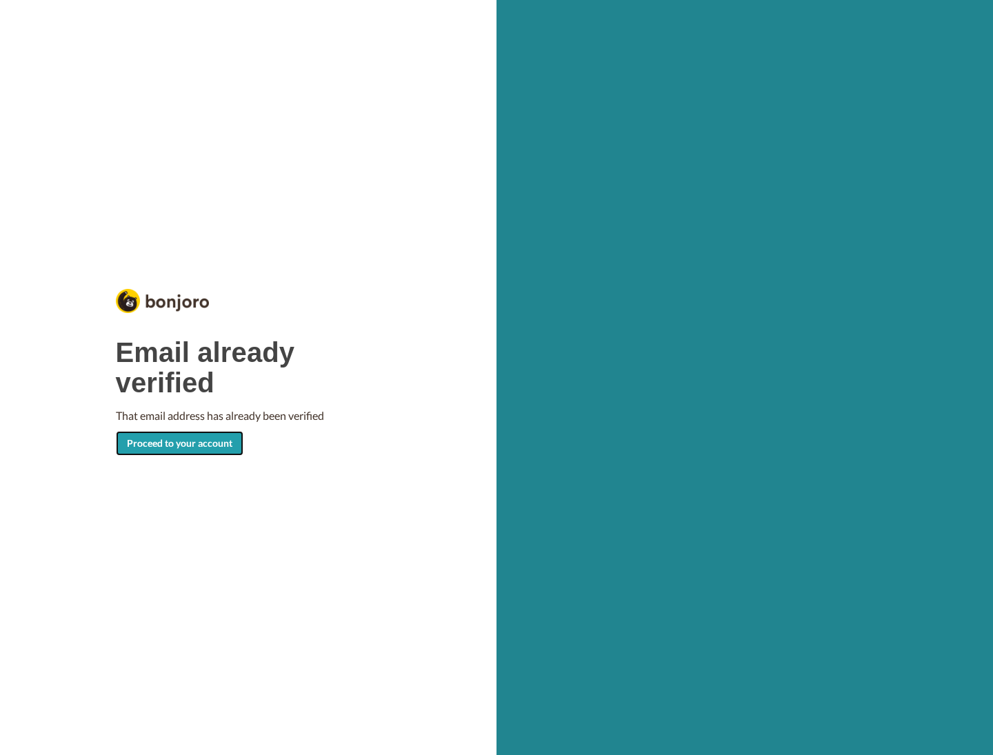
click at [154, 448] on link "Proceed to your account" at bounding box center [180, 443] width 128 height 25
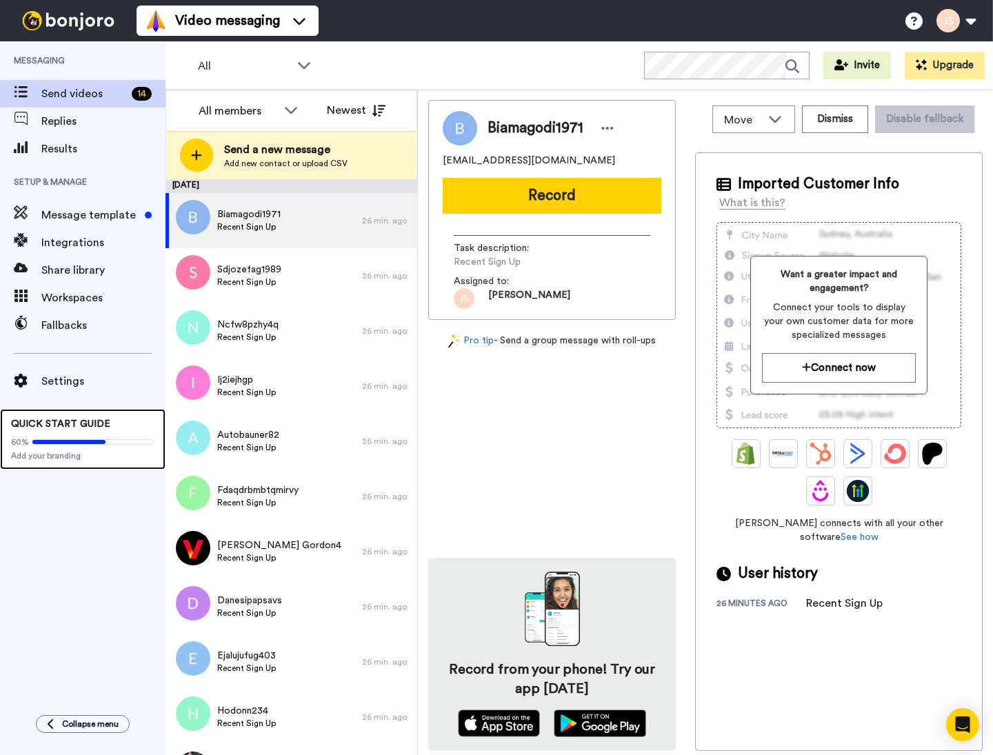
click at [86, 428] on span "QUICK START GUIDE" at bounding box center [60, 424] width 99 height 10
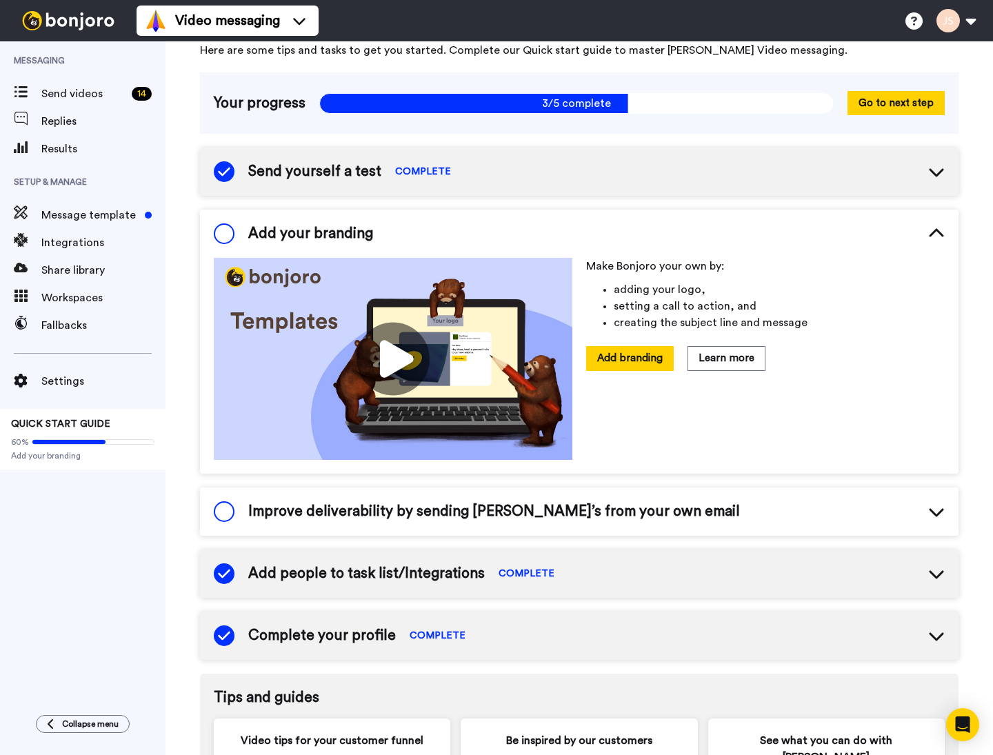
scroll to position [127, 0]
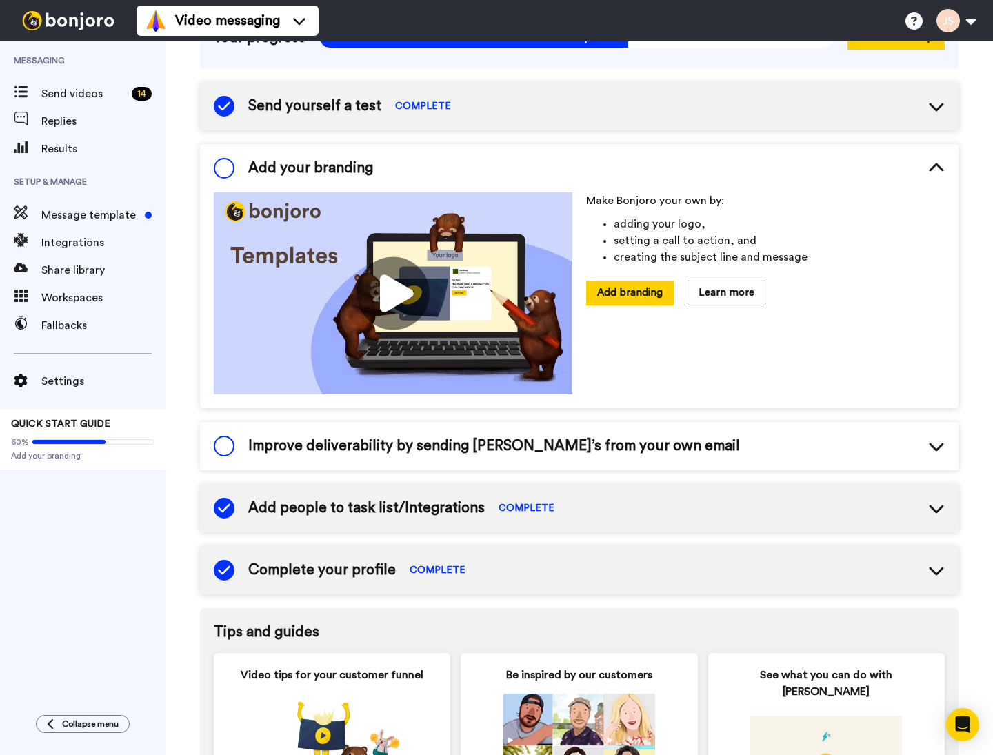
click at [543, 446] on span "Improve deliverability by sending [PERSON_NAME]’s from your own email" at bounding box center [494, 446] width 492 height 21
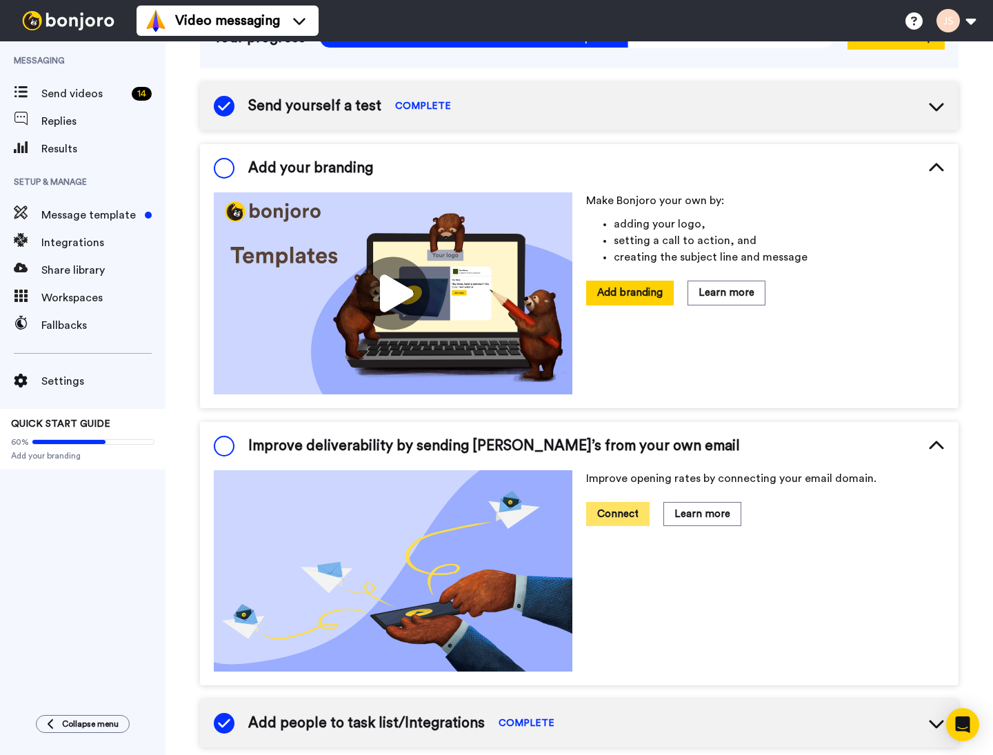
click at [613, 510] on button "Connect" at bounding box center [617, 514] width 63 height 24
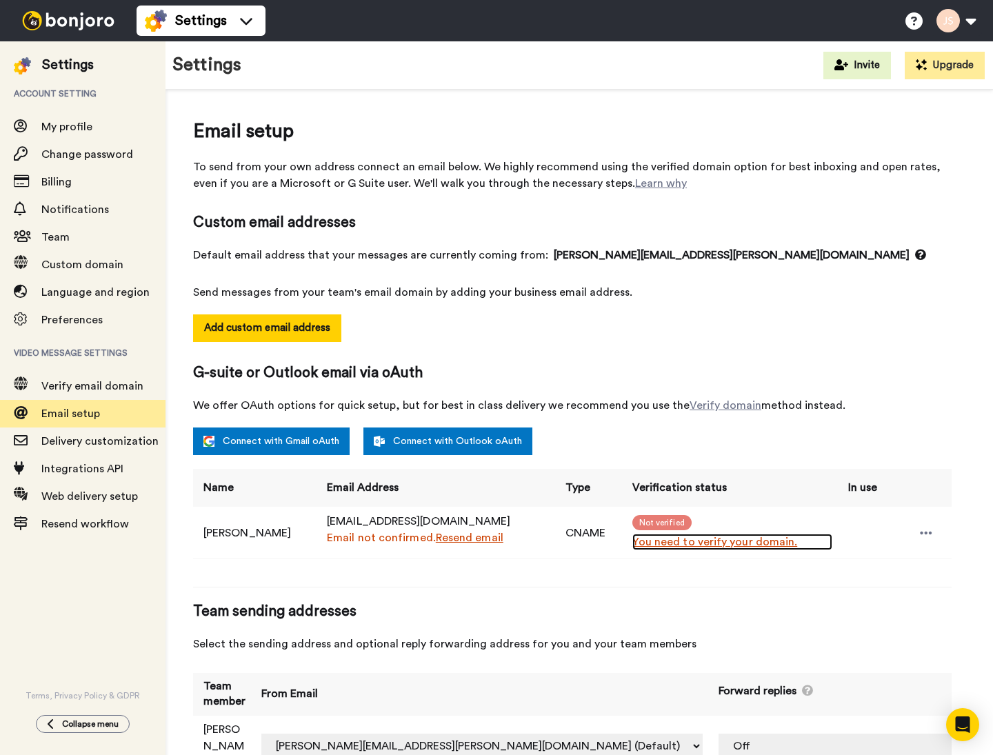
click at [653, 543] on link "You need to verify your domain." at bounding box center [732, 542] width 200 height 17
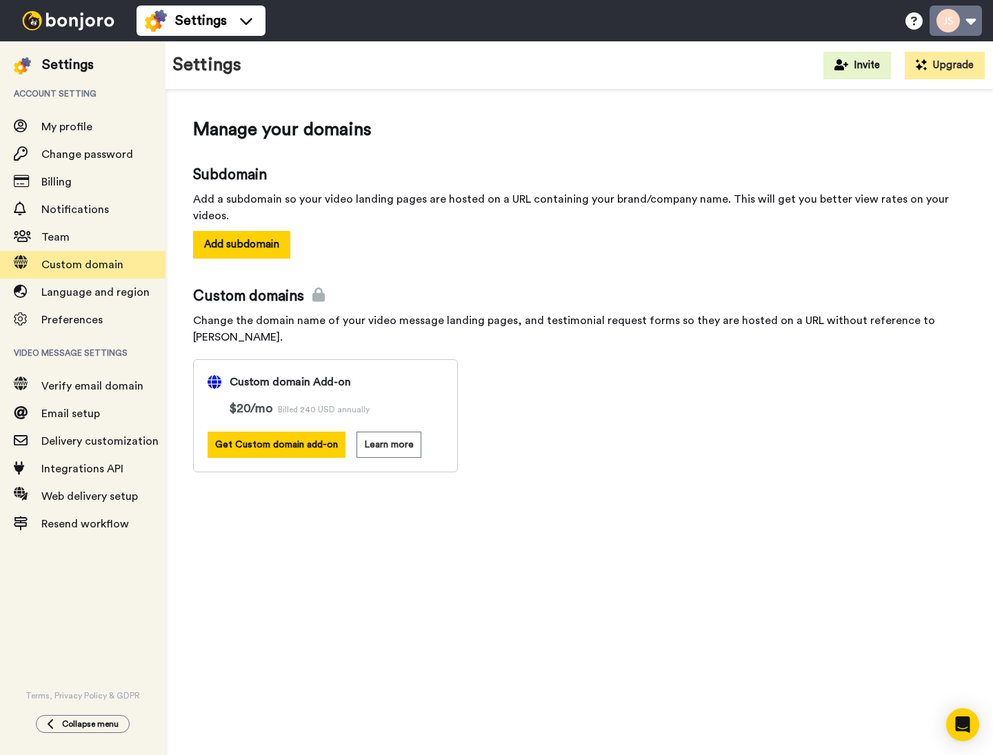
click at [955, 25] on button at bounding box center [956, 21] width 52 height 30
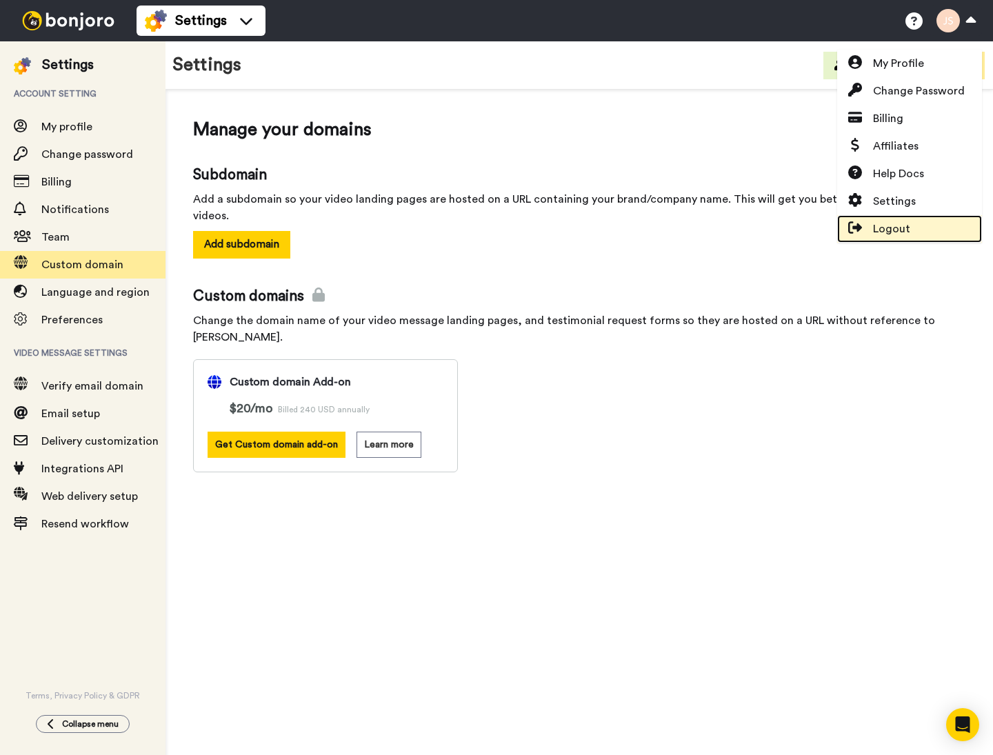
click at [914, 222] on link "Logout" at bounding box center [909, 229] width 145 height 28
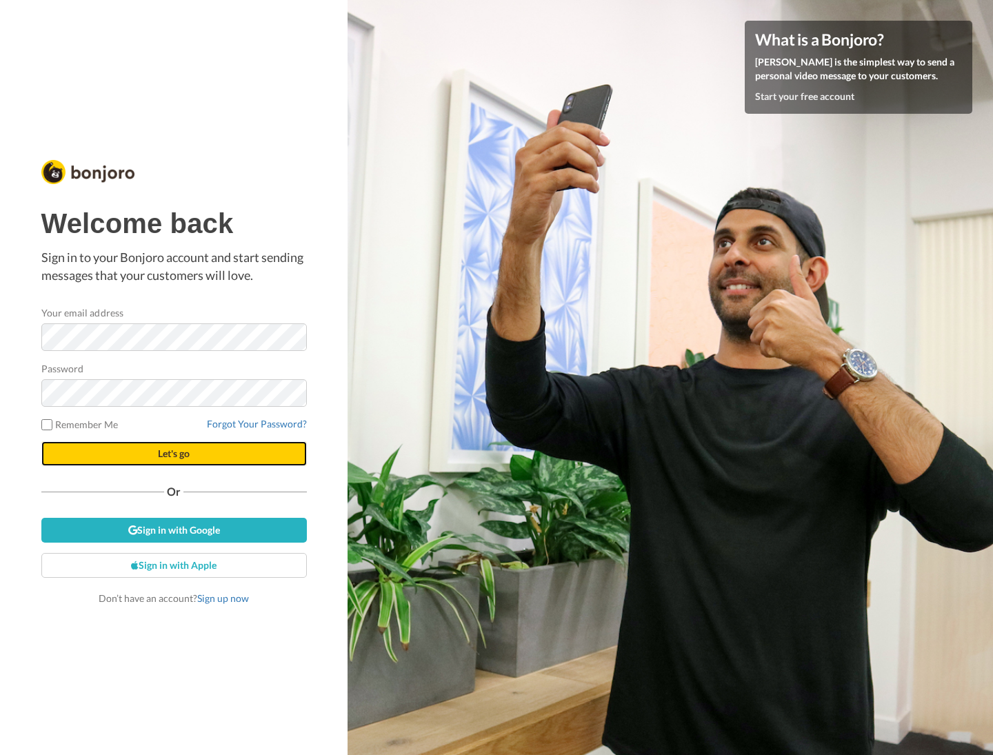
click at [212, 451] on button "Let's go" at bounding box center [174, 453] width 266 height 25
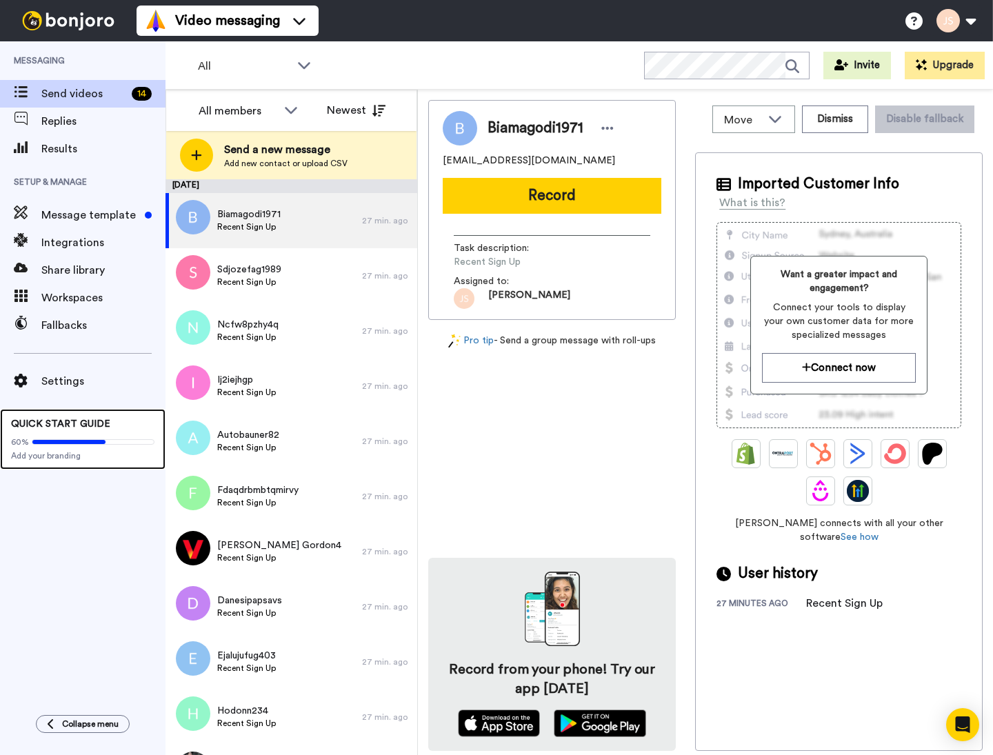
click at [72, 421] on span "QUICK START GUIDE" at bounding box center [60, 424] width 99 height 10
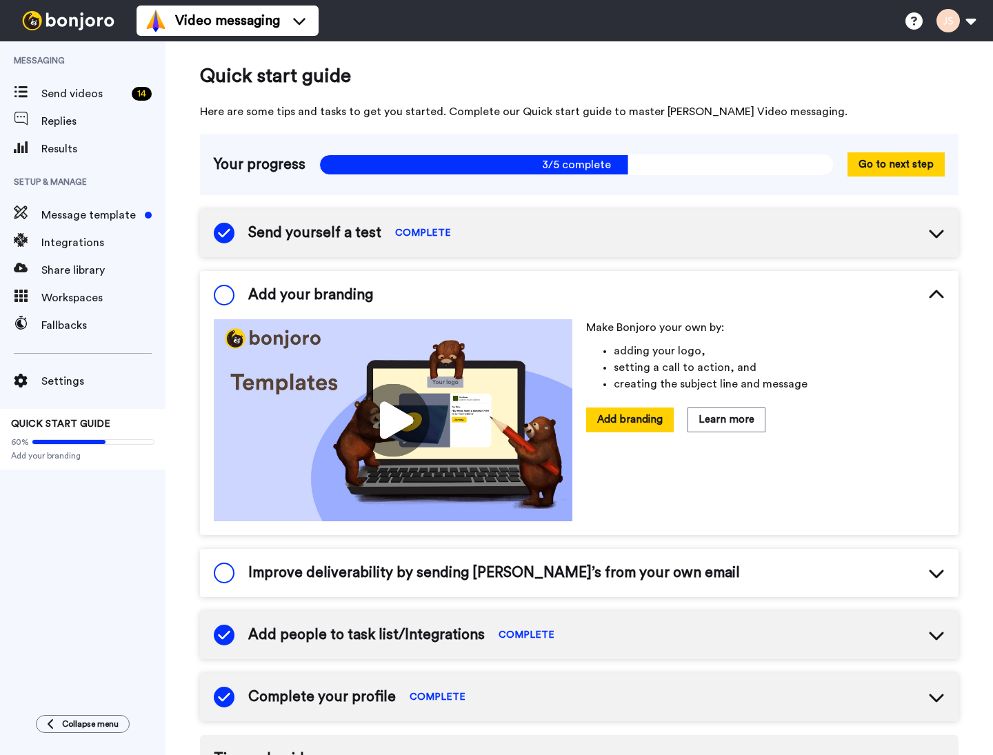
scroll to position [3, 0]
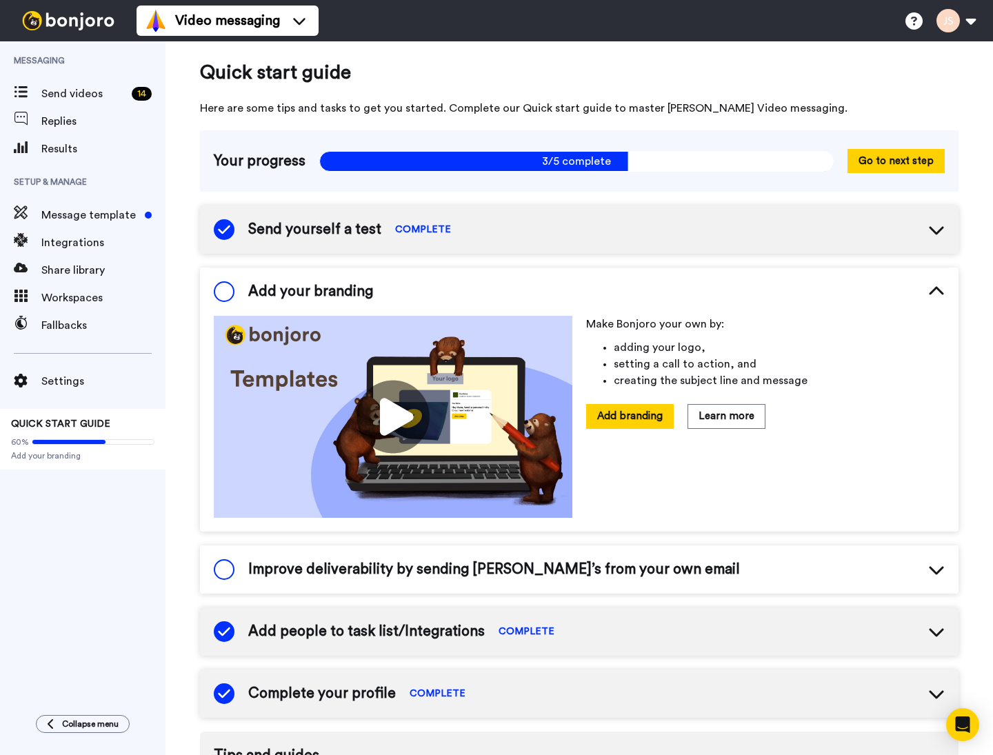
click at [401, 562] on span "Improve deliverability by sending [PERSON_NAME]’s from your own email" at bounding box center [494, 569] width 492 height 21
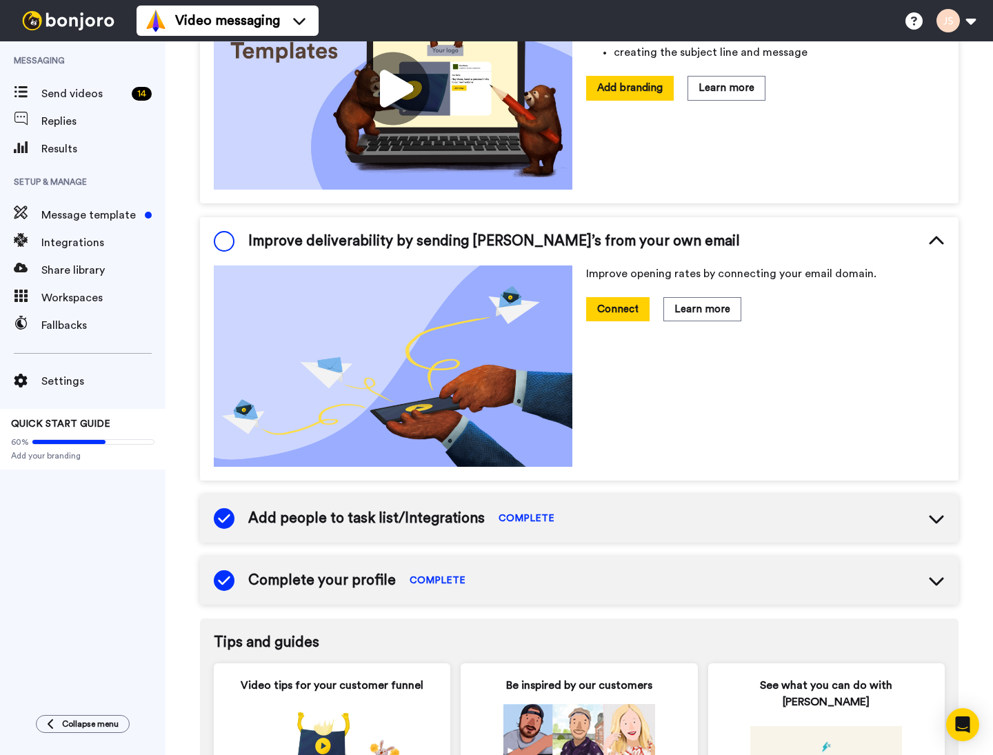
scroll to position [381, 0]
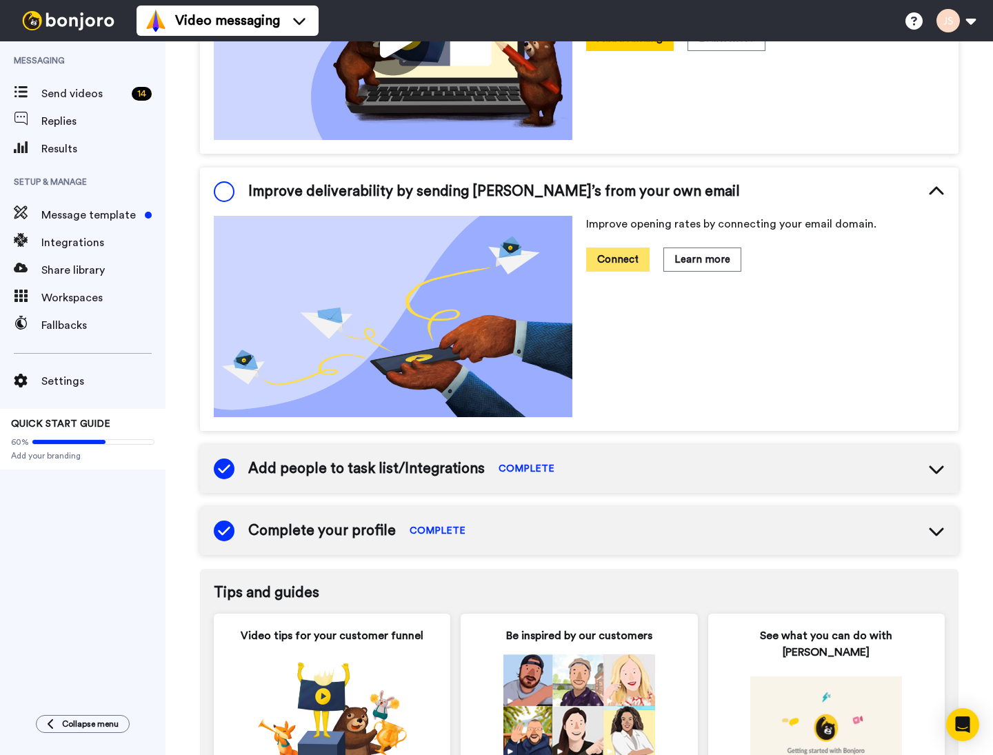
click at [623, 248] on button "Connect" at bounding box center [617, 260] width 63 height 24
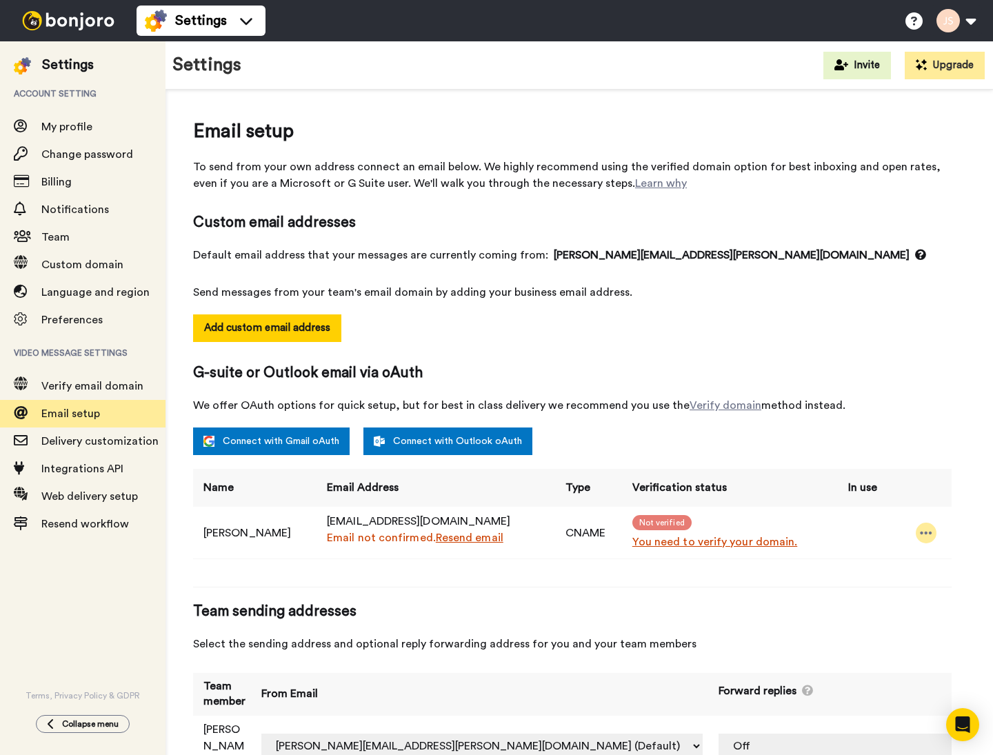
click at [920, 530] on icon at bounding box center [926, 533] width 12 height 14
click at [929, 546] on td at bounding box center [922, 533] width 60 height 52
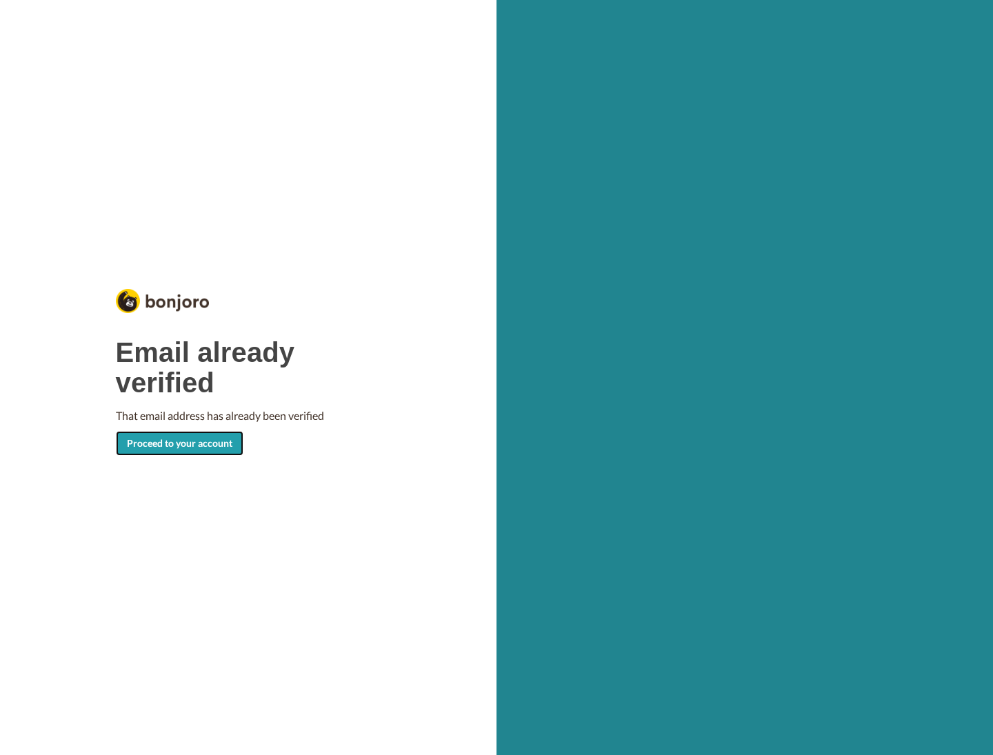
click at [197, 438] on link "Proceed to your account" at bounding box center [180, 443] width 128 height 25
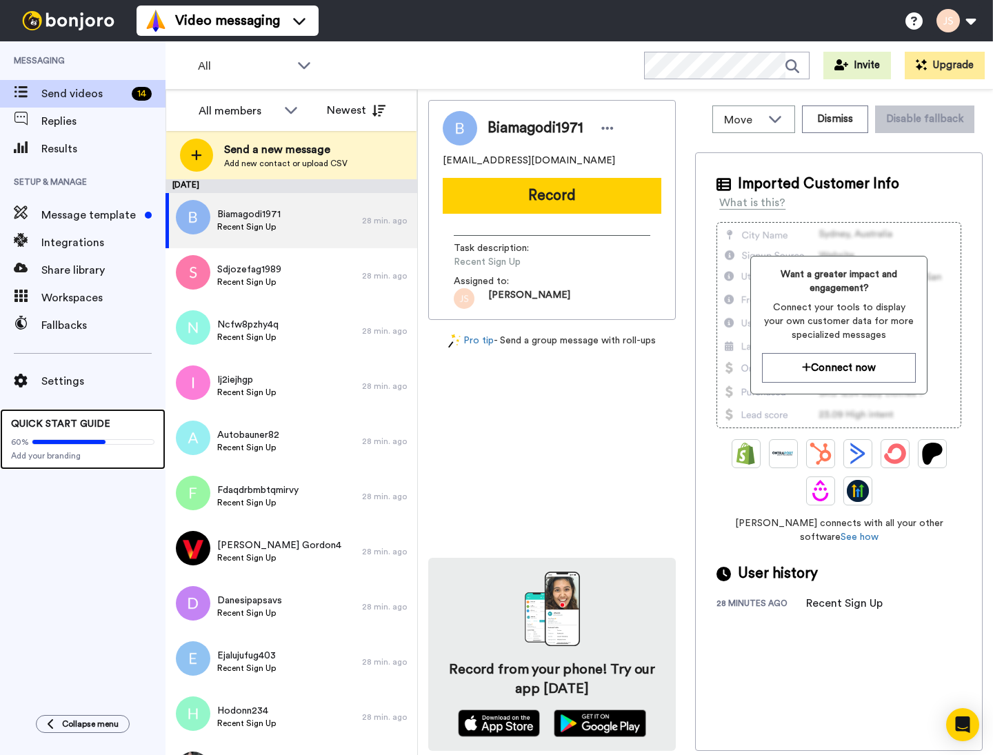
click at [32, 421] on span "QUICK START GUIDE" at bounding box center [60, 424] width 99 height 10
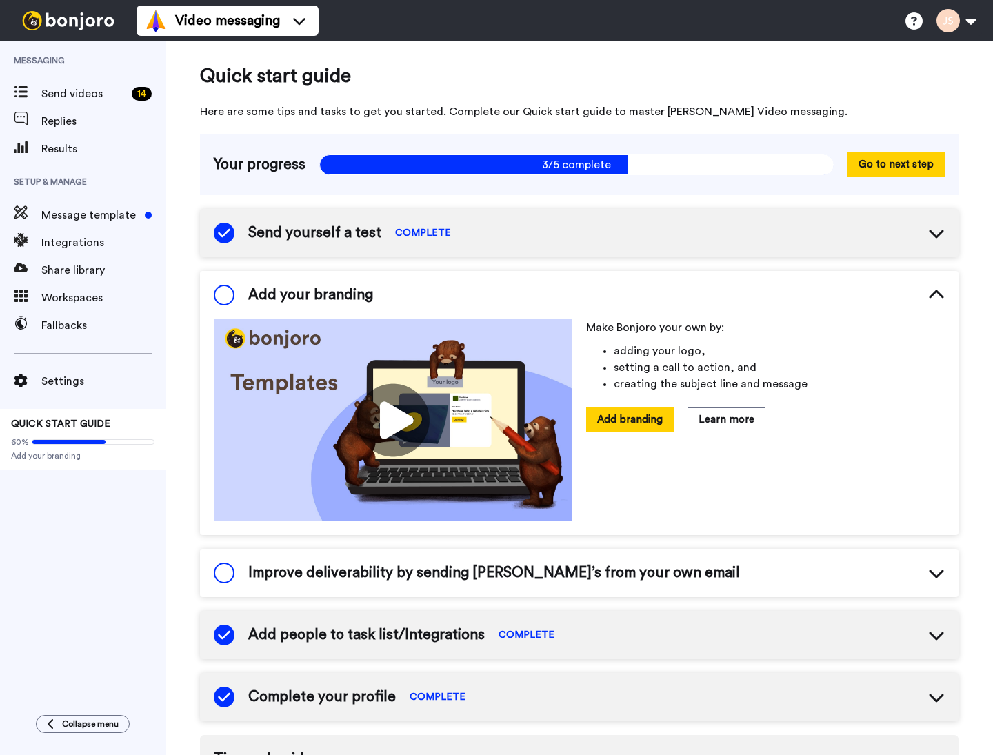
scroll to position [3, 0]
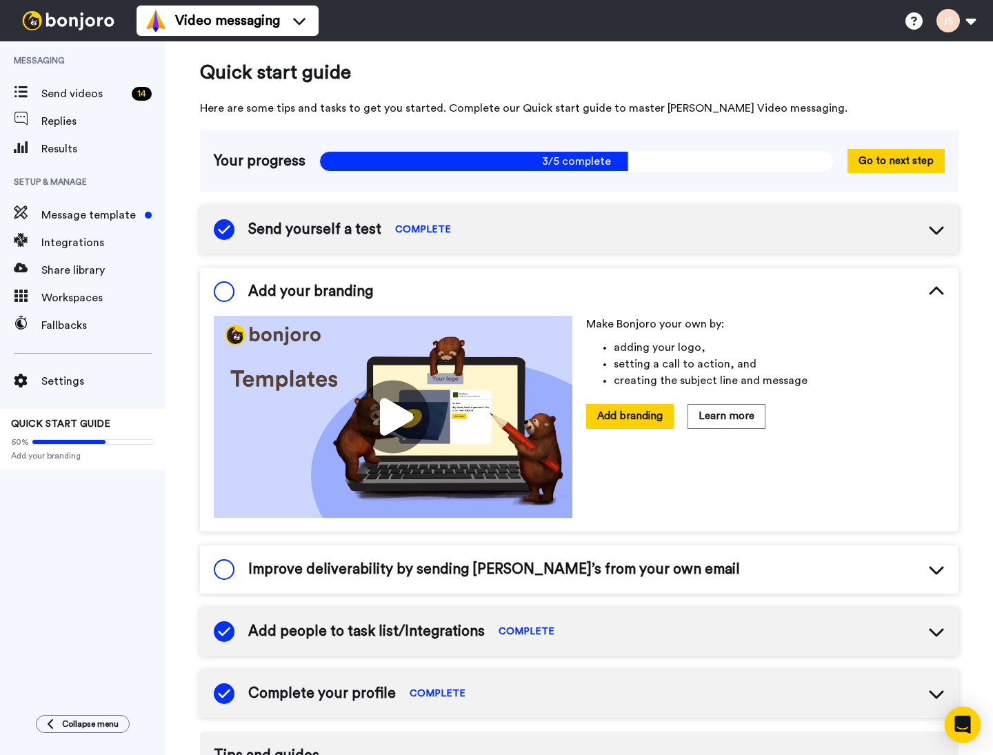
click at [974, 719] on div "Open Intercom Messenger" at bounding box center [963, 725] width 37 height 37
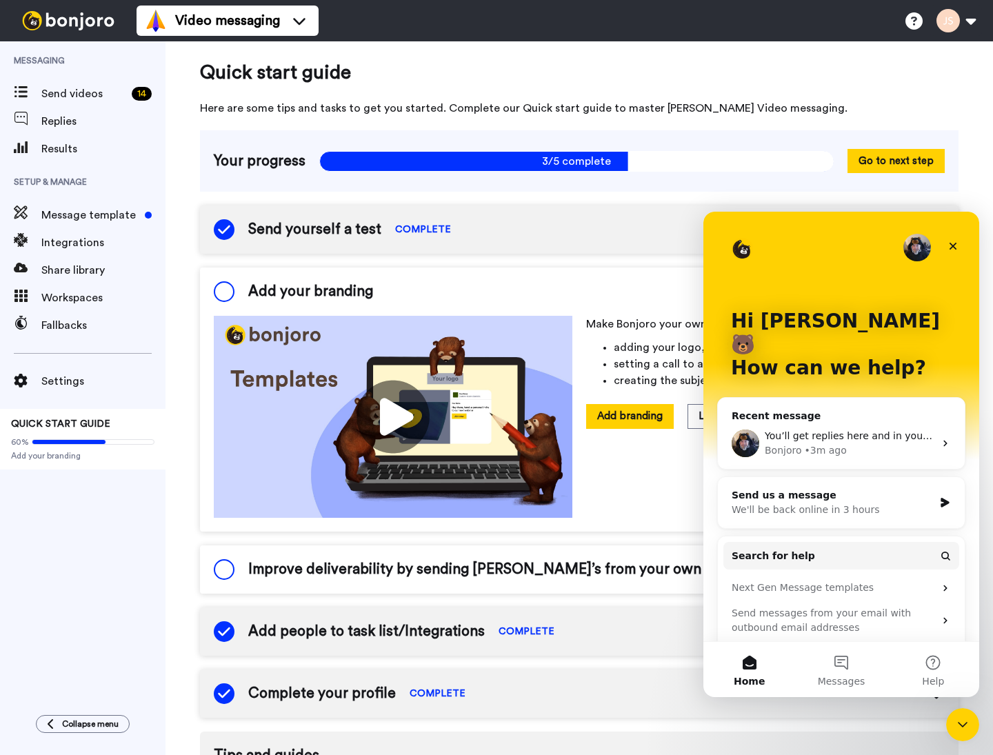
scroll to position [0, 0]
click at [809, 503] on div "We'll be back online in 3 hours" at bounding box center [833, 510] width 202 height 14
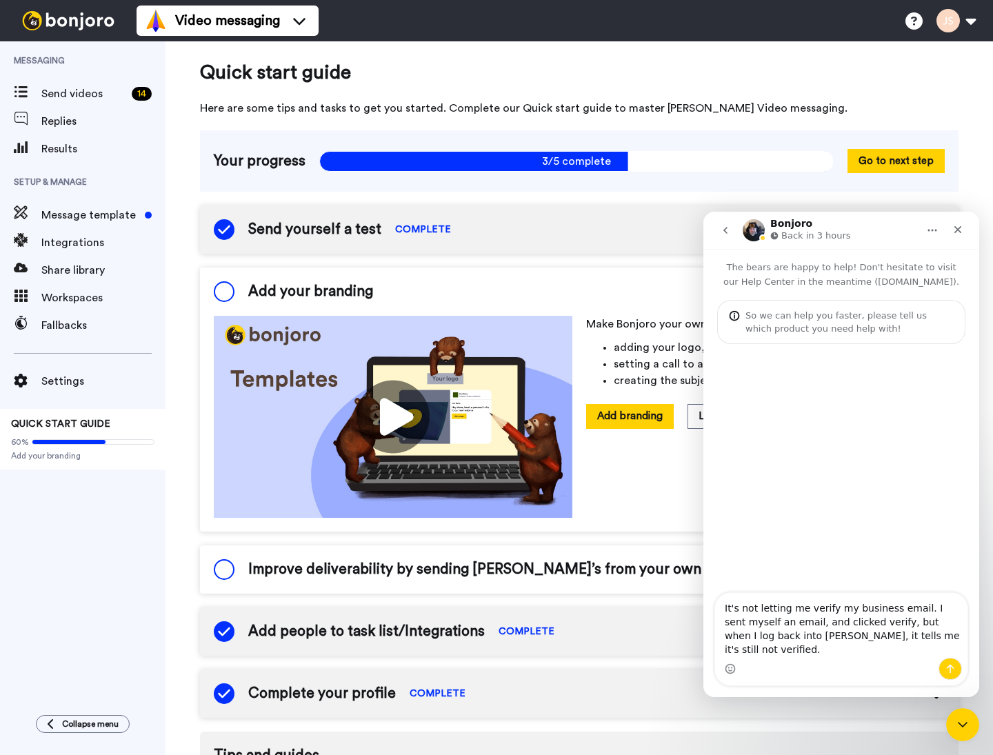
type textarea "It's not letting me verify my business email. I sent myself an email, and click…"
click at [951, 668] on icon "Send a message…" at bounding box center [950, 668] width 11 height 11
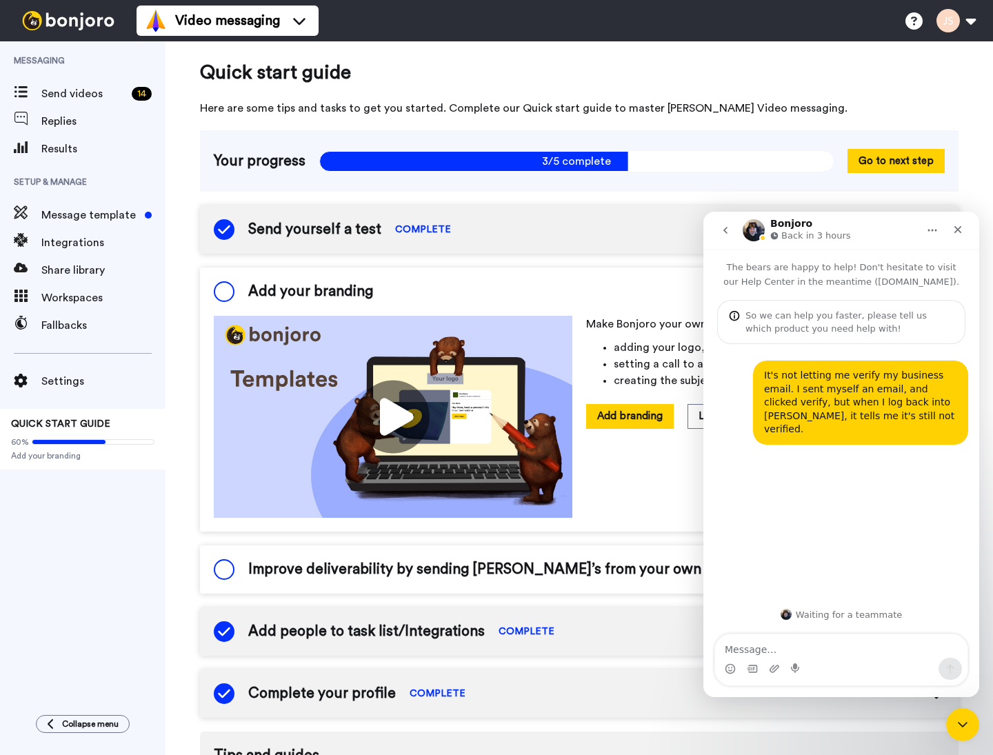
click at [654, 572] on span "Improve deliverability by sending [PERSON_NAME]’s from your own email" at bounding box center [494, 569] width 492 height 21
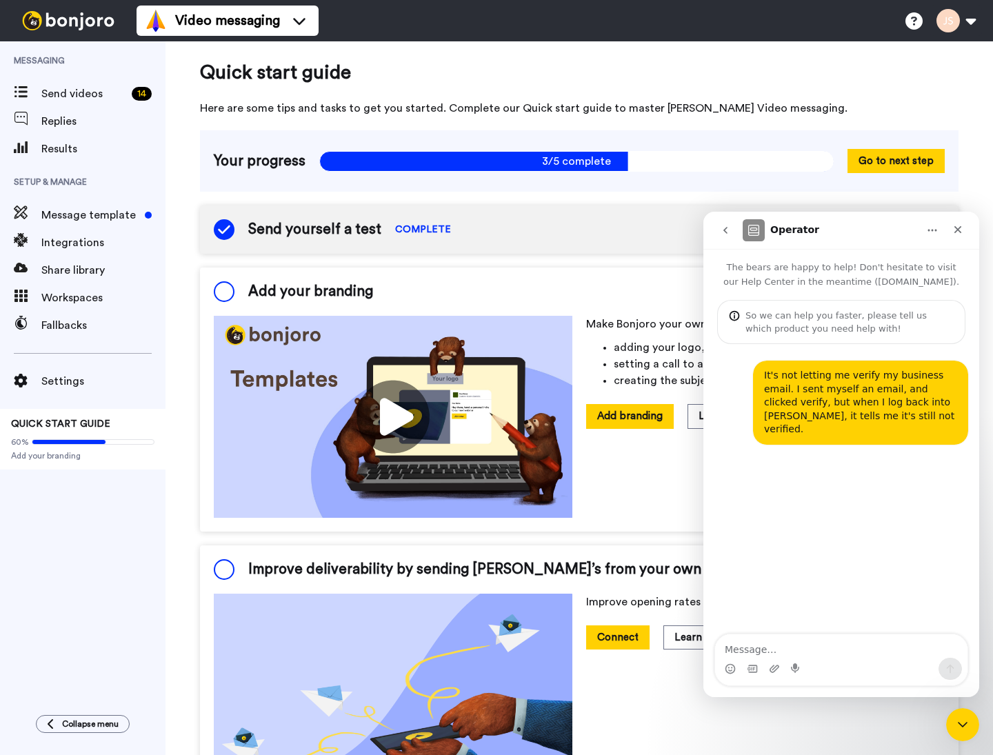
click at [719, 237] on button "go back" at bounding box center [725, 230] width 26 height 26
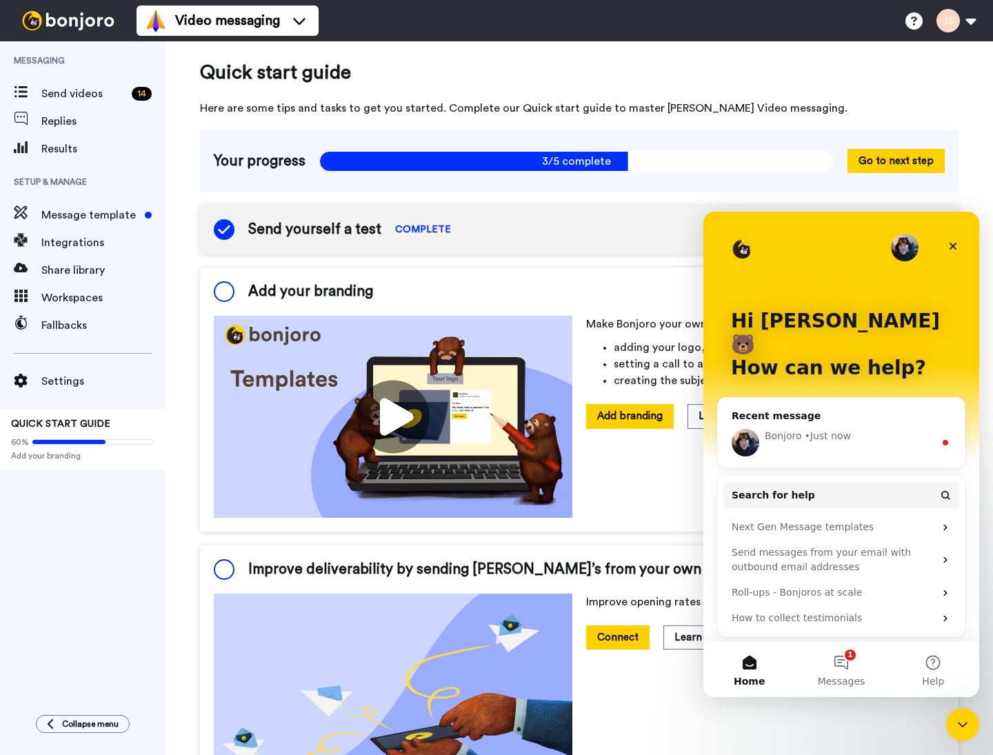
click at [919, 418] on div "[PERSON_NAME] • Just now" at bounding box center [841, 443] width 247 height 50
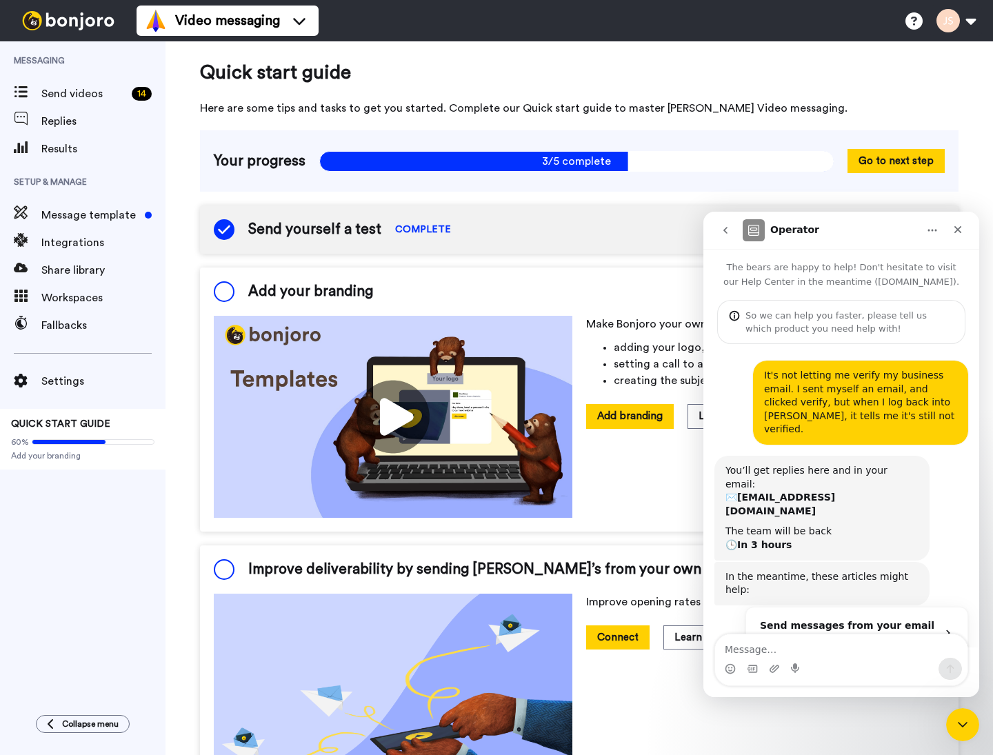
scroll to position [107, 0]
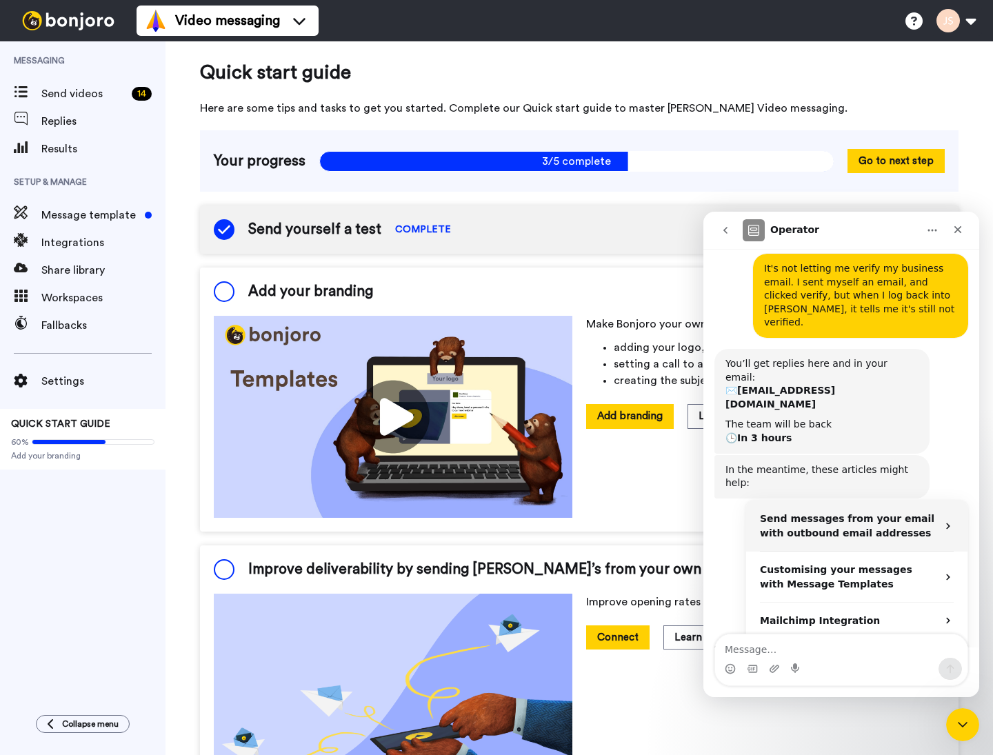
click at [888, 513] on strong "Send messages from your email with outbound email addresses" at bounding box center [847, 526] width 174 height 26
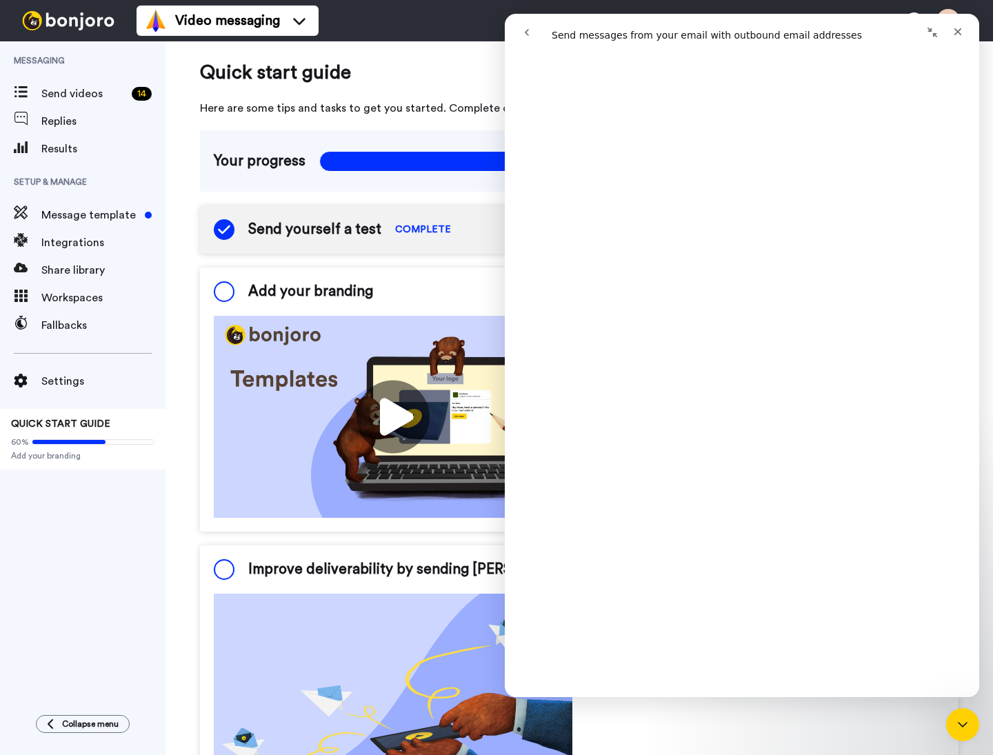
scroll to position [1232, 0]
click at [423, 304] on div "Add your branding" at bounding box center [579, 292] width 759 height 48
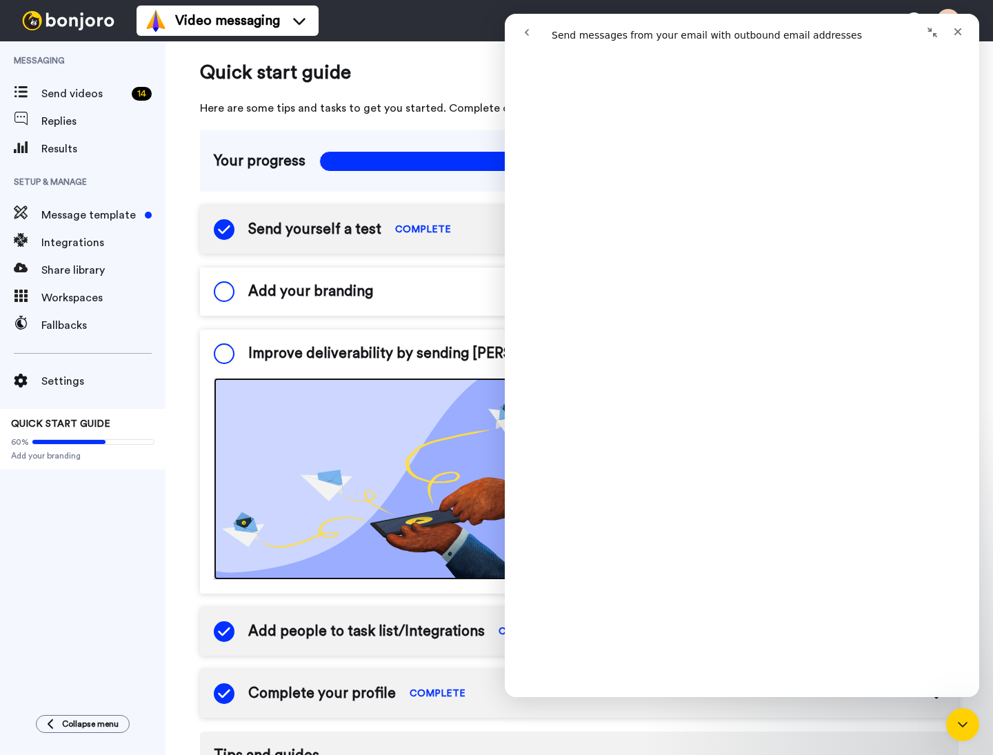
click at [426, 379] on img at bounding box center [393, 479] width 359 height 202
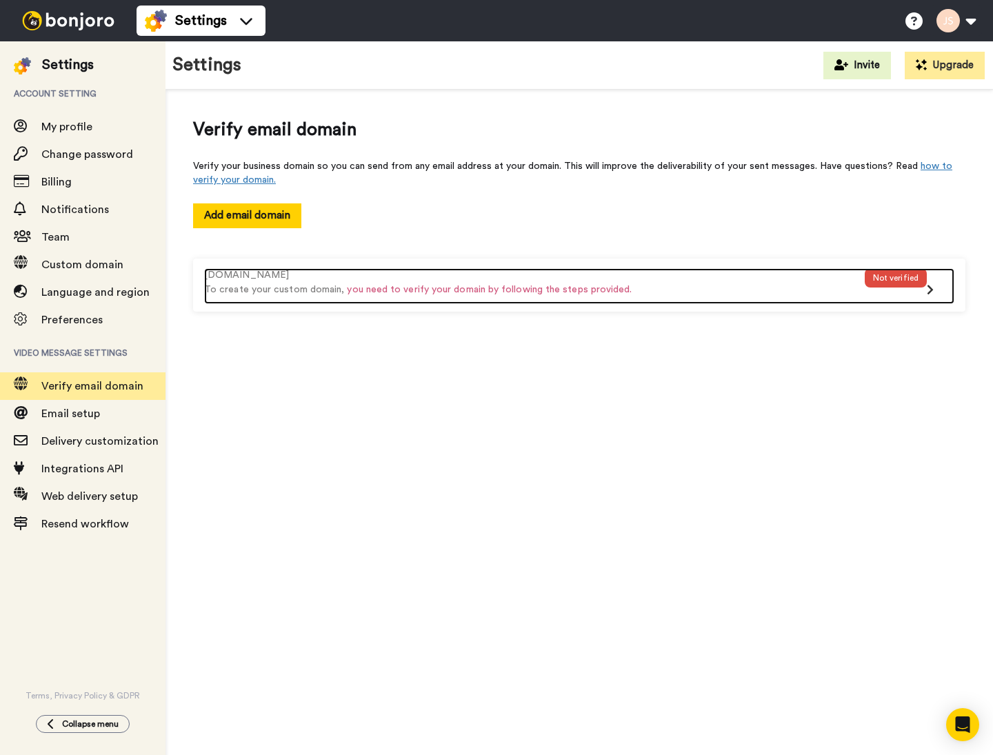
click at [617, 290] on span "you need to verify your domain by following the steps provided." at bounding box center [489, 290] width 285 height 10
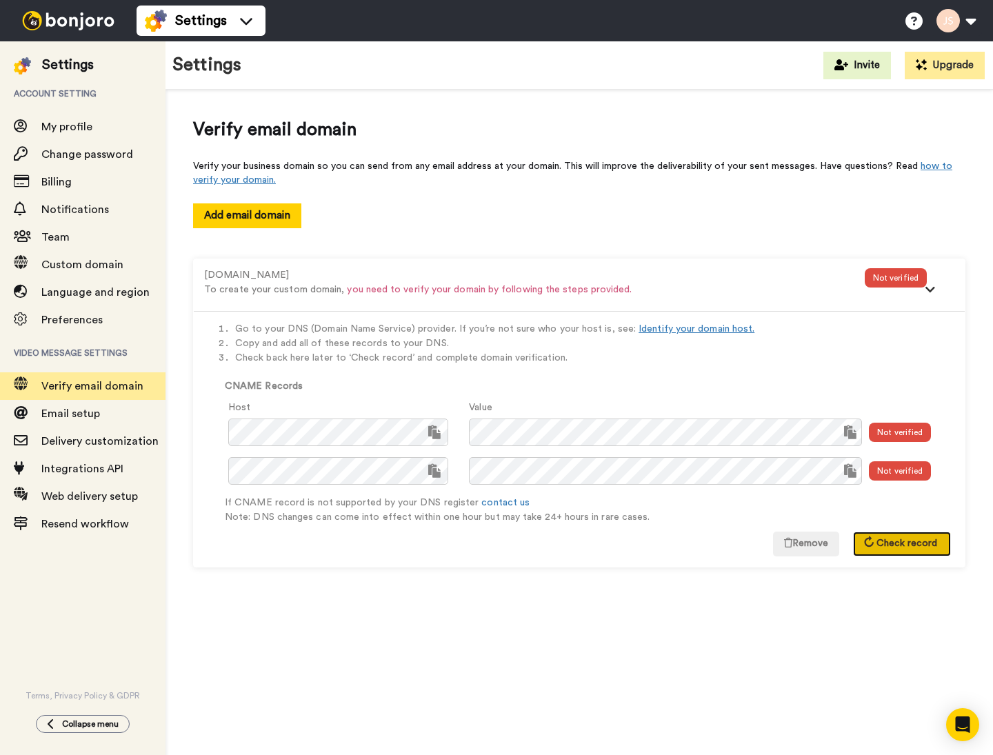
click at [917, 543] on span "Check record" at bounding box center [907, 544] width 61 height 10
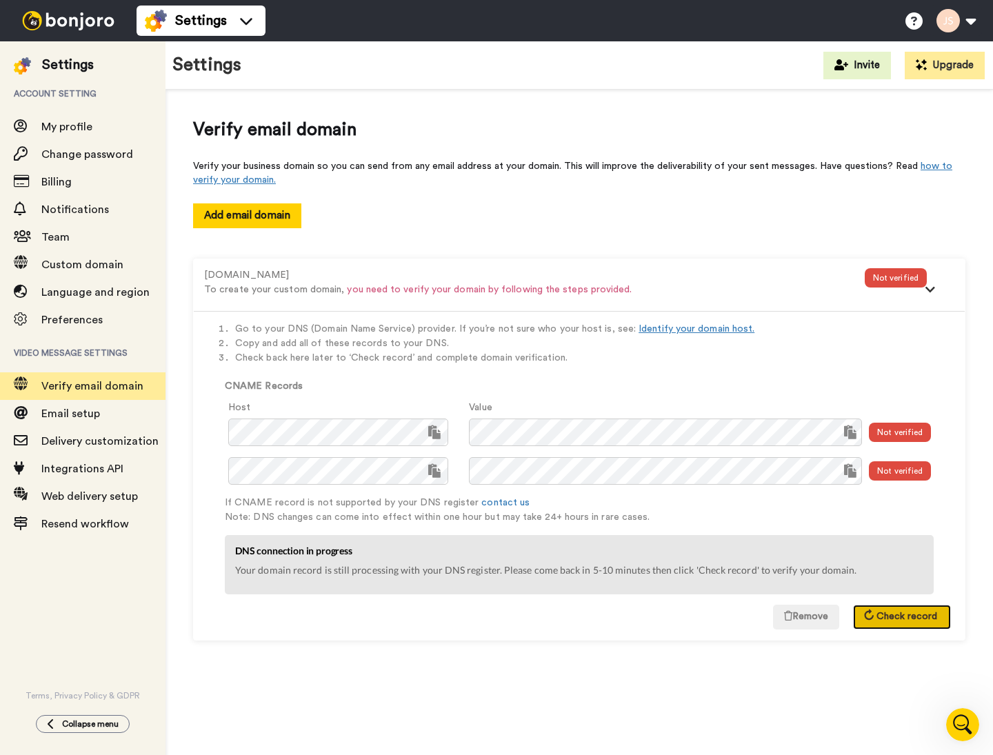
click at [906, 613] on span "Check record" at bounding box center [907, 617] width 61 height 10
